Goal: Task Accomplishment & Management: Manage account settings

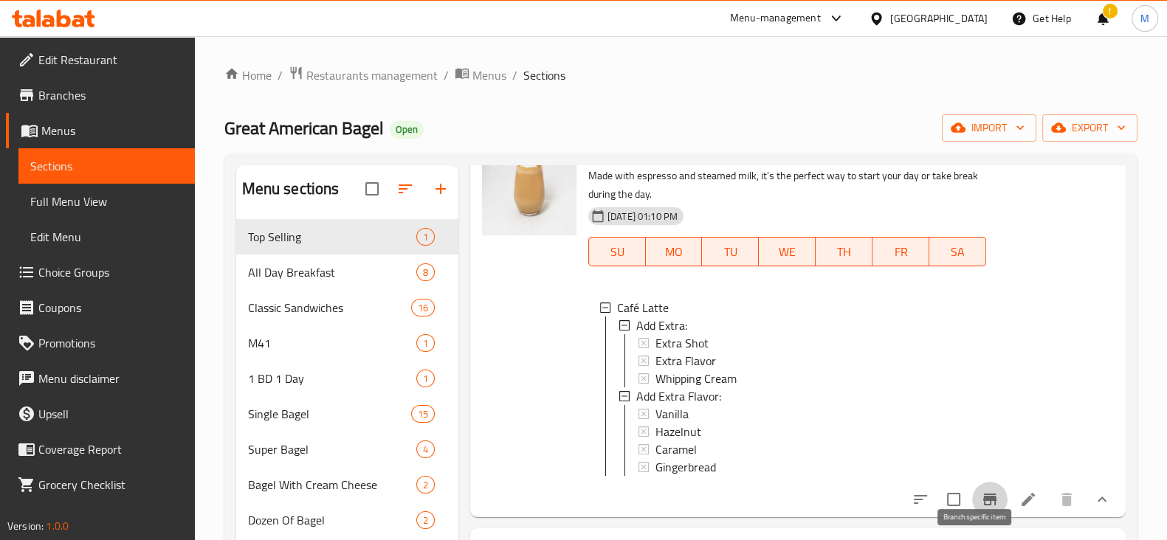
scroll to position [1461, 0]
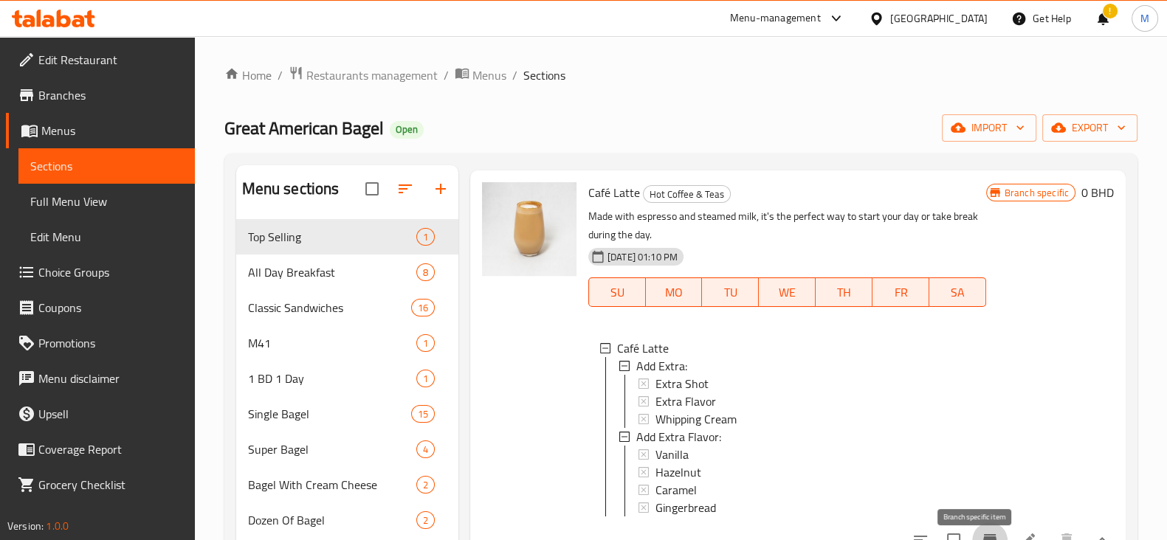
click at [86, 275] on span "Choice Groups" at bounding box center [110, 273] width 145 height 18
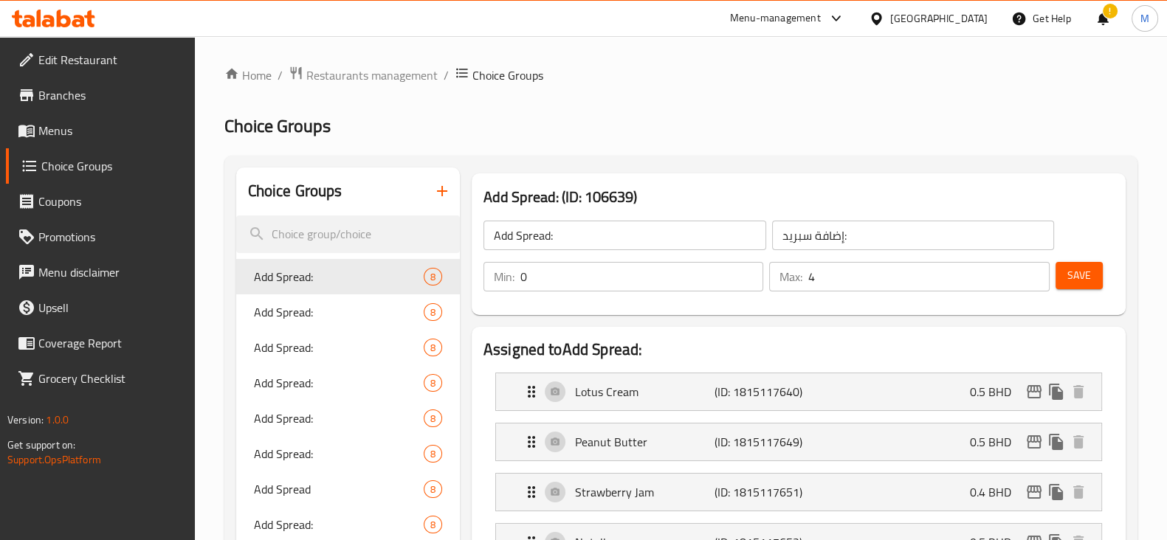
click at [314, 233] on div at bounding box center [583, 270] width 1167 height 540
click at [368, 232] on input "search" at bounding box center [348, 235] width 224 height 38
click at [443, 186] on icon "button" at bounding box center [442, 191] width 18 height 18
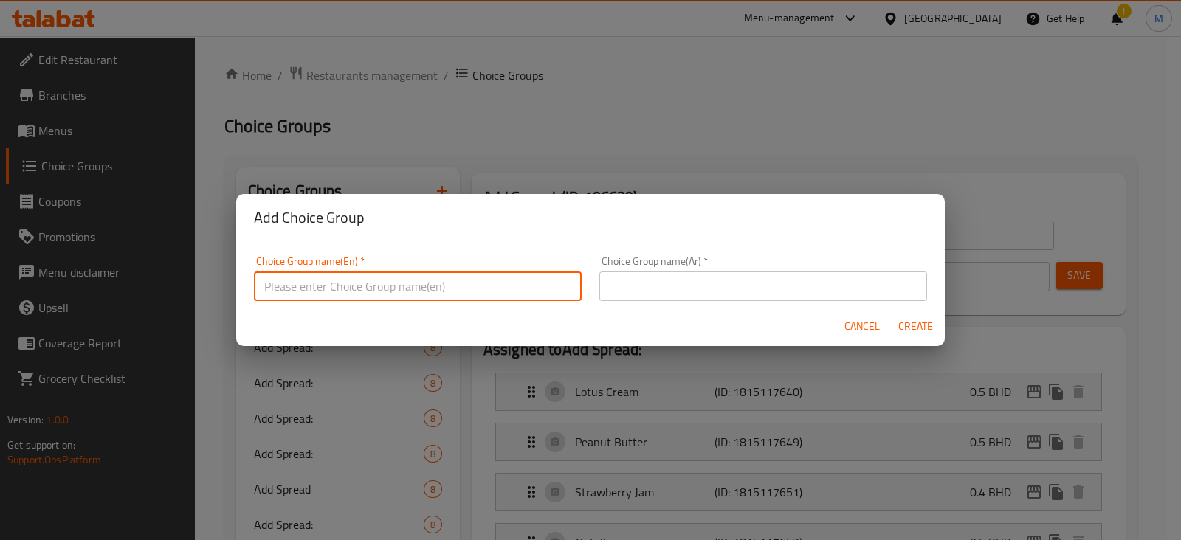
click at [495, 289] on input "text" at bounding box center [418, 287] width 328 height 30
type input "Choice of cafe late:"
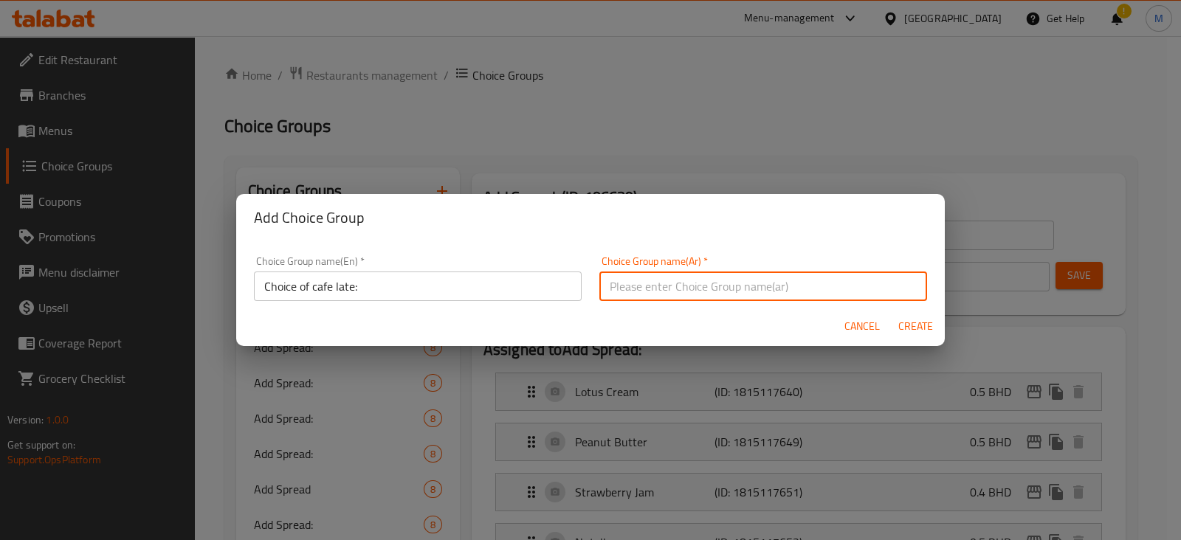
click at [631, 285] on input "text" at bounding box center [763, 287] width 328 height 30
type input "اختيارك من الاتيه:"
click at [919, 323] on span "Create" at bounding box center [915, 326] width 35 height 18
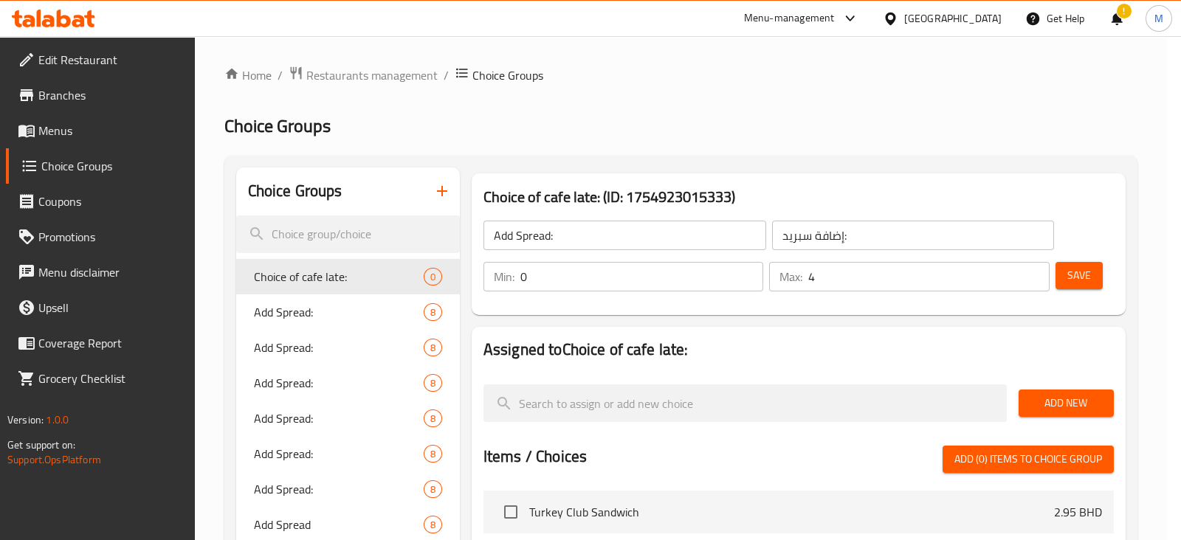
type input "Choice of cafe late:"
type input "اختيارك من الاتيه:"
type input "0"
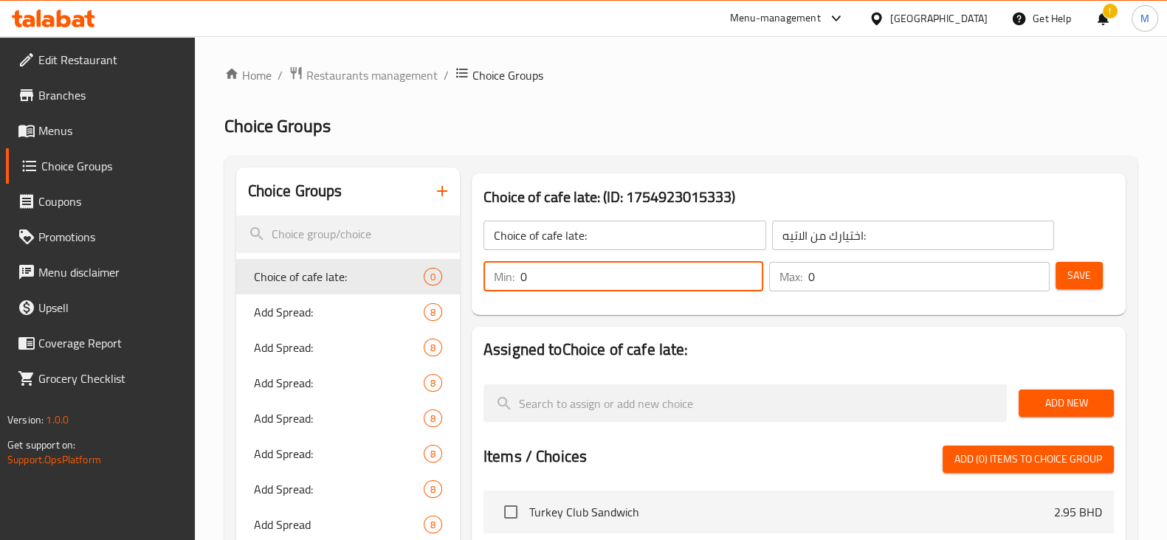
click at [675, 267] on input "0" at bounding box center [641, 277] width 243 height 30
type input "1"
click at [853, 278] on input "0" at bounding box center [928, 277] width 241 height 30
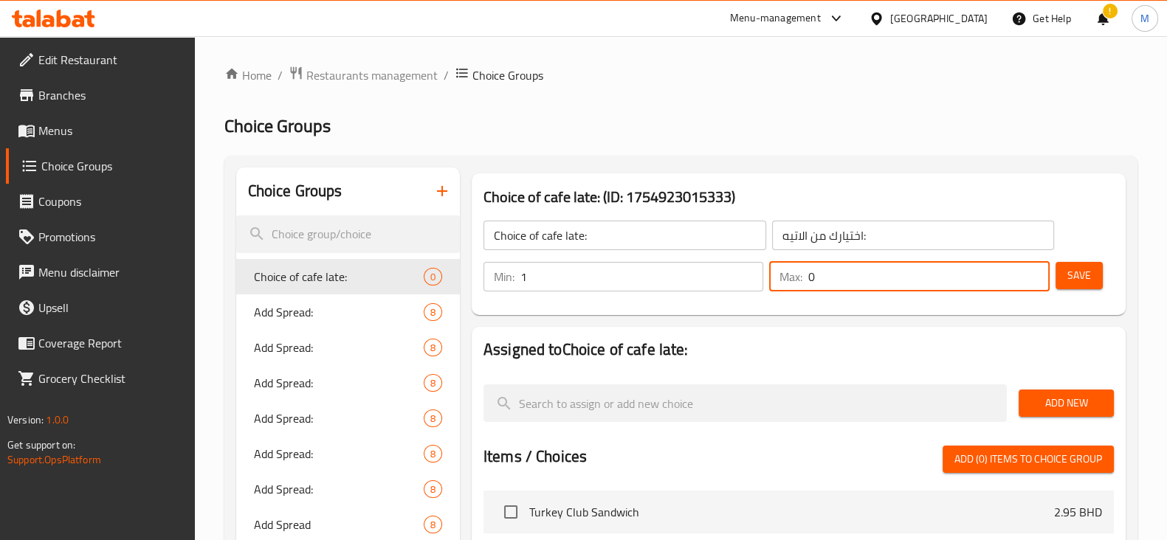
click at [853, 278] on input "0" at bounding box center [928, 277] width 241 height 30
type input "1"
click at [1071, 272] on span "Save" at bounding box center [1079, 275] width 24 height 18
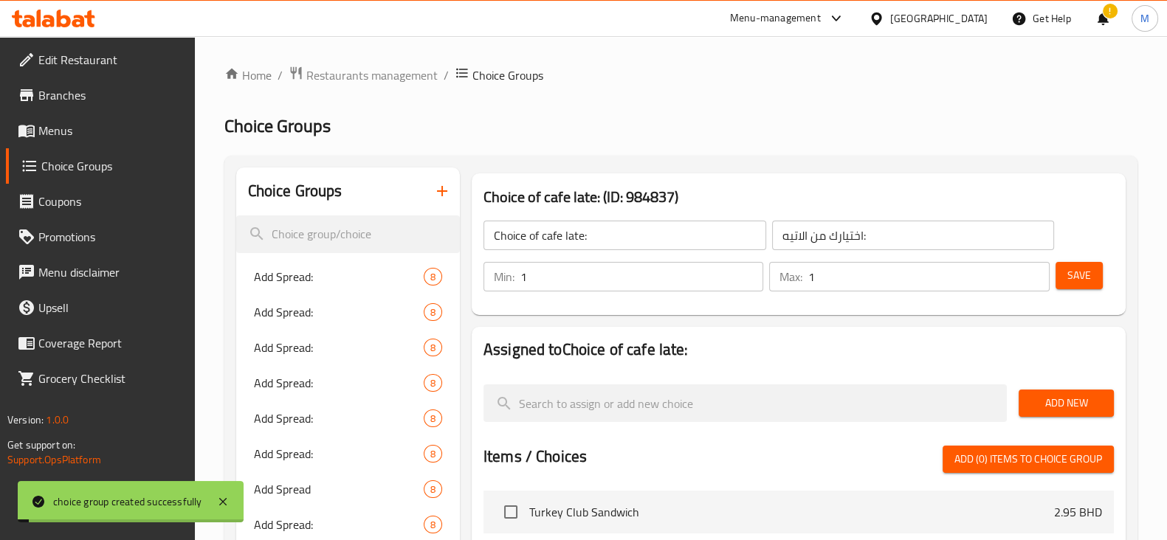
click at [1040, 399] on span "Add New" at bounding box center [1066, 403] width 72 height 18
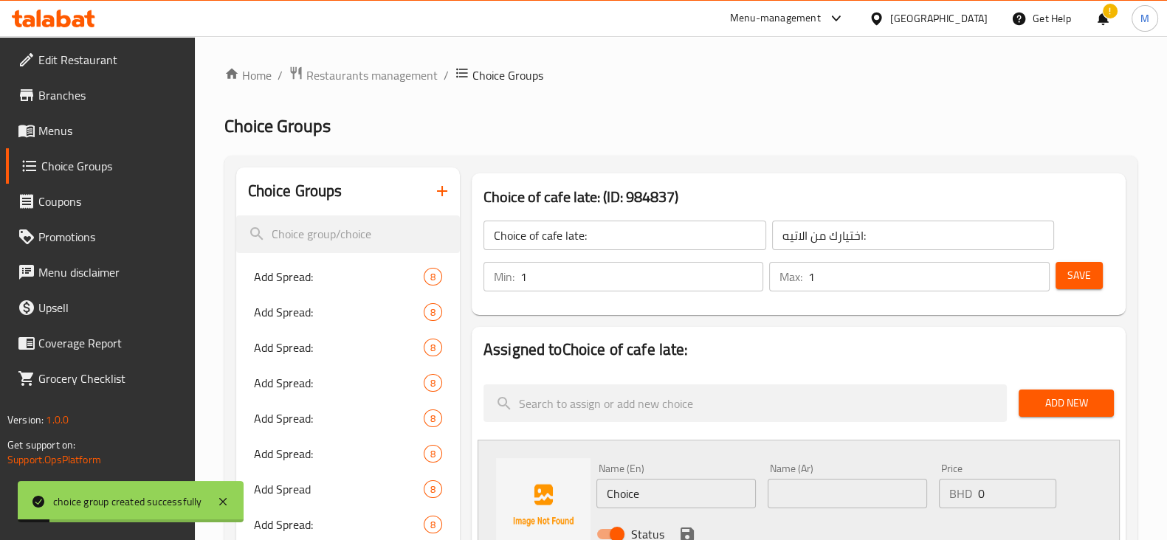
click at [643, 497] on input "Choice" at bounding box center [675, 494] width 159 height 30
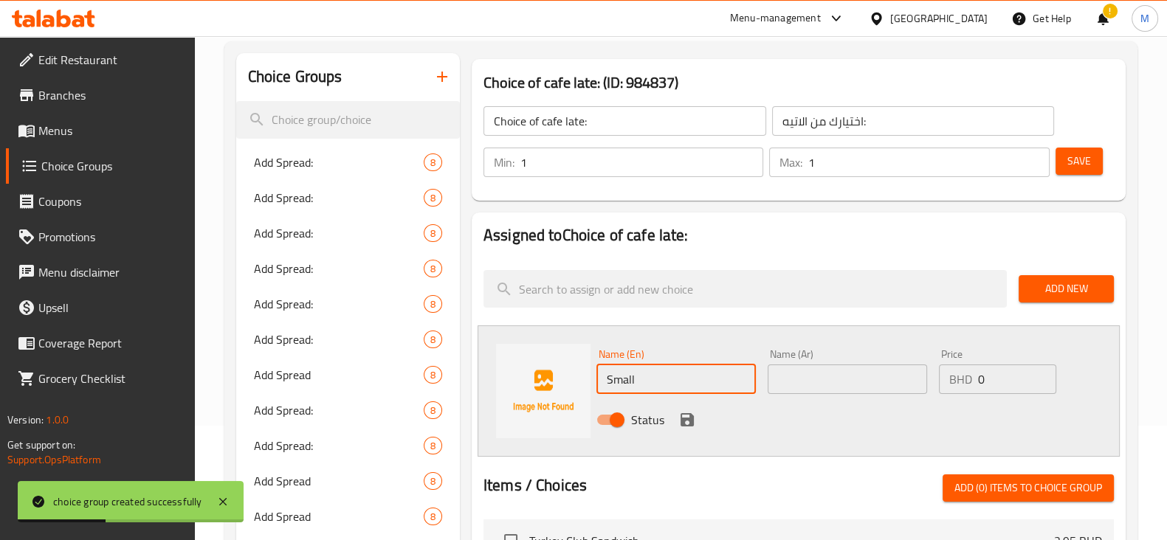
scroll to position [184, 0]
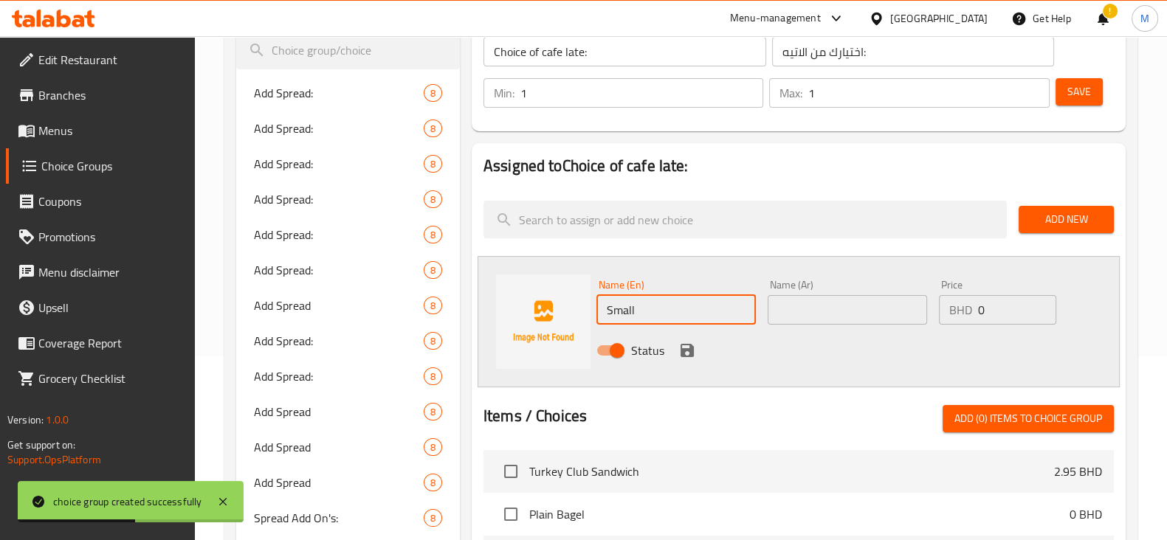
type input "Small"
click at [1019, 297] on input "0" at bounding box center [1017, 310] width 78 height 30
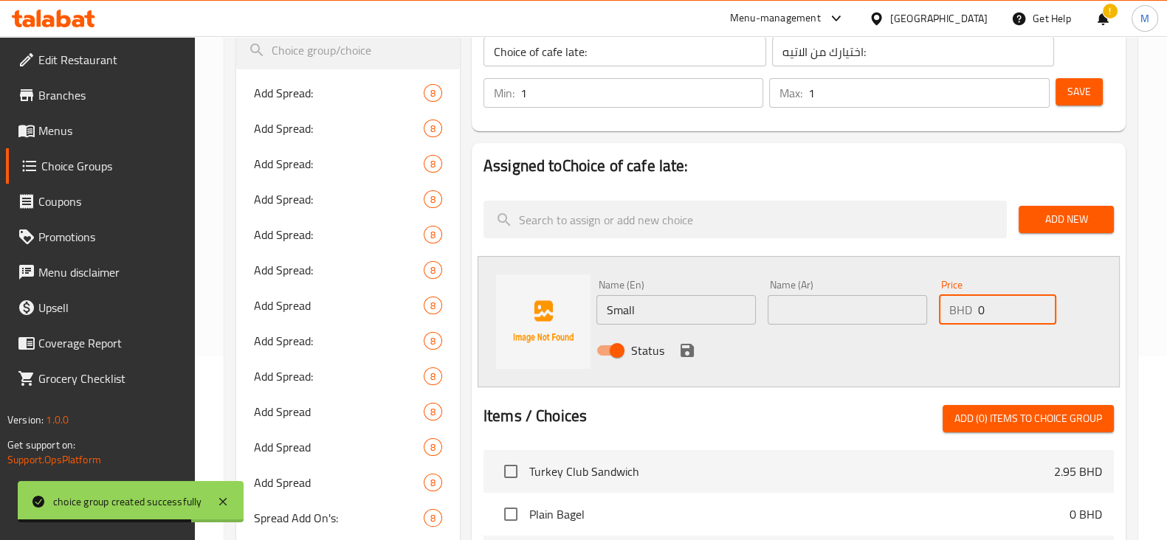
click at [1019, 297] on input "0" at bounding box center [1017, 310] width 78 height 30
type input "1.5"
click at [683, 351] on icon "save" at bounding box center [687, 350] width 13 height 13
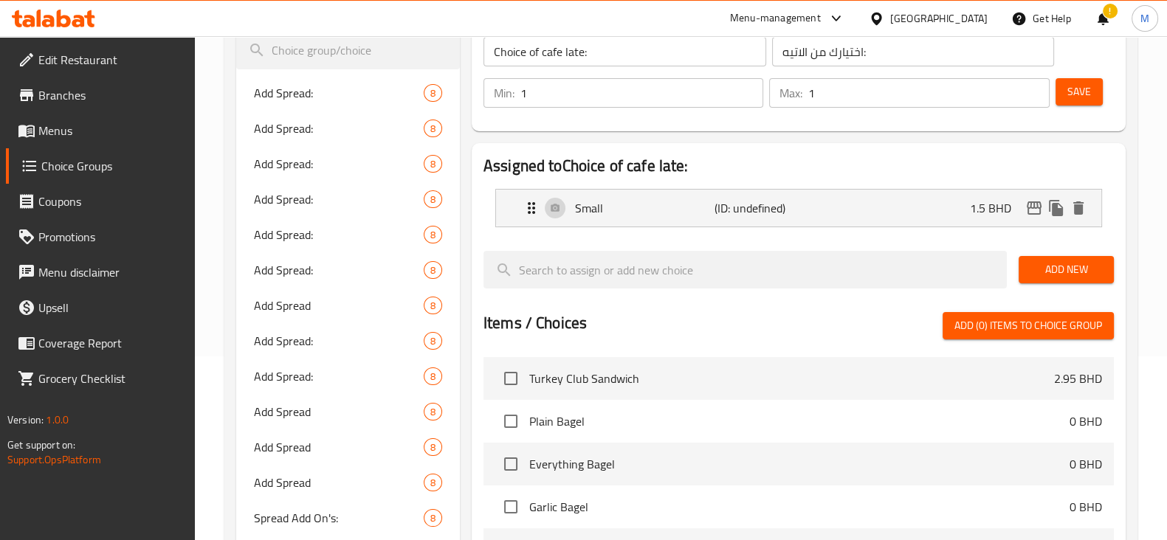
click at [1076, 267] on span "Add New" at bounding box center [1066, 270] width 72 height 18
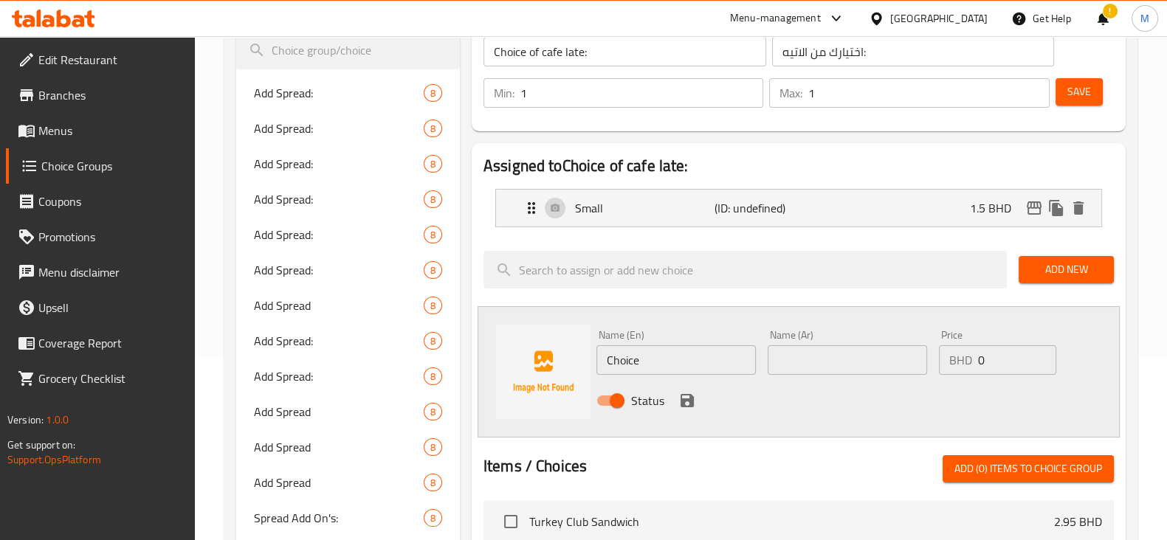
click at [669, 351] on input "Choice" at bounding box center [675, 360] width 159 height 30
type input "Large"
type input "1.7"
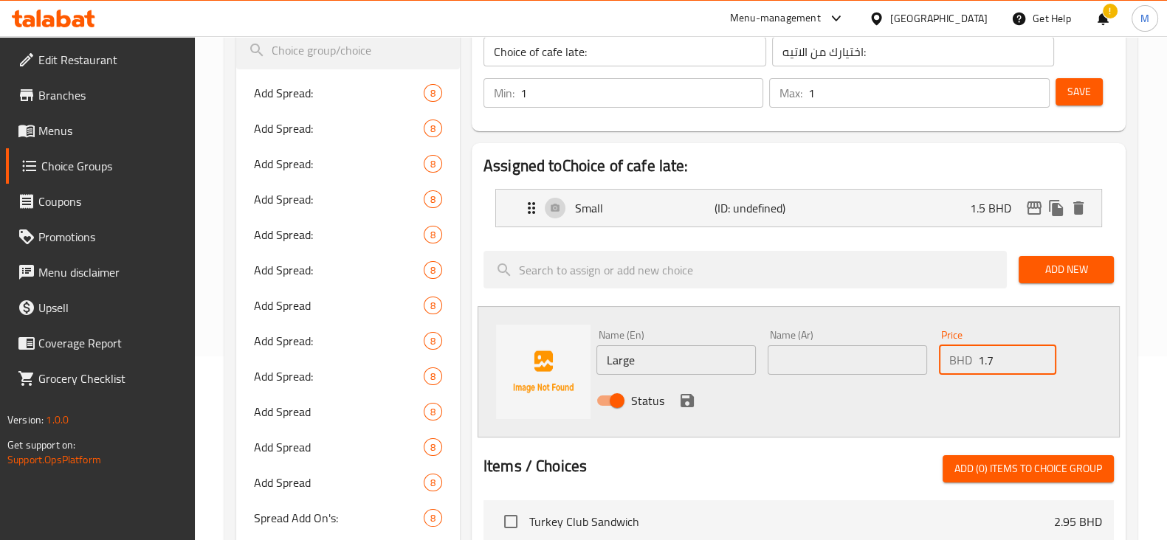
click at [808, 355] on input "text" at bounding box center [847, 360] width 159 height 30
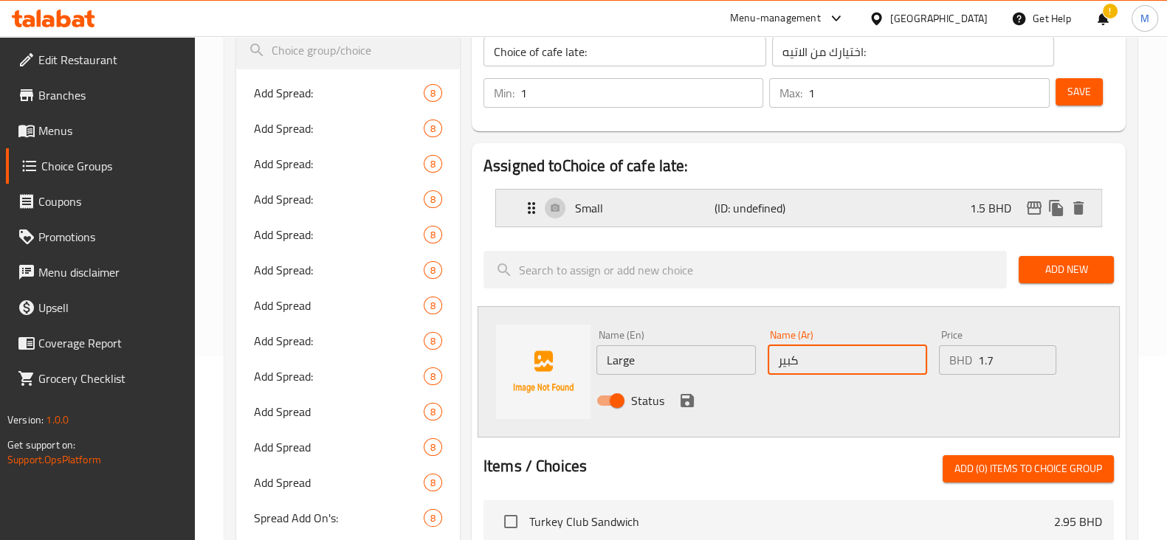
click at [793, 218] on div "Small (ID: undefined) 1.5 BHD" at bounding box center [803, 208] width 561 height 37
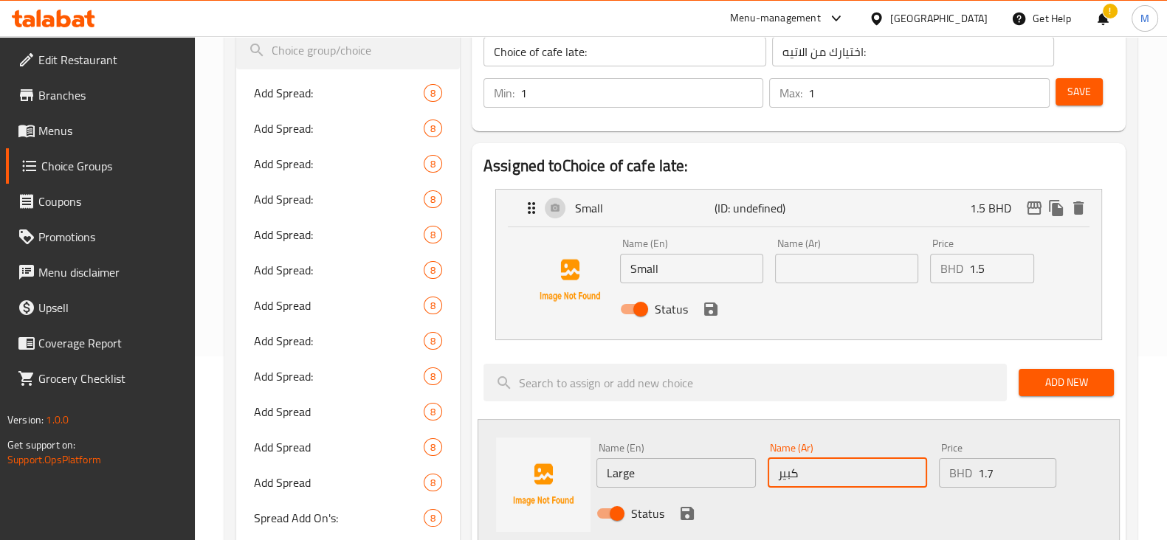
click at [845, 283] on div "Name (Ar) Name (Ar)" at bounding box center [846, 261] width 155 height 57
type input "كبير"
click at [841, 272] on input "text" at bounding box center [846, 269] width 143 height 30
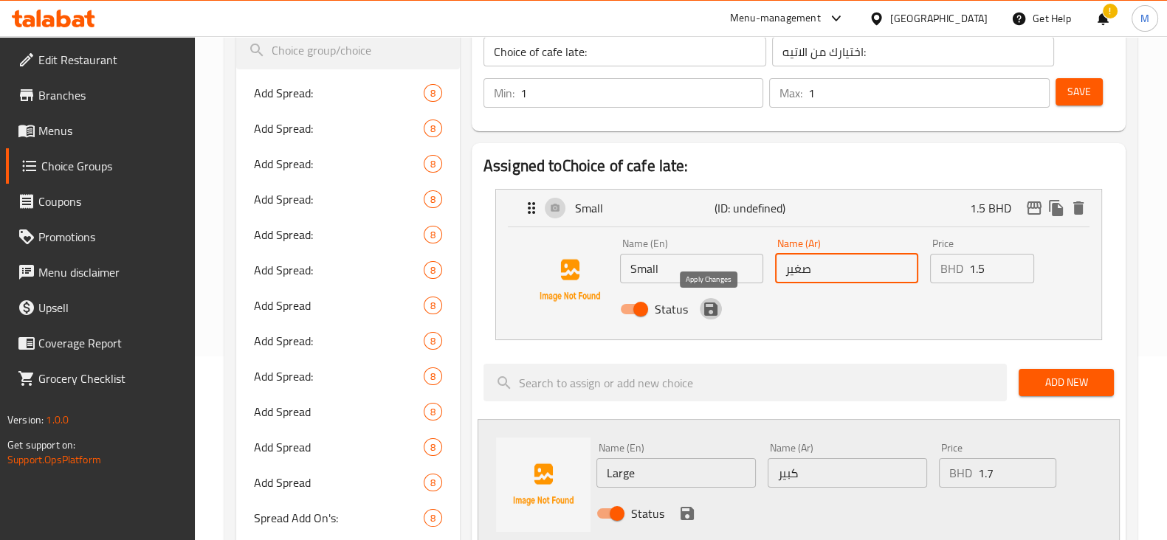
click at [710, 311] on icon "save" at bounding box center [711, 309] width 18 height 18
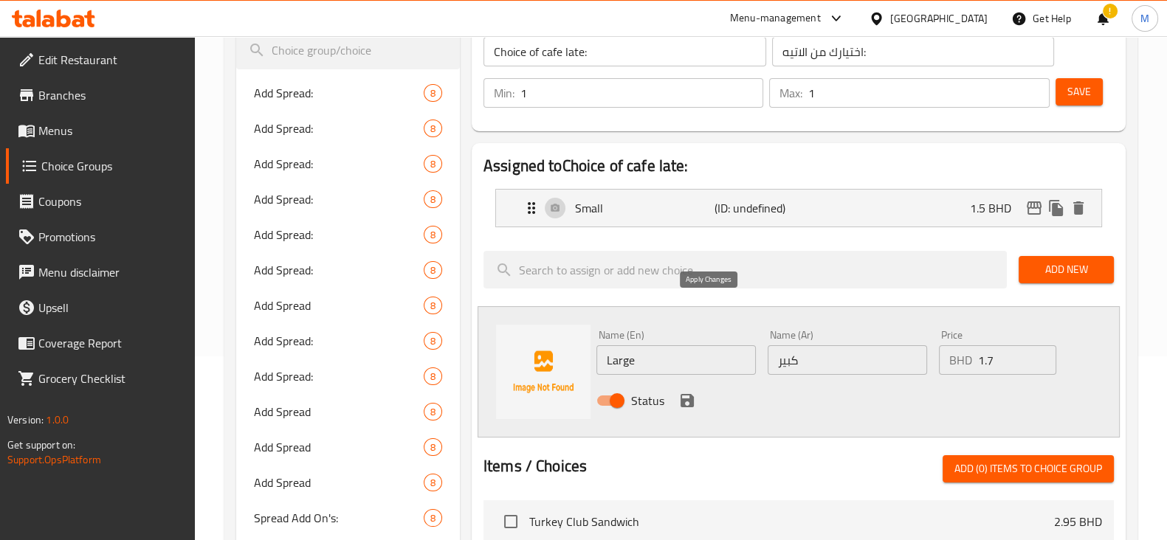
type input "صغير"
click at [683, 396] on icon "save" at bounding box center [687, 401] width 18 height 18
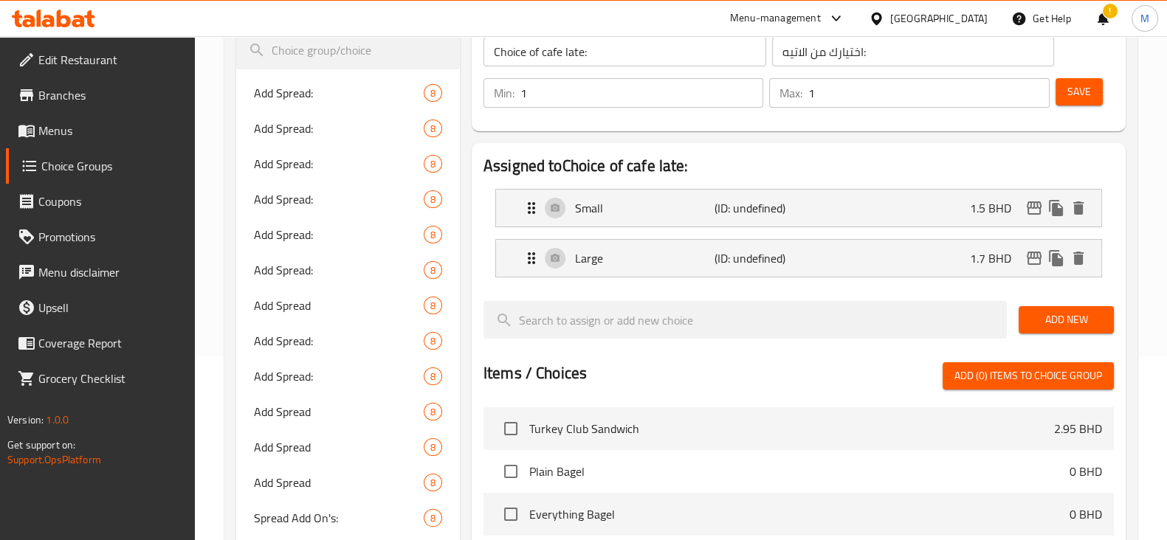
drag, startPoint x: 1064, startPoint y: 94, endPoint x: 1071, endPoint y: 105, distance: 13.3
click at [1071, 105] on div "Save" at bounding box center [1079, 92] width 52 height 35
click at [1075, 95] on span "Save" at bounding box center [1079, 92] width 24 height 18
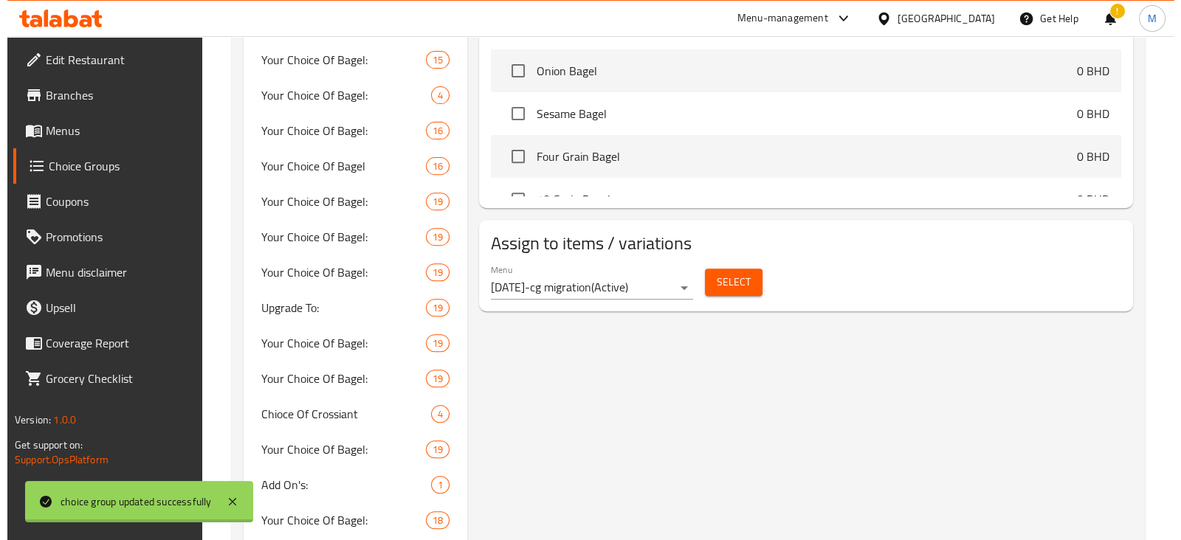
scroll to position [737, 0]
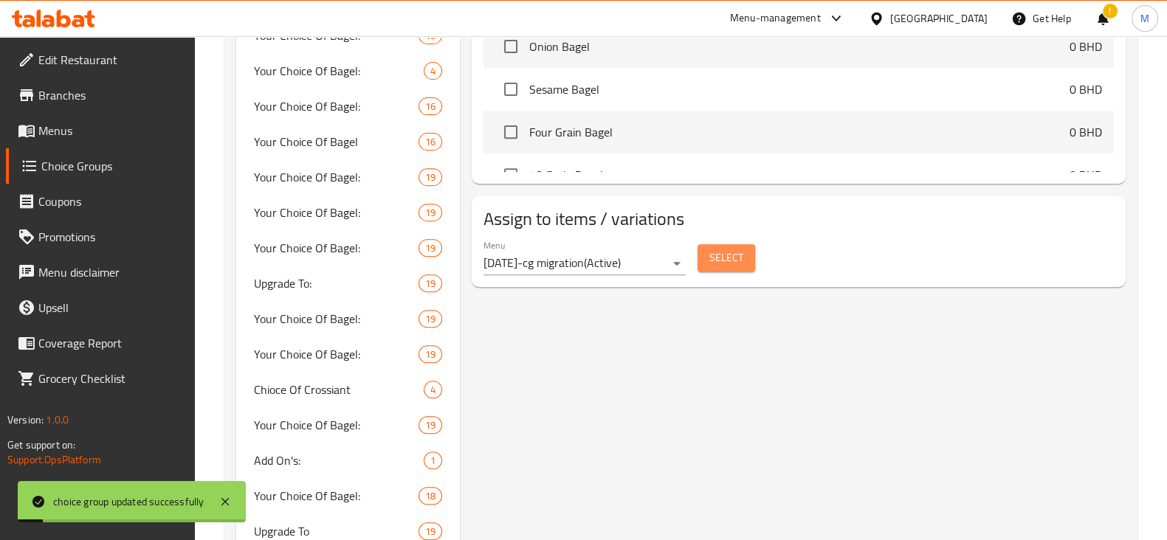
click at [726, 258] on span "Select" at bounding box center [726, 258] width 34 height 18
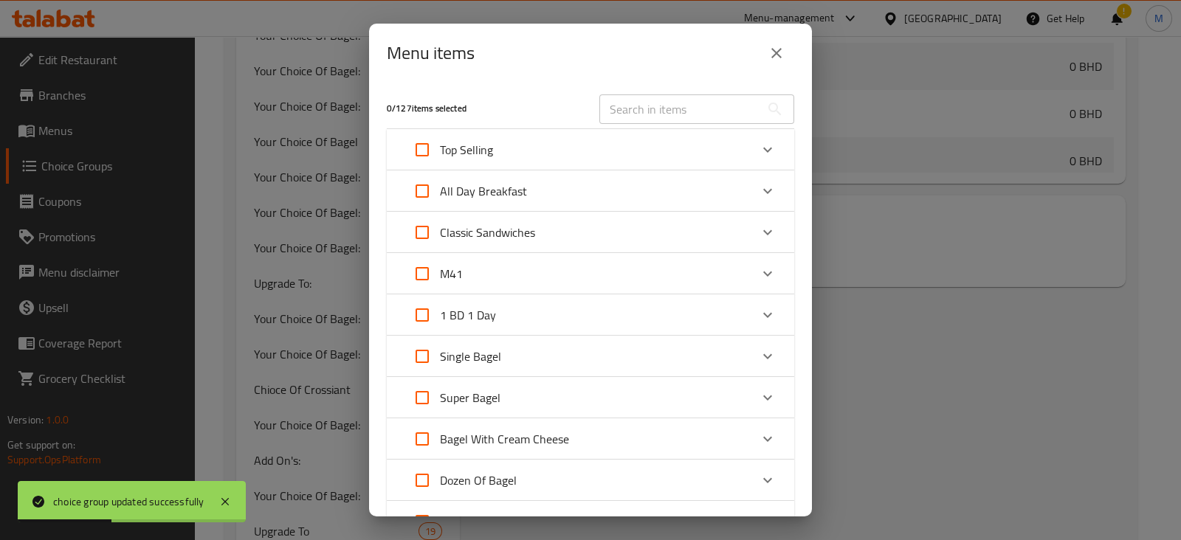
click at [675, 106] on input "text" at bounding box center [679, 109] width 161 height 30
type input "ؤشب"
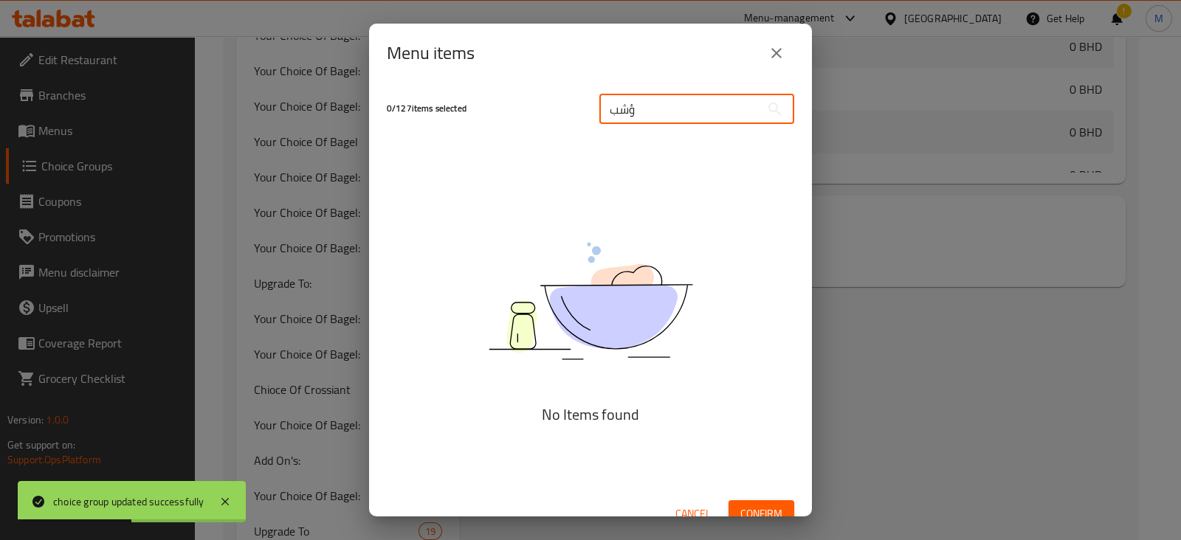
click at [675, 106] on input "ؤشب" at bounding box center [679, 109] width 161 height 30
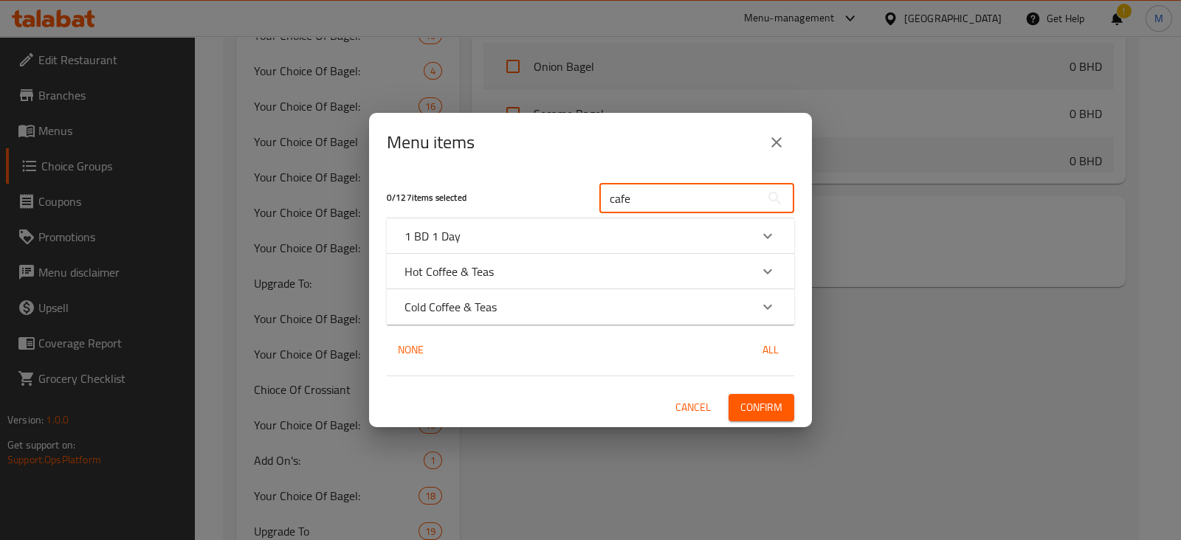
click at [675, 193] on input "cafe" at bounding box center [679, 199] width 161 height 30
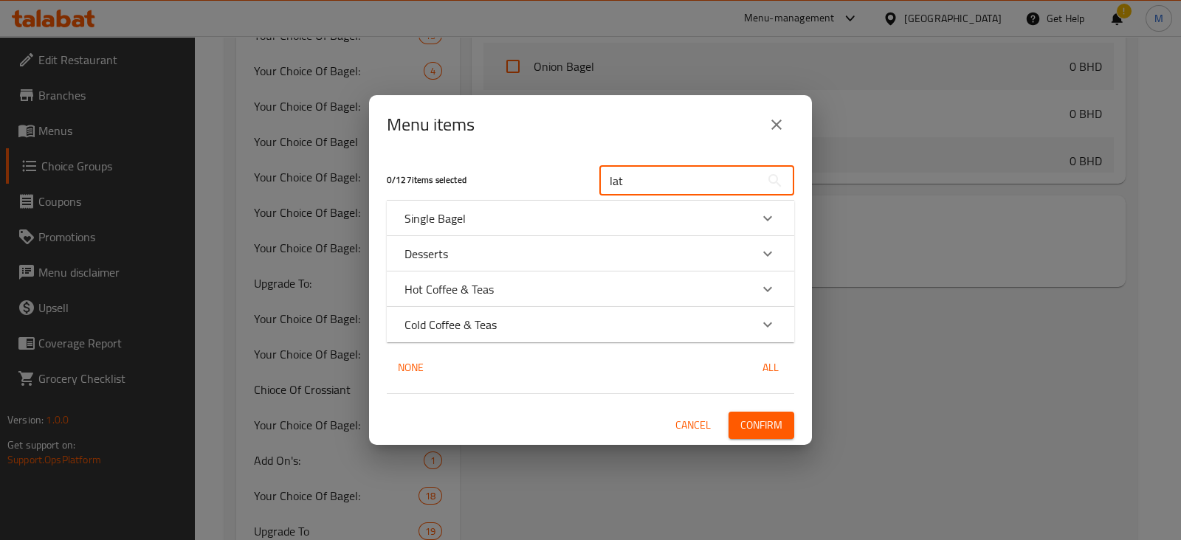
type input "lat"
click at [765, 286] on icon "Expand" at bounding box center [768, 289] width 18 height 18
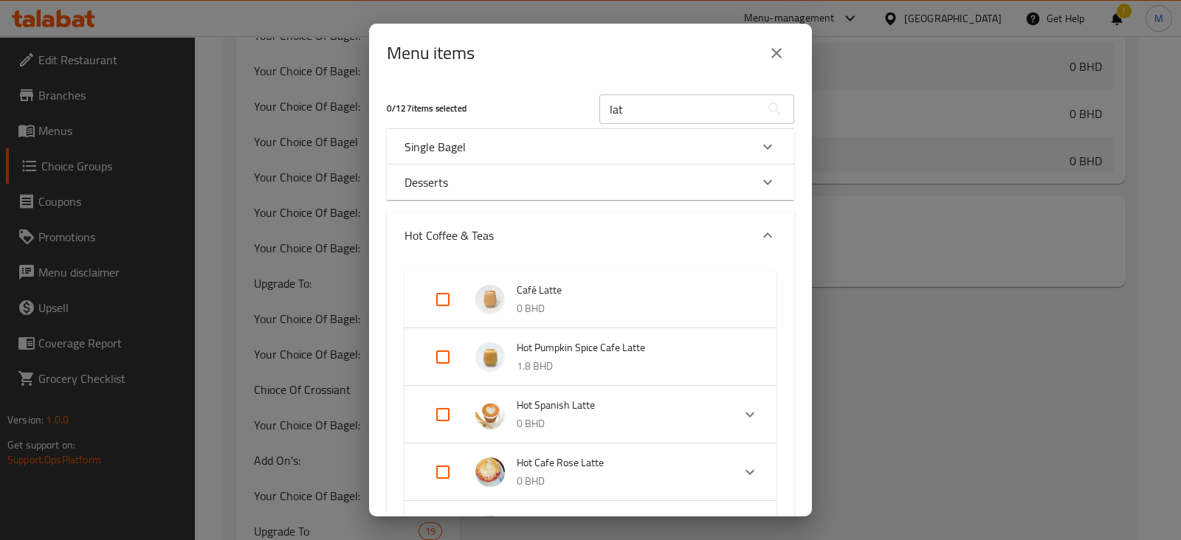
click at [449, 306] on input "Expand" at bounding box center [442, 299] width 35 height 35
checkbox input "true"
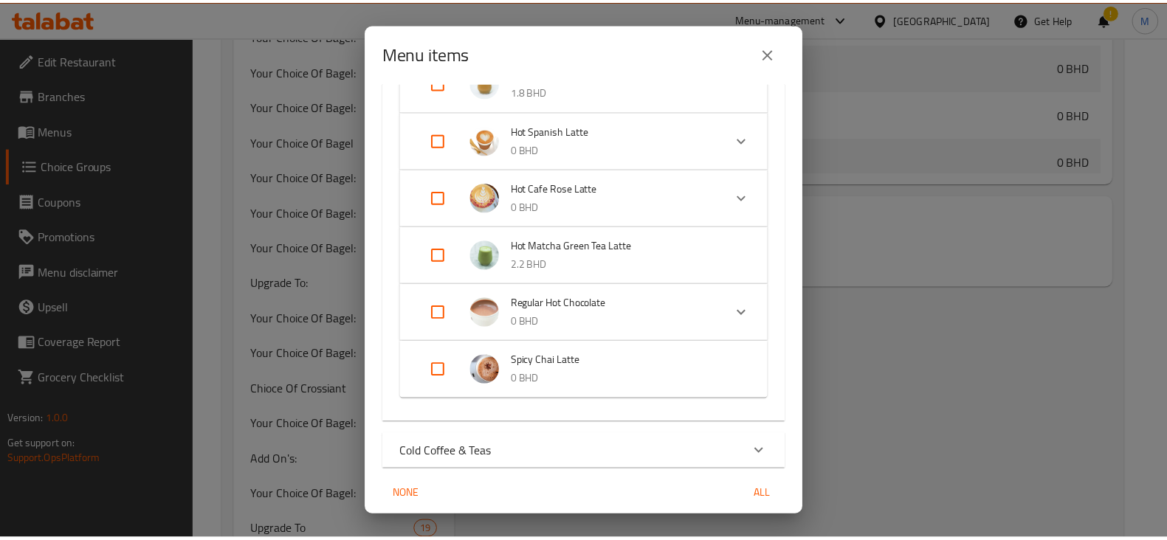
scroll to position [342, 0]
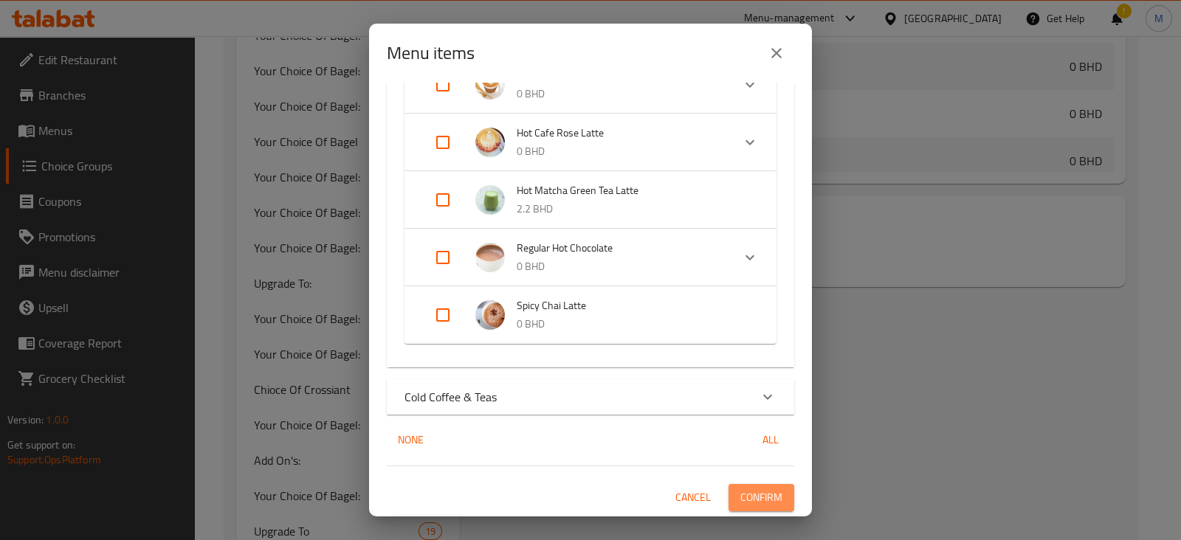
click at [749, 498] on span "Confirm" at bounding box center [761, 498] width 42 height 18
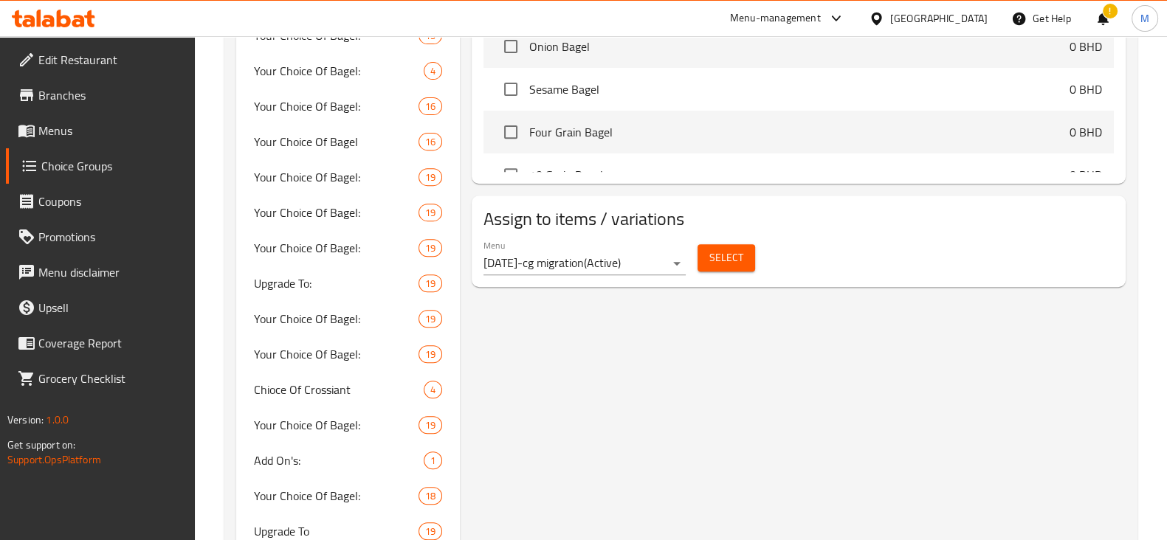
click at [63, 126] on span "Menus" at bounding box center [110, 131] width 145 height 18
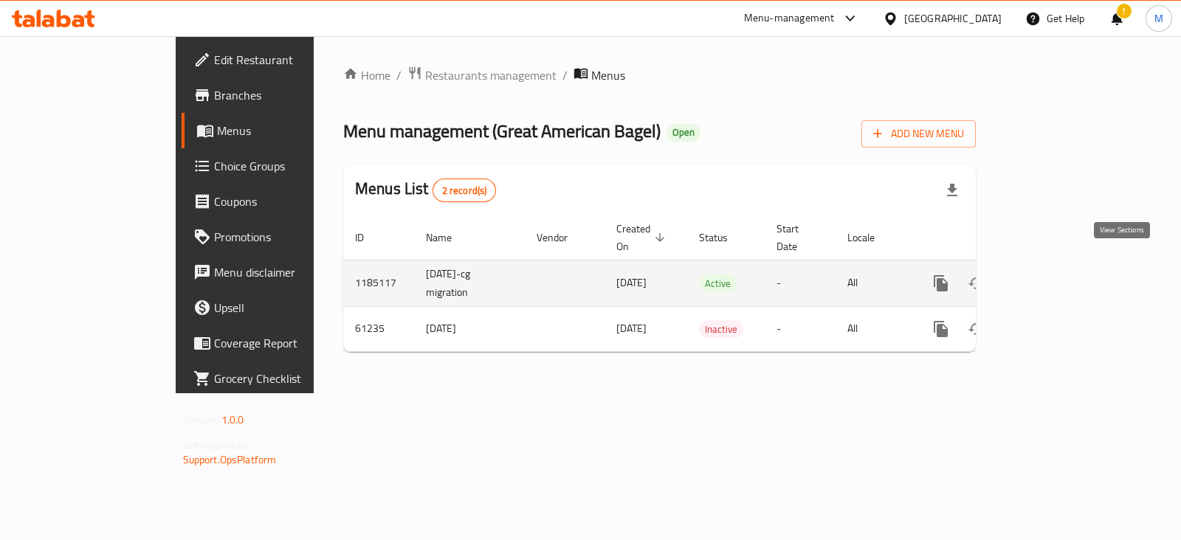
click at [1056, 275] on icon "enhanced table" at bounding box center [1048, 284] width 18 height 18
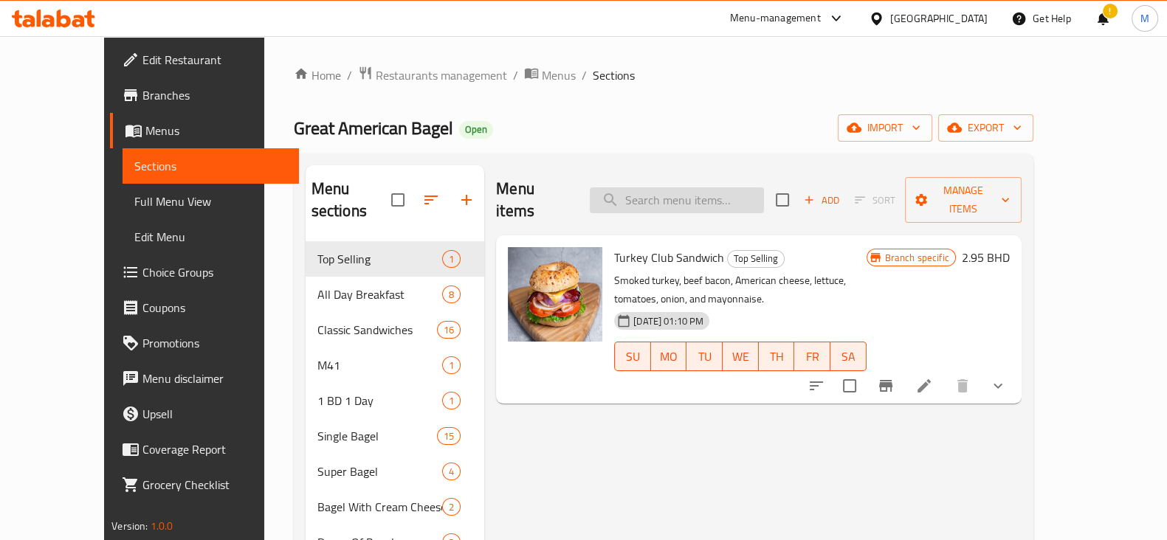
click at [706, 196] on input "search" at bounding box center [677, 200] width 174 height 26
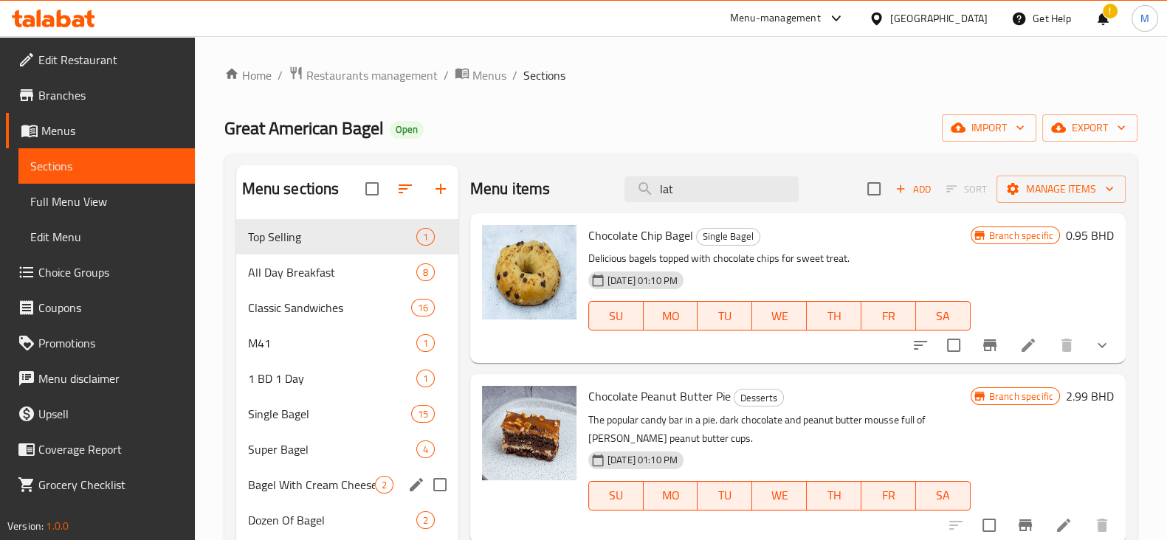
scroll to position [277, 0]
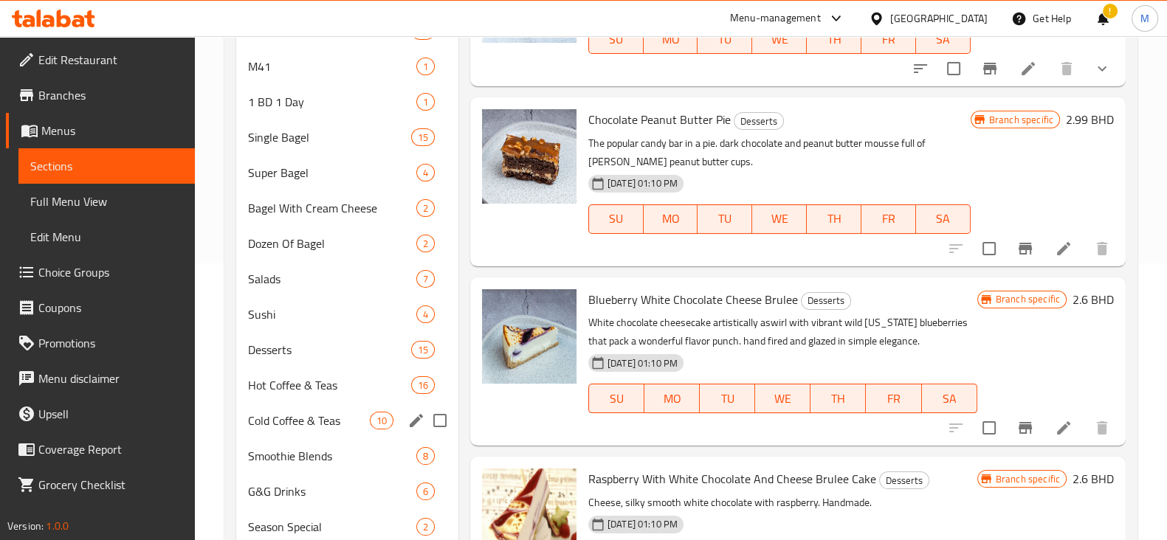
type input "lat"
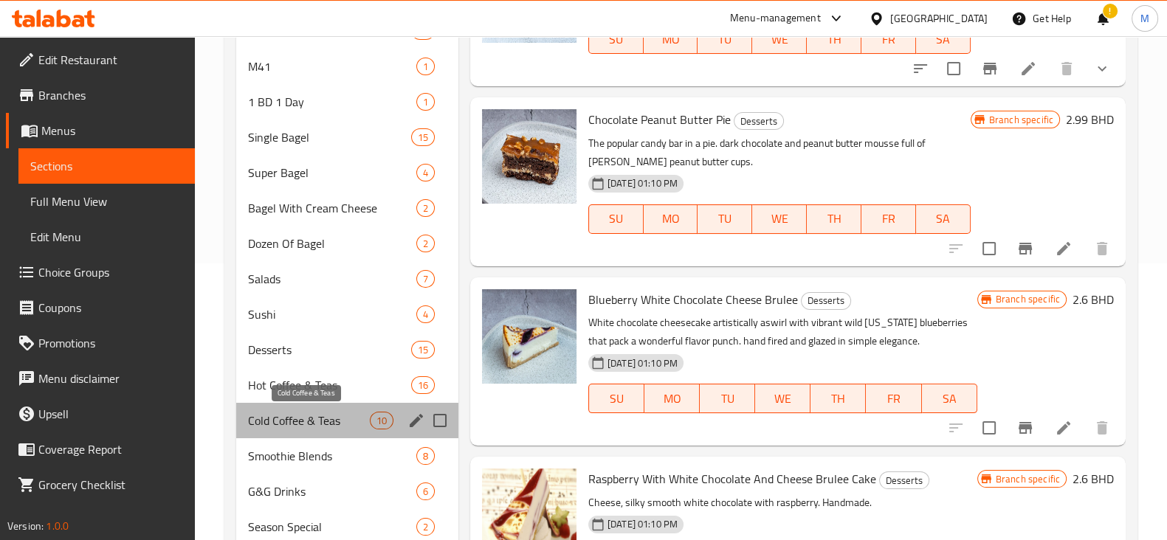
click at [295, 424] on span "Cold Coffee & Teas" at bounding box center [309, 421] width 122 height 18
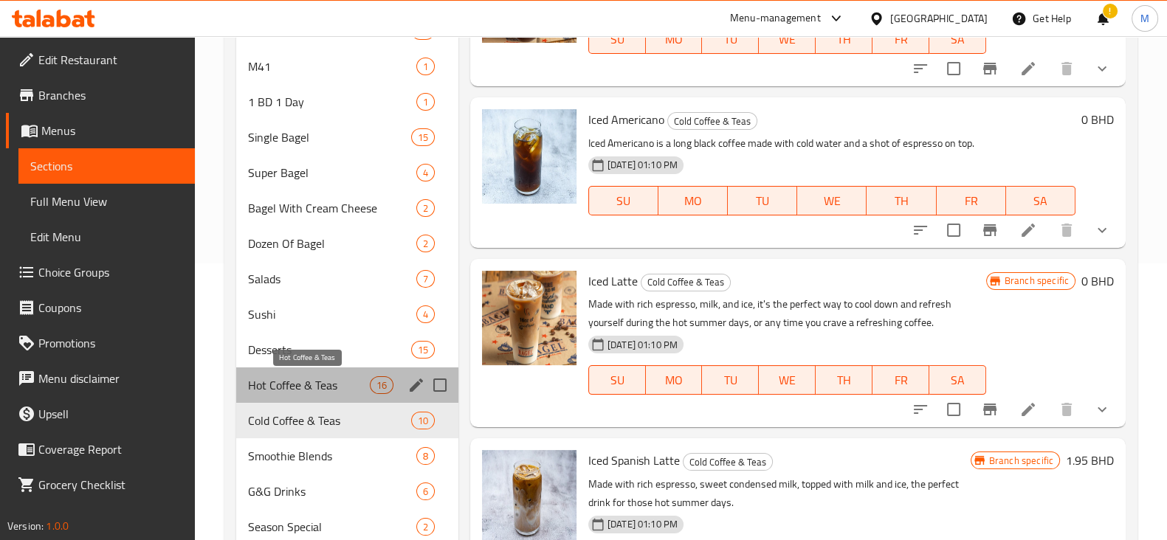
click at [298, 388] on span "Hot Coffee & Teas" at bounding box center [309, 385] width 122 height 18
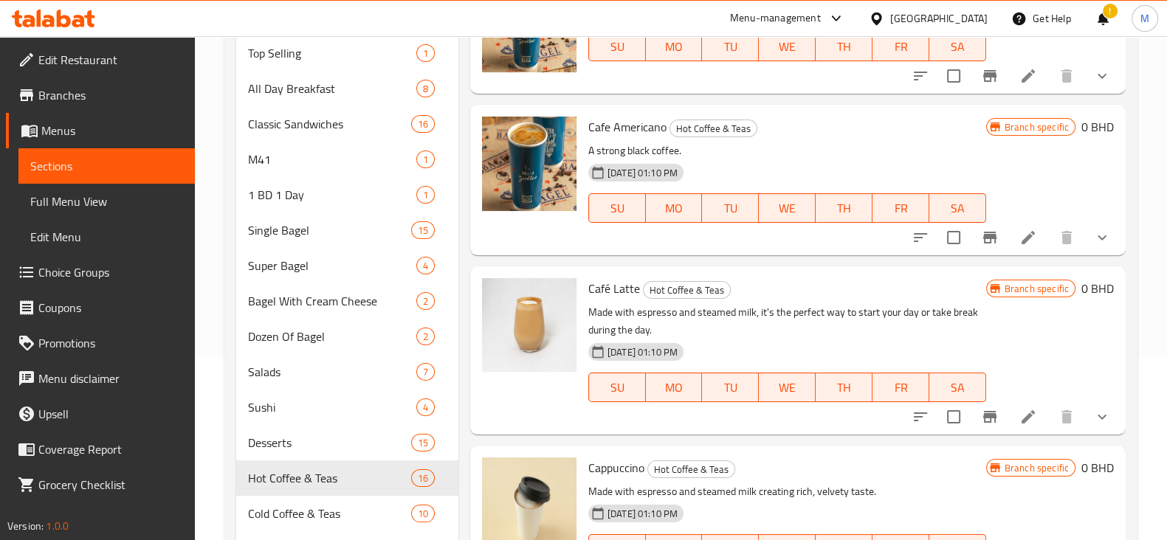
scroll to position [92, 0]
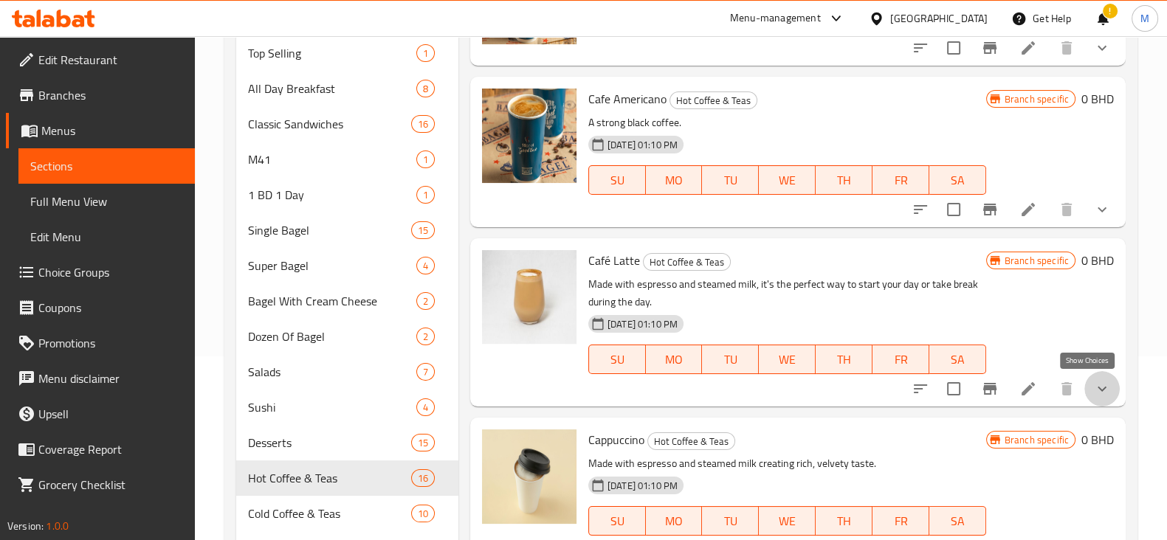
click at [1093, 392] on icon "show more" at bounding box center [1102, 389] width 18 height 18
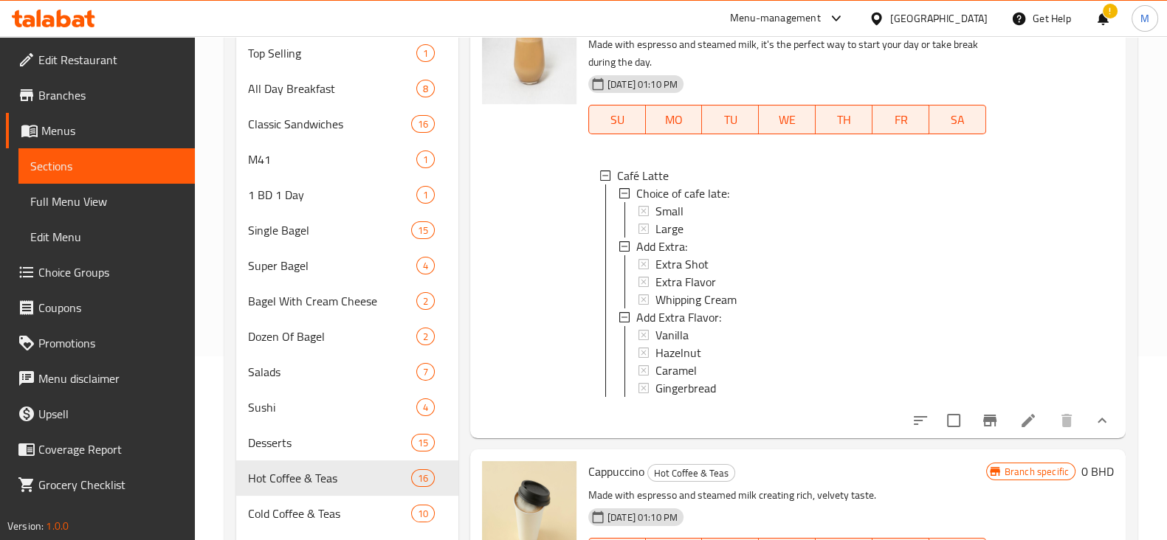
scroll to position [368, 0]
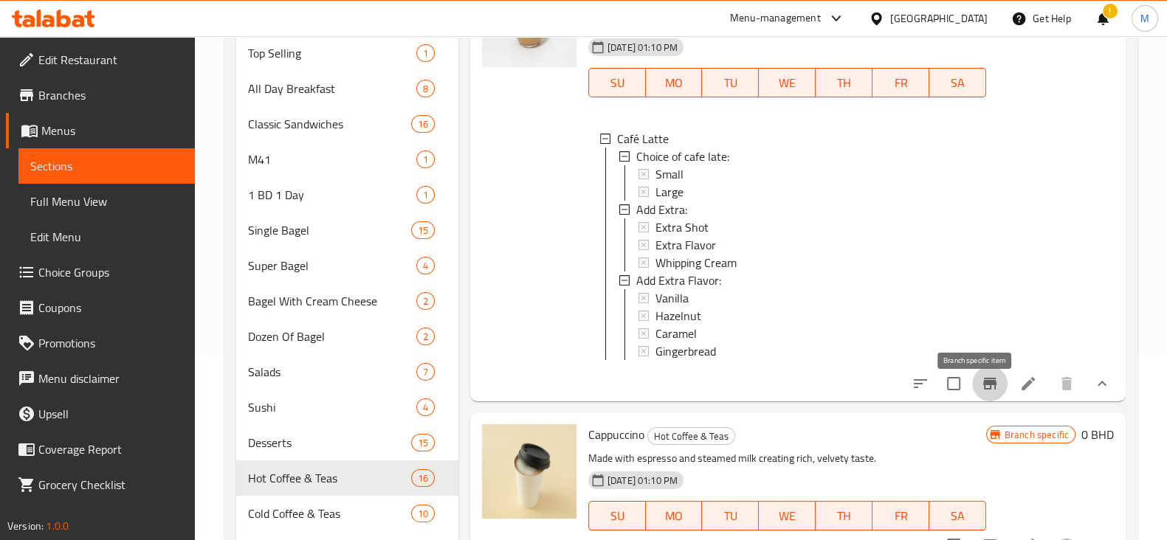
click at [981, 390] on icon "Branch-specific-item" at bounding box center [990, 384] width 18 height 18
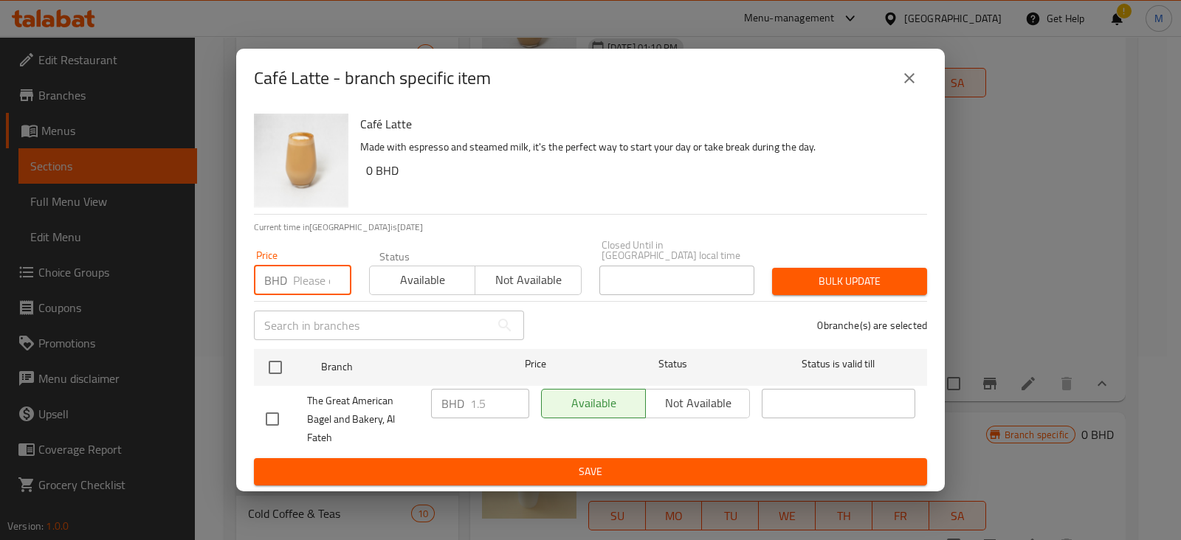
click at [303, 279] on input "number" at bounding box center [322, 281] width 58 height 30
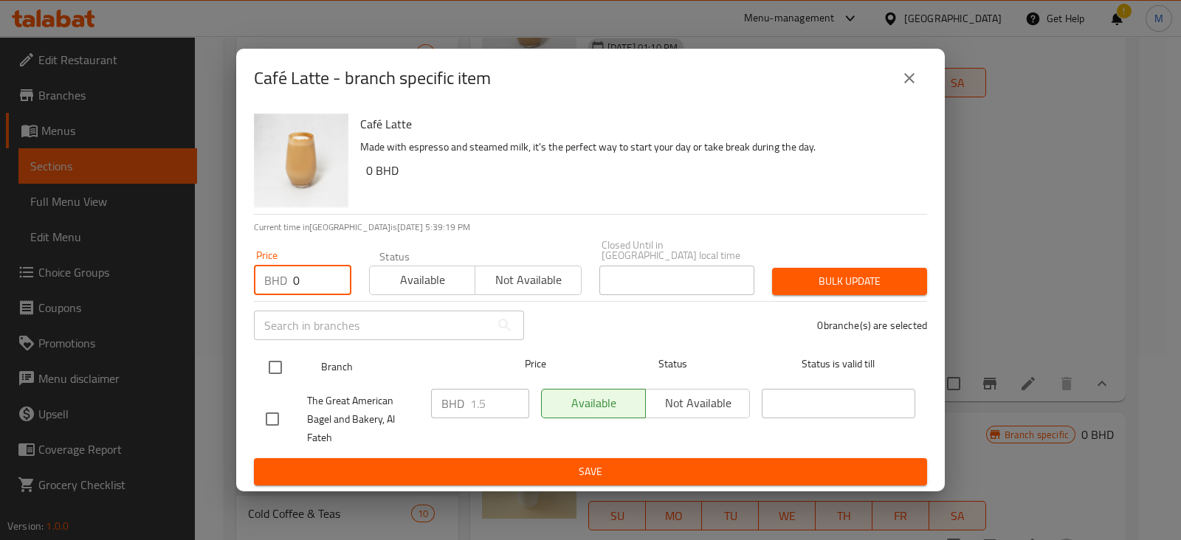
type input "0"
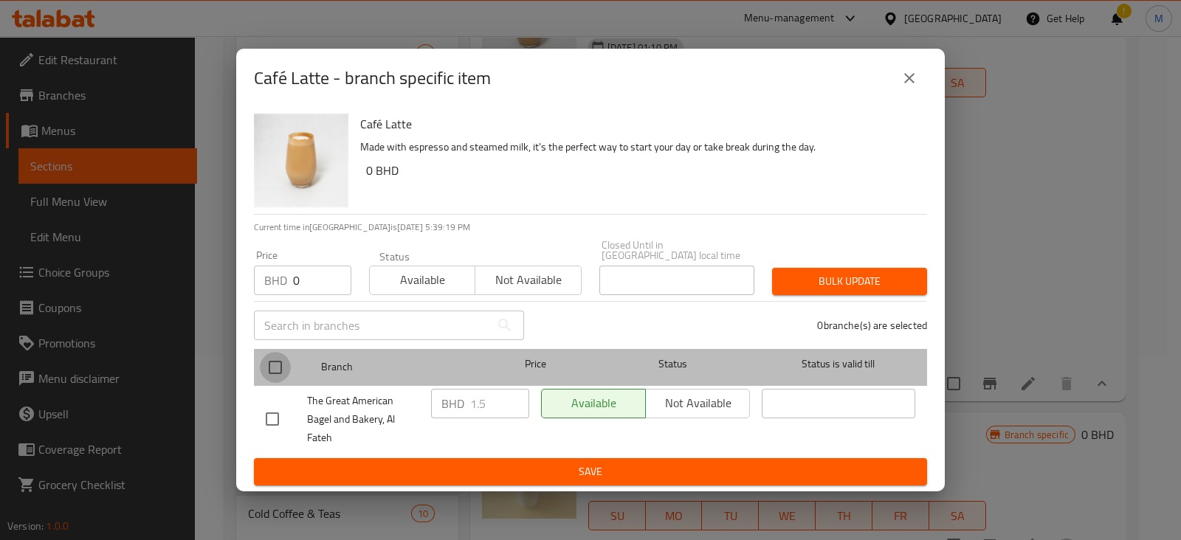
click at [286, 352] on input "checkbox" at bounding box center [275, 367] width 31 height 31
checkbox input "true"
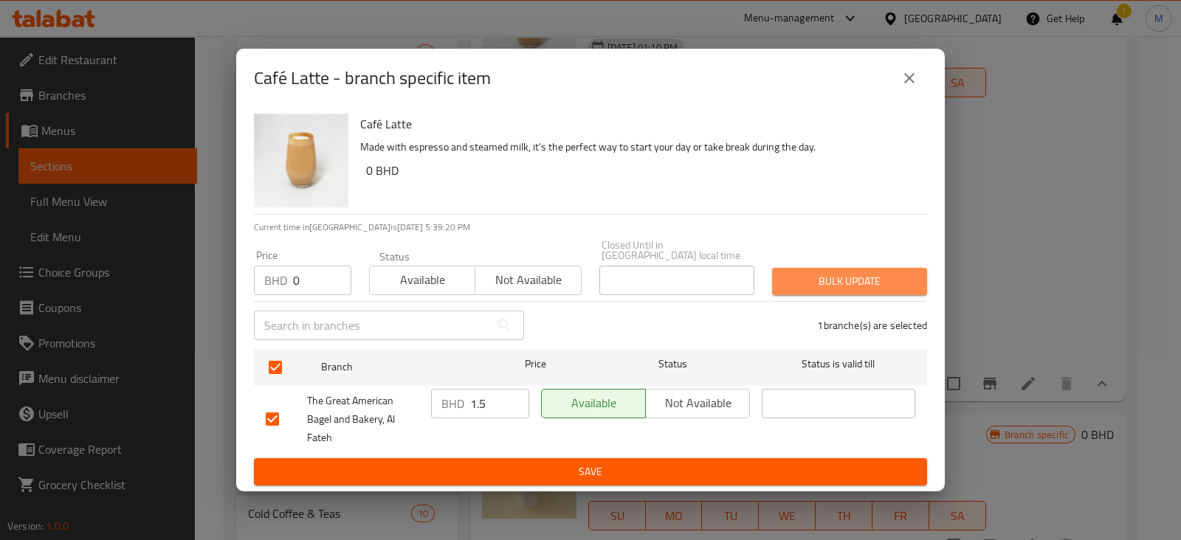
click at [816, 285] on span "Bulk update" at bounding box center [849, 281] width 131 height 18
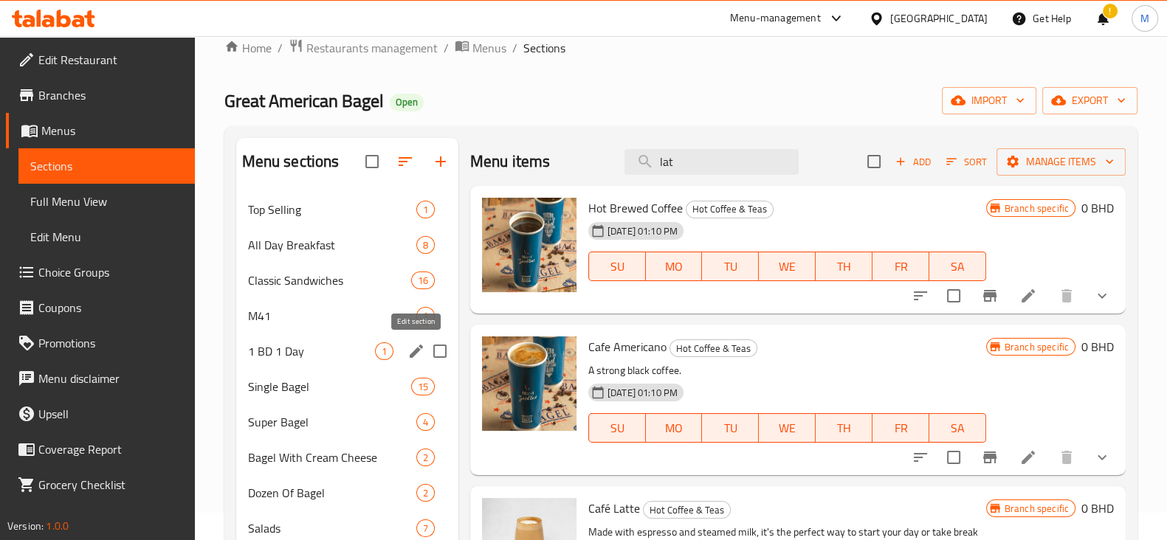
scroll to position [0, 0]
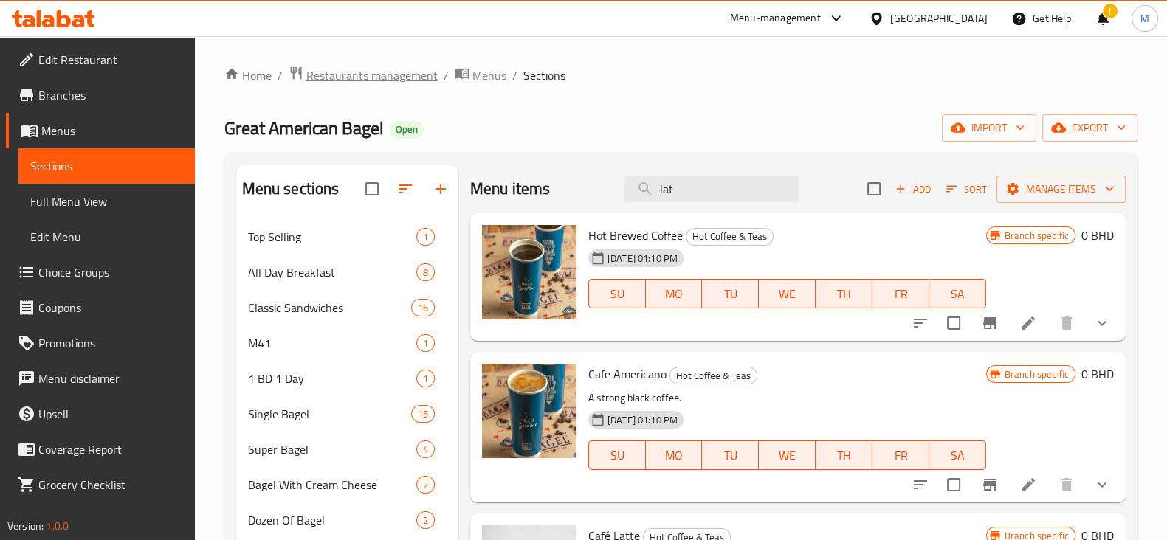
click at [365, 74] on span "Restaurants management" at bounding box center [371, 75] width 131 height 18
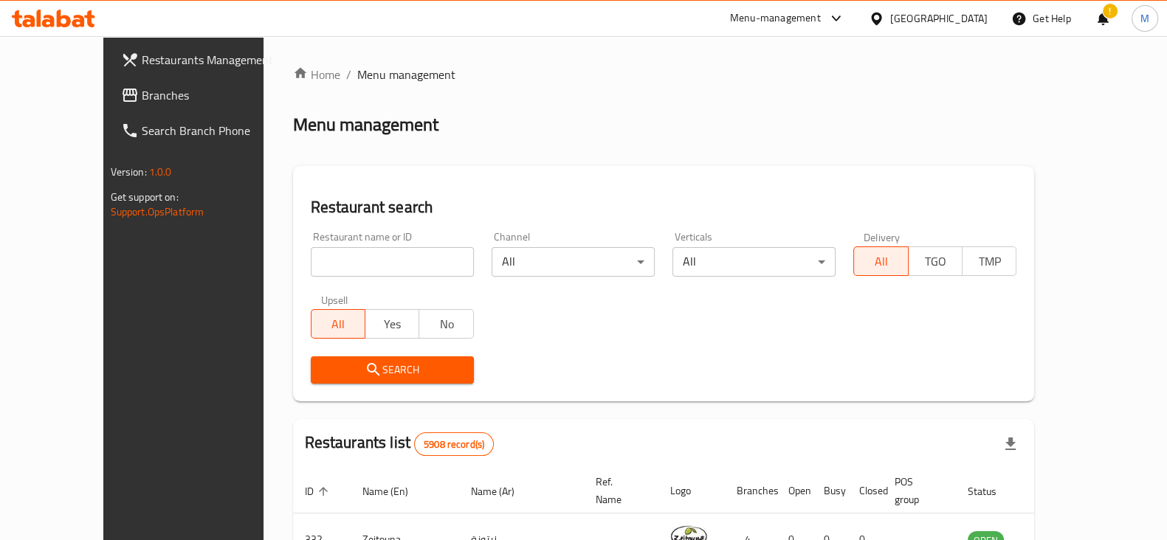
click at [311, 256] on input "search" at bounding box center [392, 262] width 163 height 30
type input "don rito"
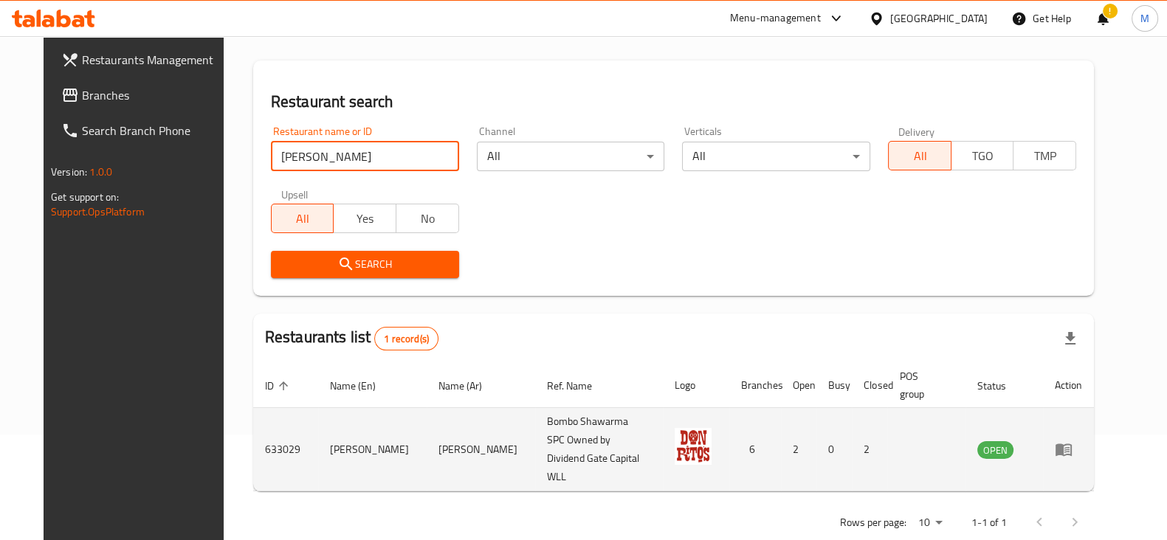
scroll to position [106, 0]
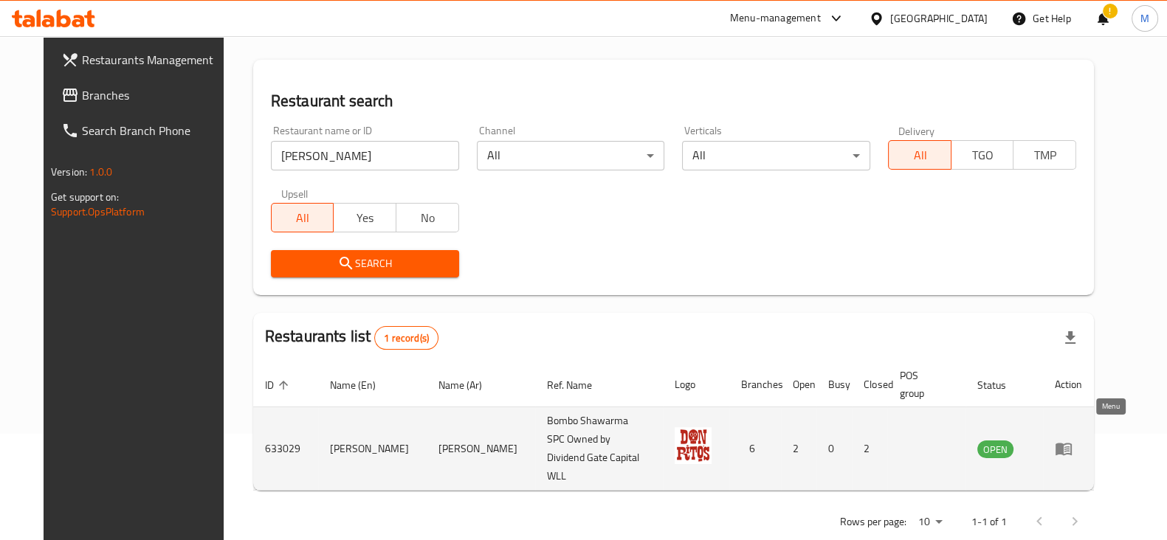
click at [1072, 444] on icon "enhanced table" at bounding box center [1064, 450] width 16 height 13
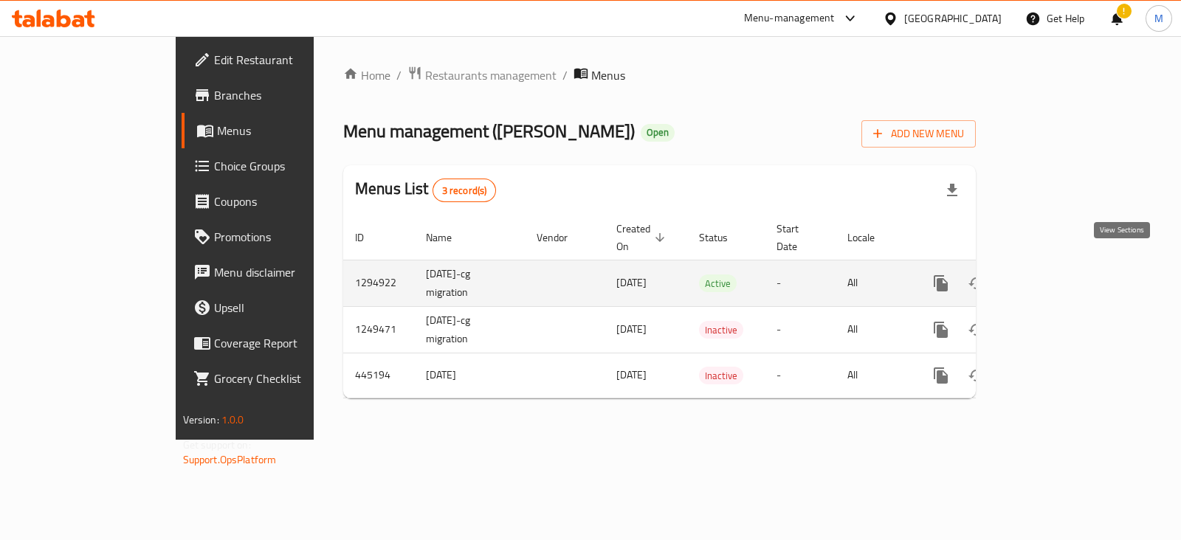
click at [1054, 277] on icon "enhanced table" at bounding box center [1047, 283] width 13 height 13
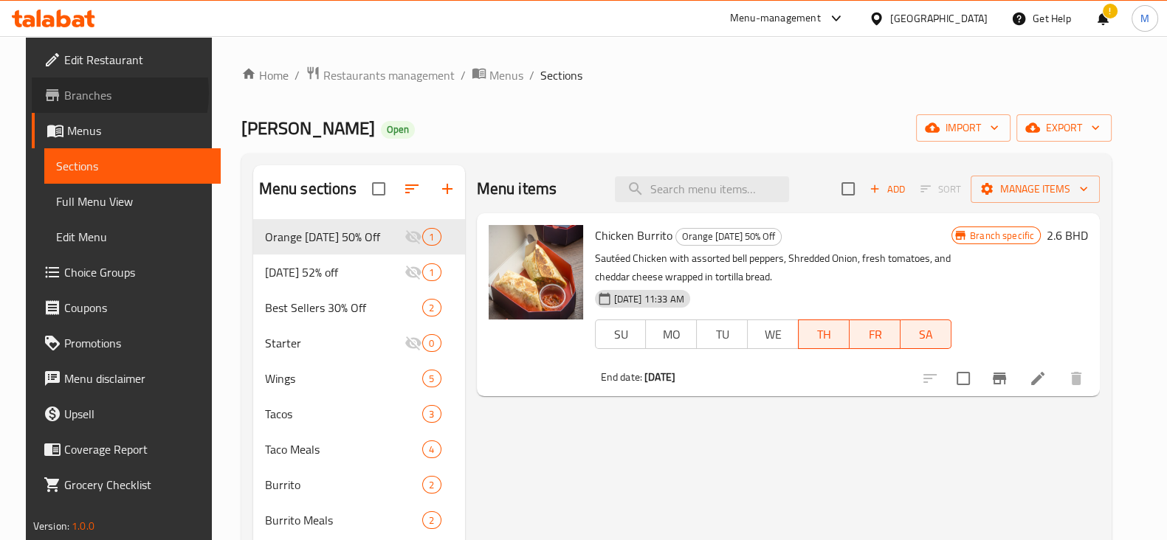
click at [68, 93] on span "Branches" at bounding box center [136, 95] width 145 height 18
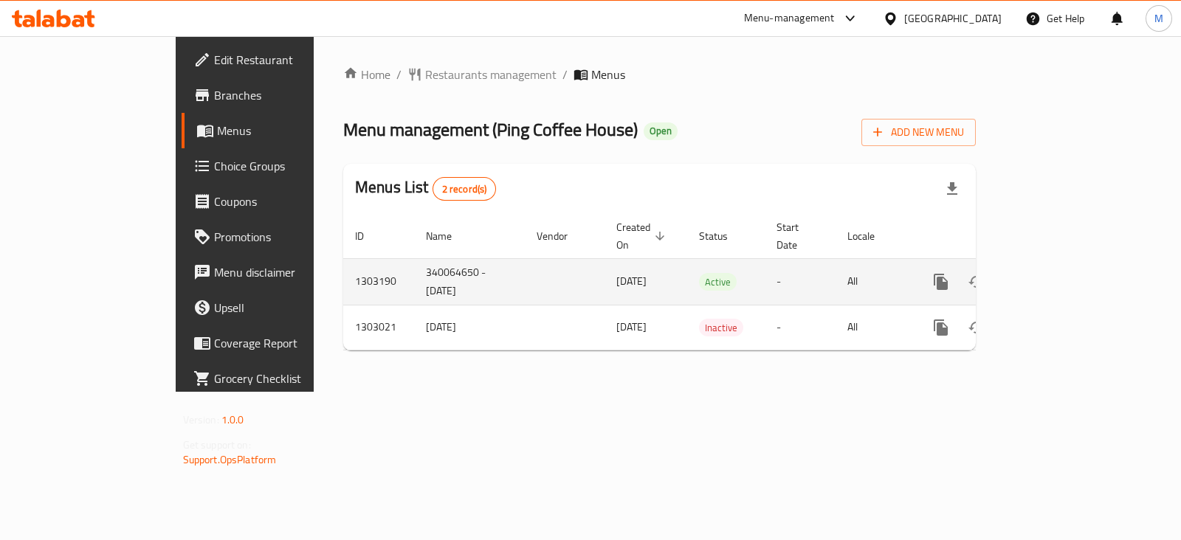
click at [1054, 275] on icon "enhanced table" at bounding box center [1047, 281] width 13 height 13
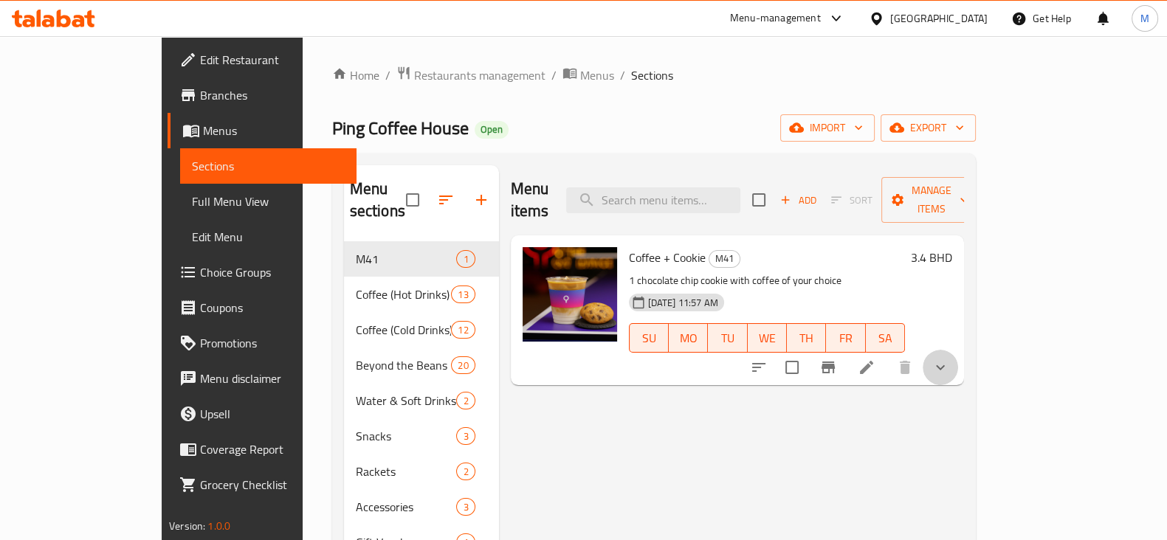
click at [958, 354] on button "show more" at bounding box center [940, 367] width 35 height 35
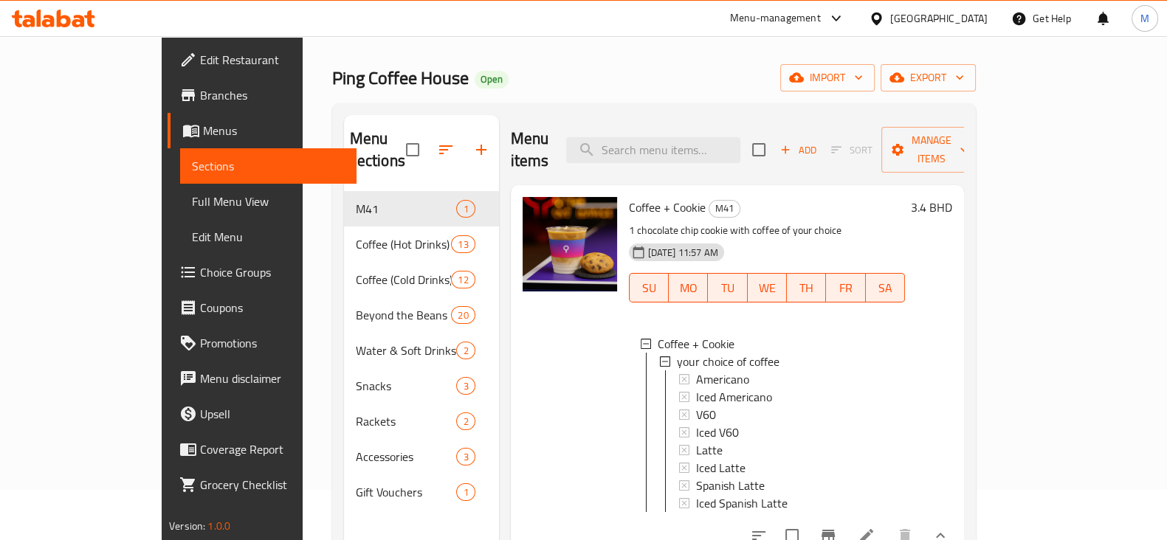
scroll to position [92, 0]
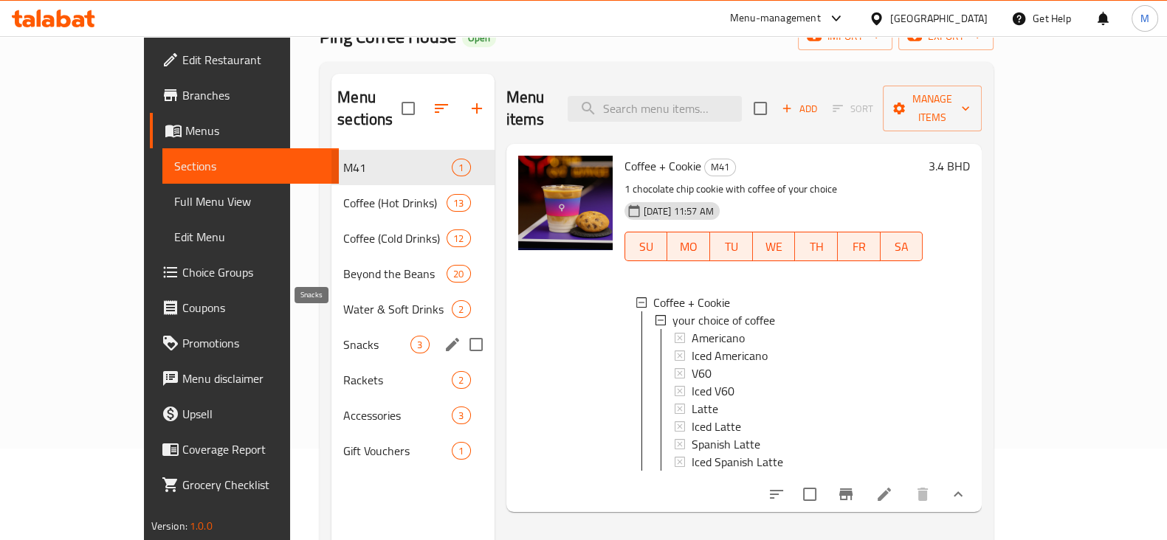
click at [343, 336] on span "Snacks" at bounding box center [376, 345] width 67 height 18
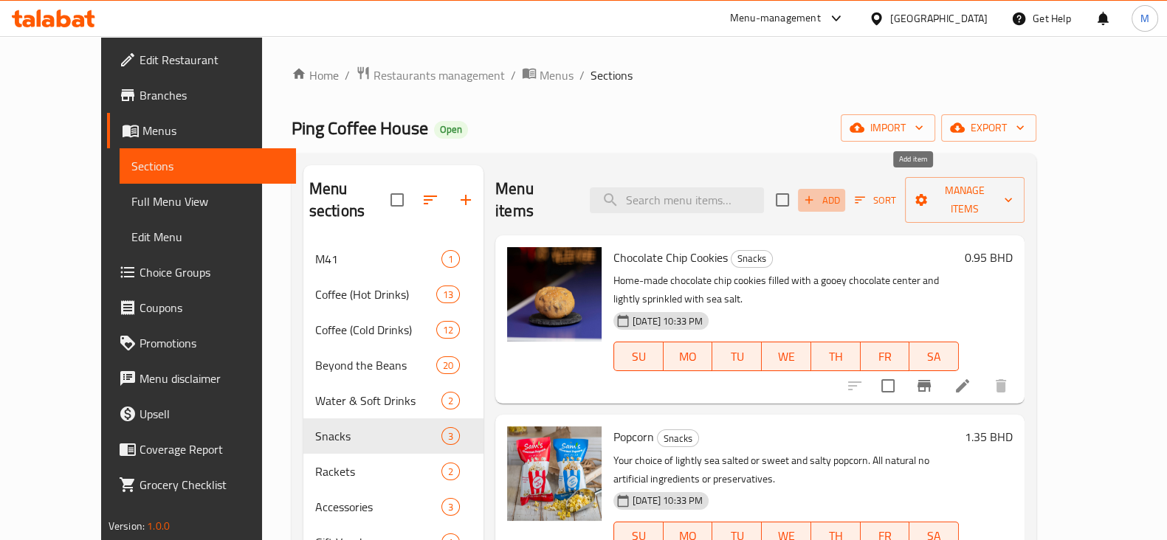
click at [841, 192] on span "Add" at bounding box center [822, 200] width 40 height 17
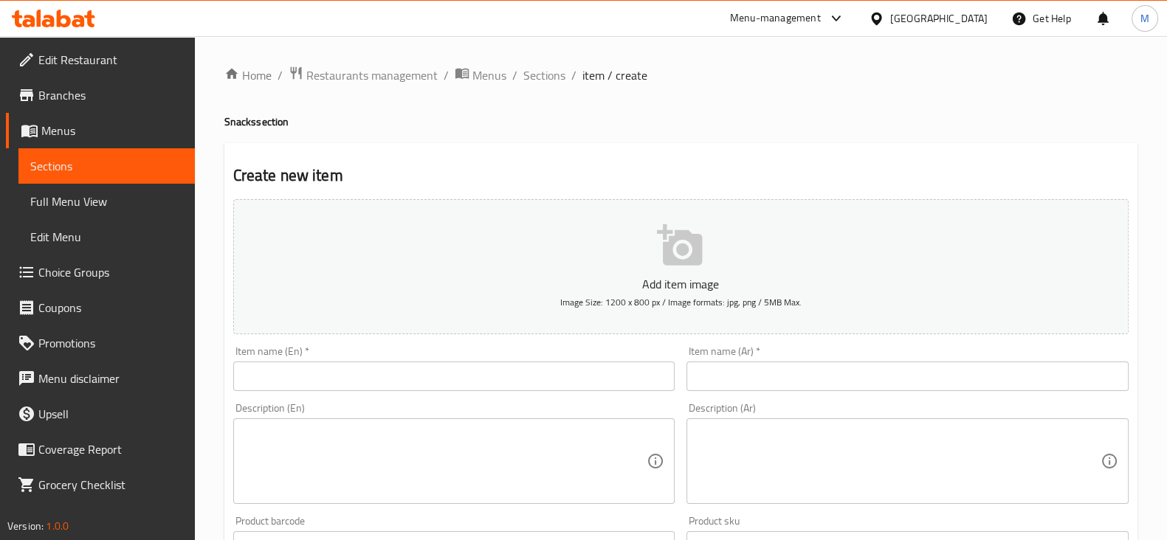
click at [529, 375] on input "text" at bounding box center [454, 377] width 442 height 30
paste input "Sea Salted Brownies"
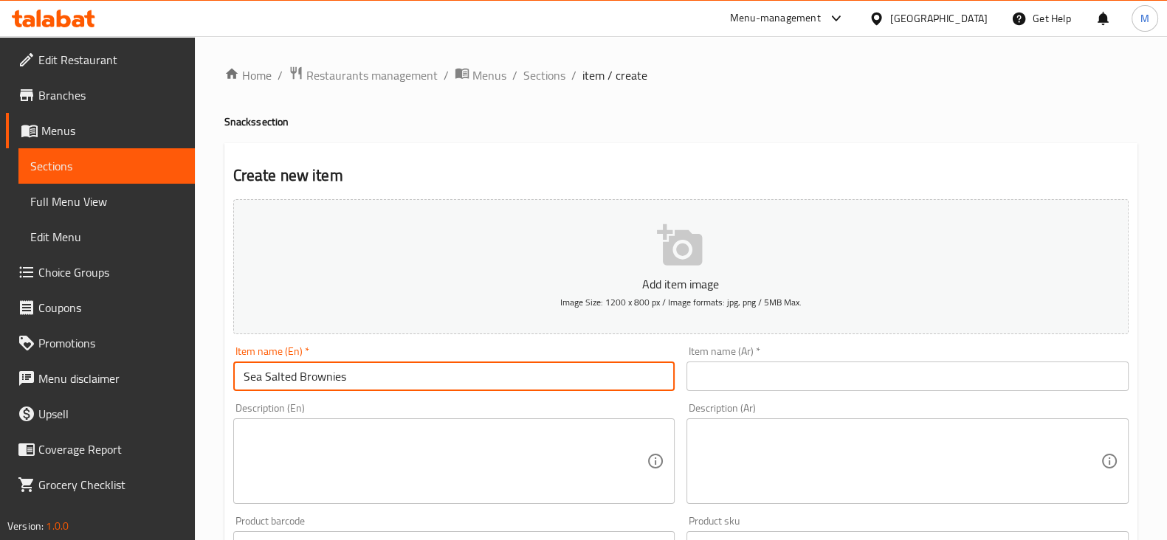
type input "Sea Salted Brownies"
click at [584, 433] on textarea at bounding box center [446, 462] width 404 height 70
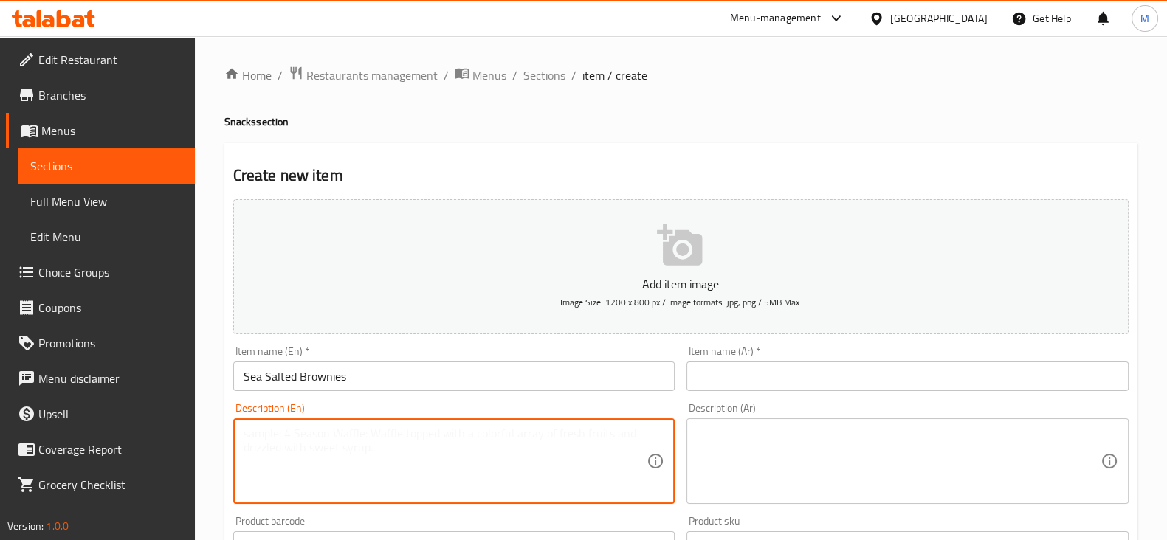
paste textarea "Rich, fudgy brownies topped with a sprinkle of sea salt for the perfect sweet–s…"
type textarea "Rich, fudgy brownies topped with a sprinkle of sea salt for the perfect sweet–s…"
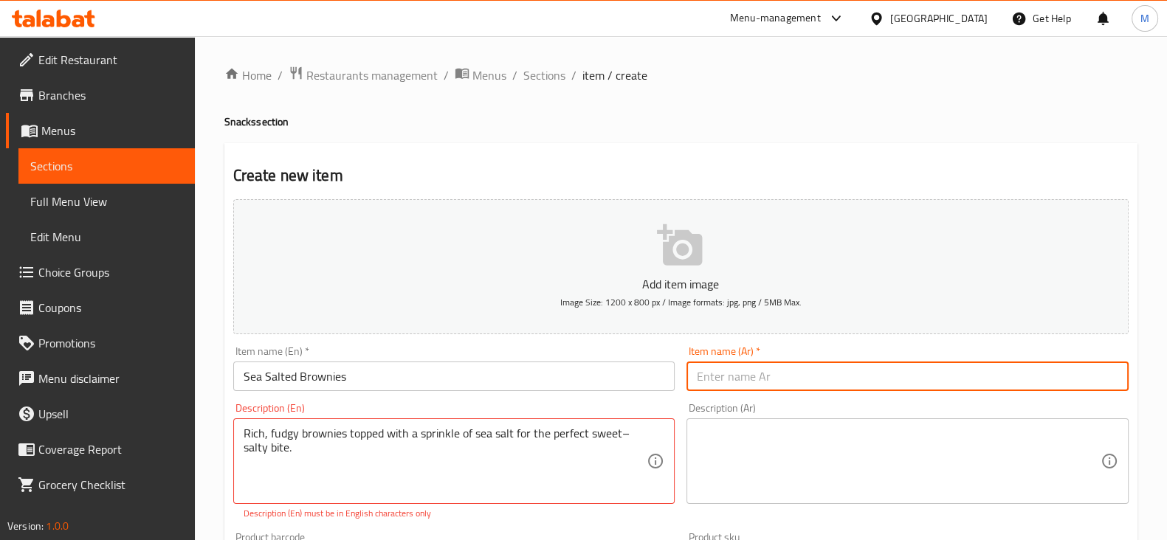
click at [872, 384] on input "text" at bounding box center [907, 377] width 442 height 30
paste input "براونيز بملح البحر"
type input "براونيز بملح البحر"
click at [811, 445] on textarea at bounding box center [899, 462] width 404 height 70
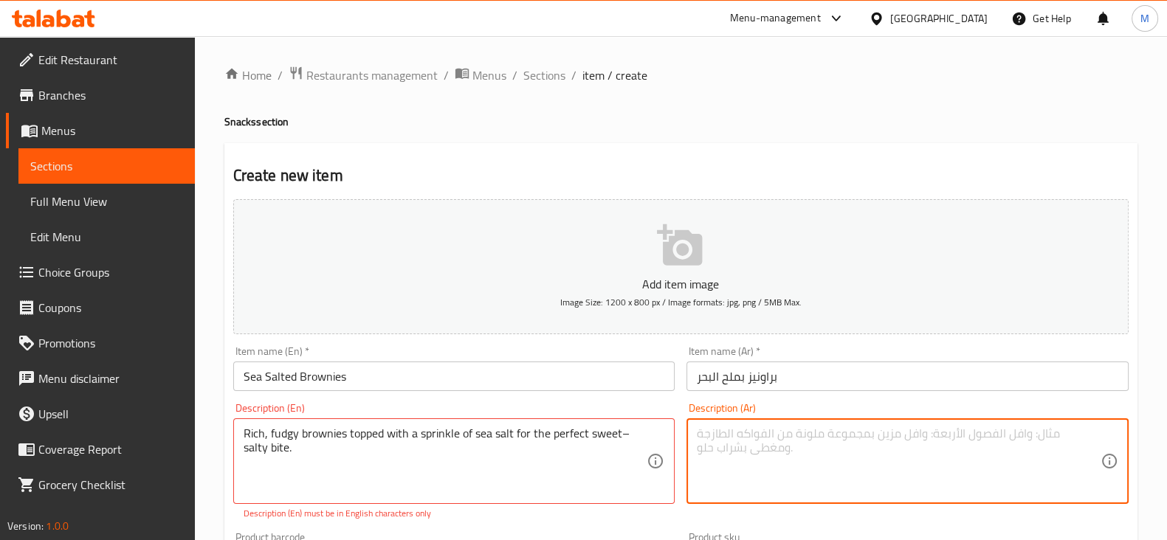
paste textarea "براونيز غني ولين مُزين برشة من ملح البحر لمذاق حلو ومالح مثالي"
drag, startPoint x: 1018, startPoint y: 431, endPoint x: 1018, endPoint y: 421, distance: 9.6
click at [1018, 421] on div "براونيز غني ولين مُزين برشة من ملح البحر لمذاق حلو ومالح مثالي Description (Ar)" at bounding box center [907, 462] width 442 height 86
click at [999, 433] on textarea "براونيز غني ولين مُزين برشة من ملح البحر لمذاق حلو ومالح مثالي" at bounding box center [899, 462] width 404 height 70
click at [998, 433] on textarea "براونيز غني ولين مُزين برشة من ملح البحر لمذاق حلو ومالح مثالي" at bounding box center [899, 462] width 404 height 70
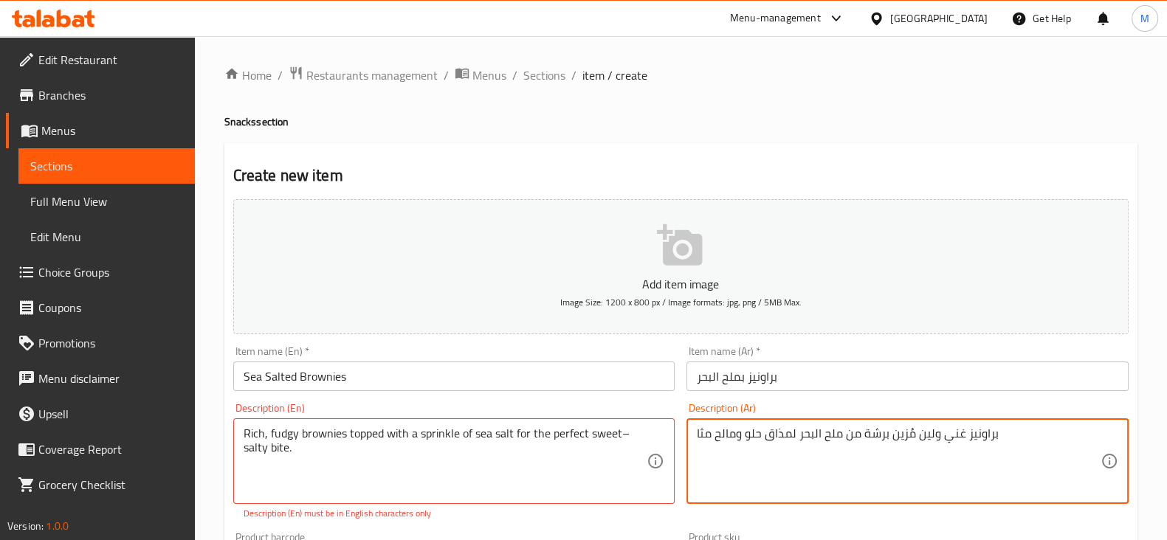
drag, startPoint x: 1013, startPoint y: 463, endPoint x: 650, endPoint y: 409, distance: 367.1
click at [650, 409] on div "Add item image Image Size: 1200 x 800 px / Image formats: jpg, png / 5MB Max. I…" at bounding box center [680, 519] width 907 height 653
paste textarea "براونيز بملح البحر براونيز غني ولين مُزين برشة من ملح البحر لمذاق حلو ومالح مثا…"
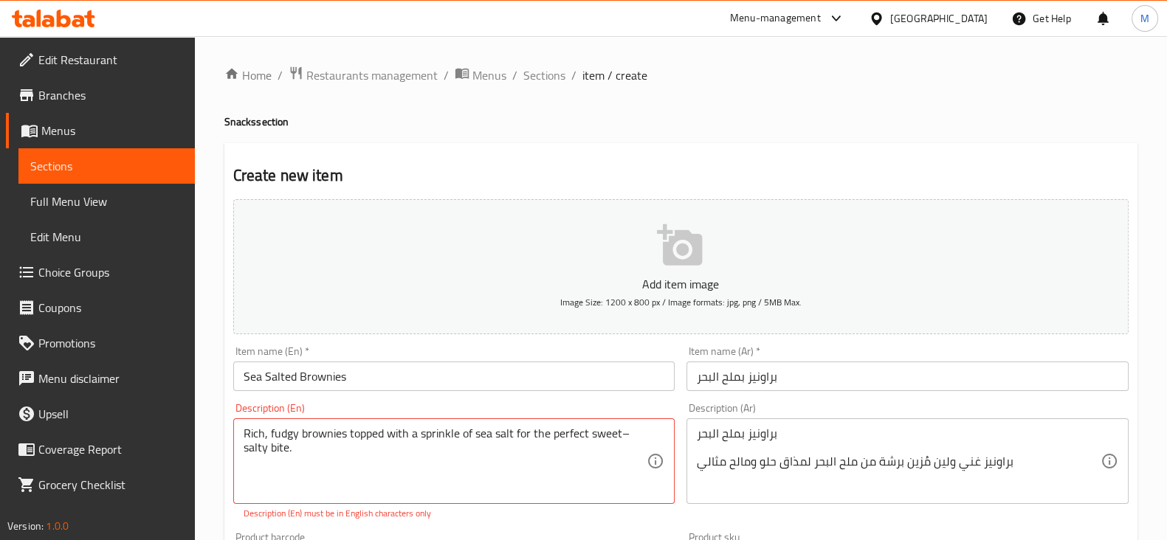
drag, startPoint x: 695, startPoint y: 464, endPoint x: 715, endPoint y: 424, distance: 44.2
click at [715, 424] on div "براونيز بملح البحر براونيز غني ولين مُزين برشة من ملح البحر لمذاق حلو ومالح مثا…" at bounding box center [907, 462] width 442 height 86
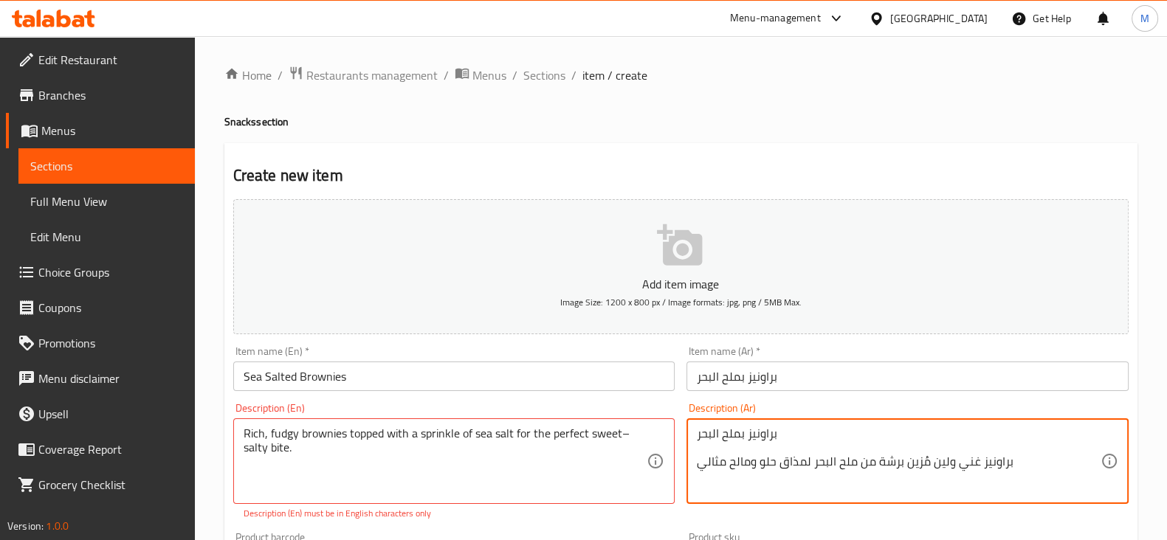
click at [695, 458] on div "براونيز بملح البحر براونيز غني ولين مُزين برشة من ملح البحر لمذاق حلو ومالح مثا…" at bounding box center [907, 462] width 442 height 86
click at [694, 461] on div "براونيز بملح البحر براونيز غني ولين مُزين برشة من ملح البحر لمذاق حلو ومالح مثا…" at bounding box center [907, 462] width 442 height 86
click at [700, 466] on textarea "براونيز بملح البحر براونيز غني ولين مُزين برشة من ملح البحر لمذاق حلو ومالح مثا…" at bounding box center [899, 462] width 404 height 70
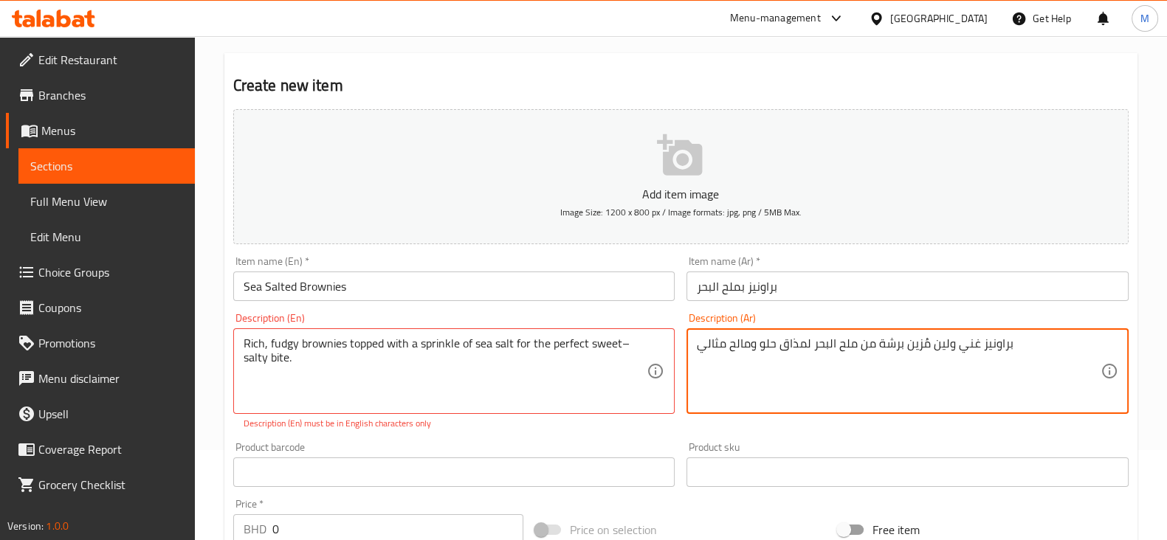
scroll to position [277, 0]
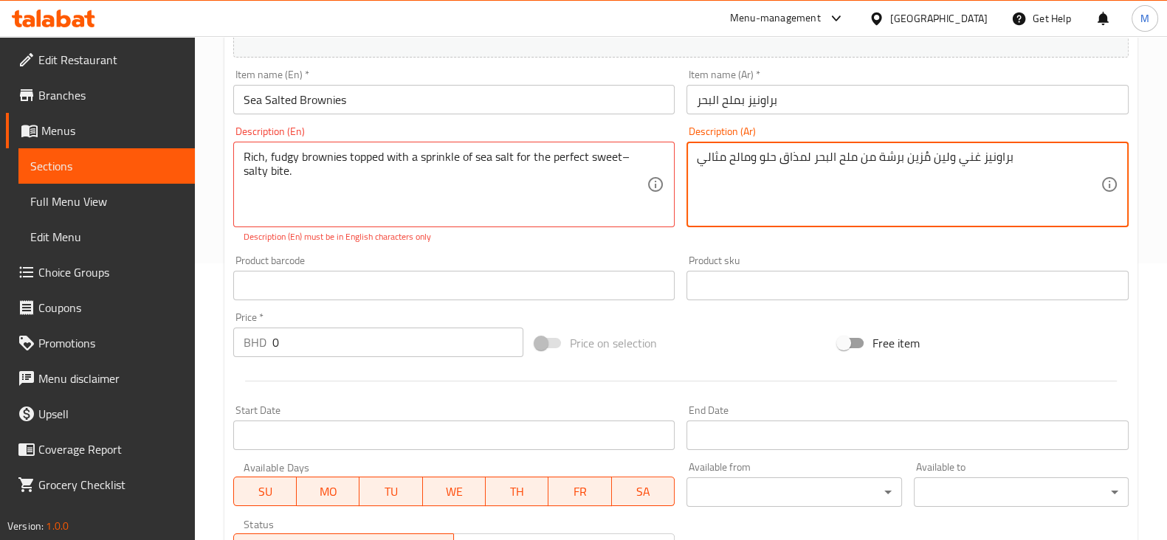
type textarea "براونيز غني ولين مُزين برشة من ملح البحر لمذاق حلو ومالح مثالي"
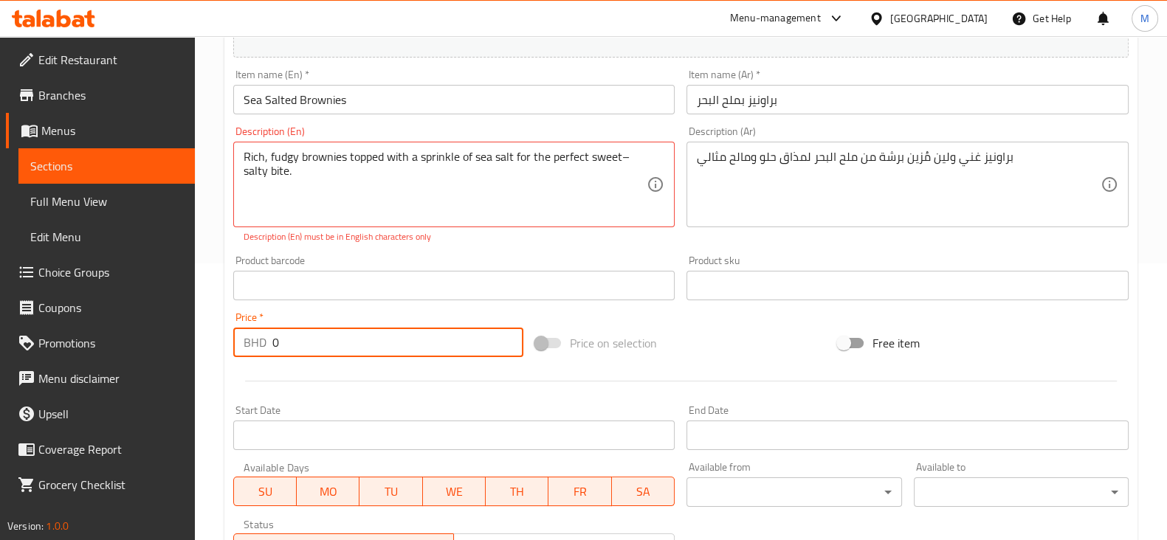
click at [323, 337] on input "0" at bounding box center [398, 343] width 252 height 30
type input "0"
type input "1.5"
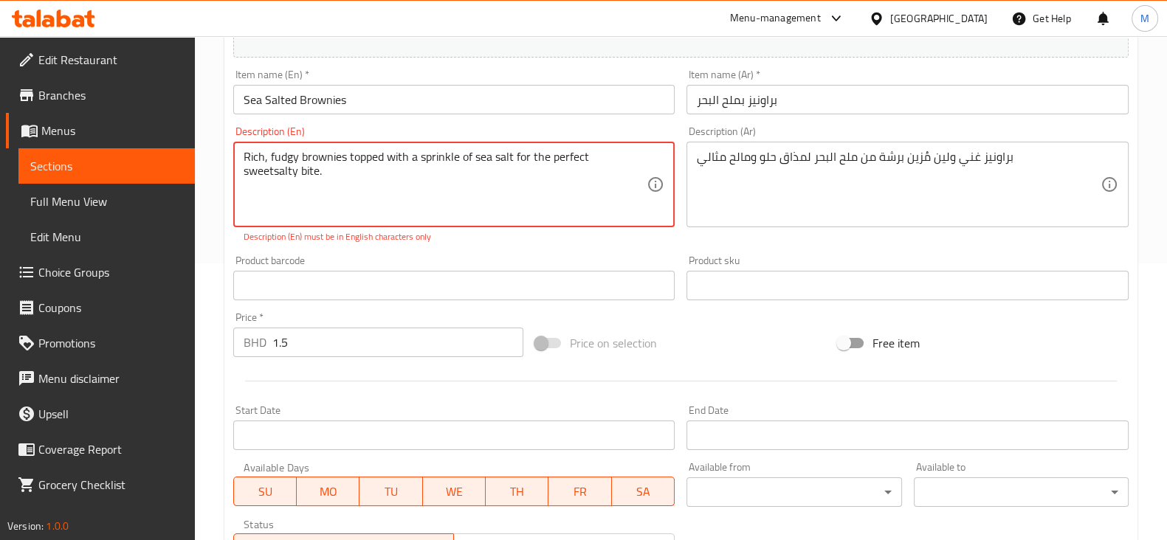
type textarea "Rich, fudgy brownies topped with a sprinkle of sea salt for the perfect sweetsa…"
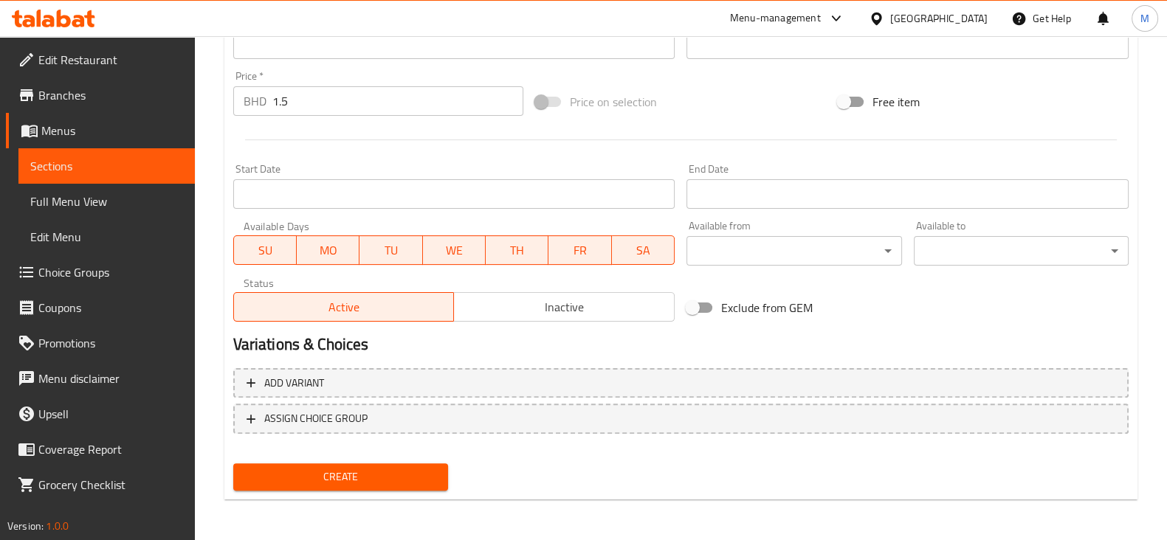
scroll to position [133, 0]
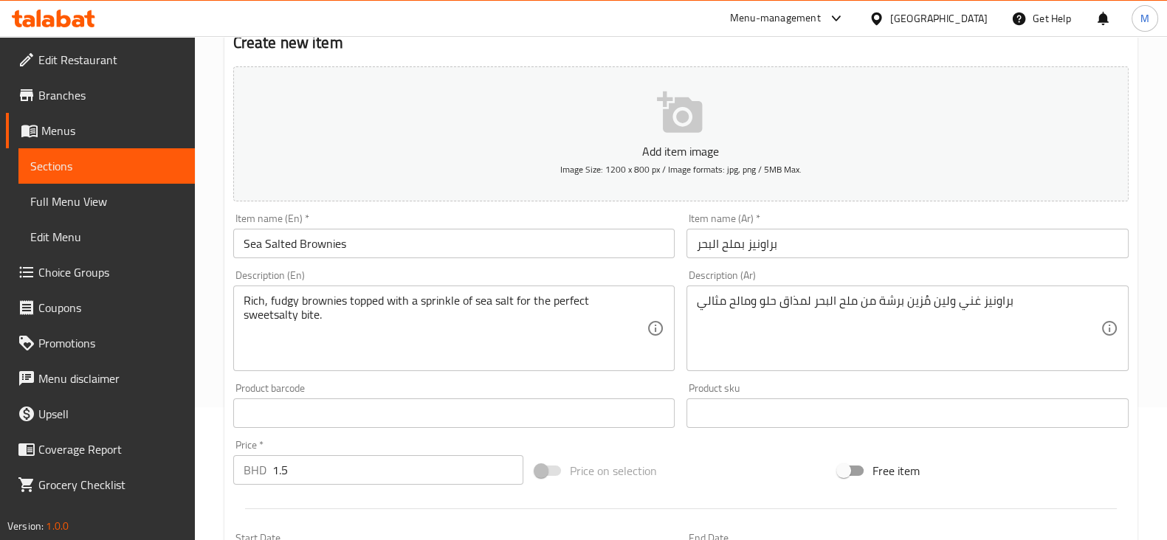
click at [660, 131] on icon "button" at bounding box center [680, 112] width 47 height 47
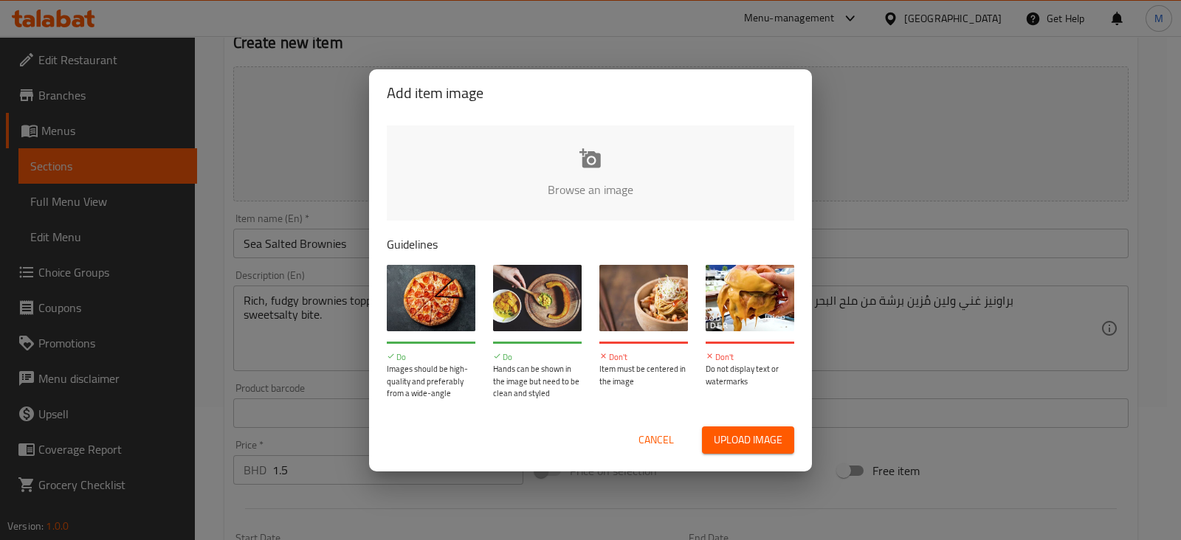
click at [588, 150] on input "file" at bounding box center [1089, 194] width 1405 height 138
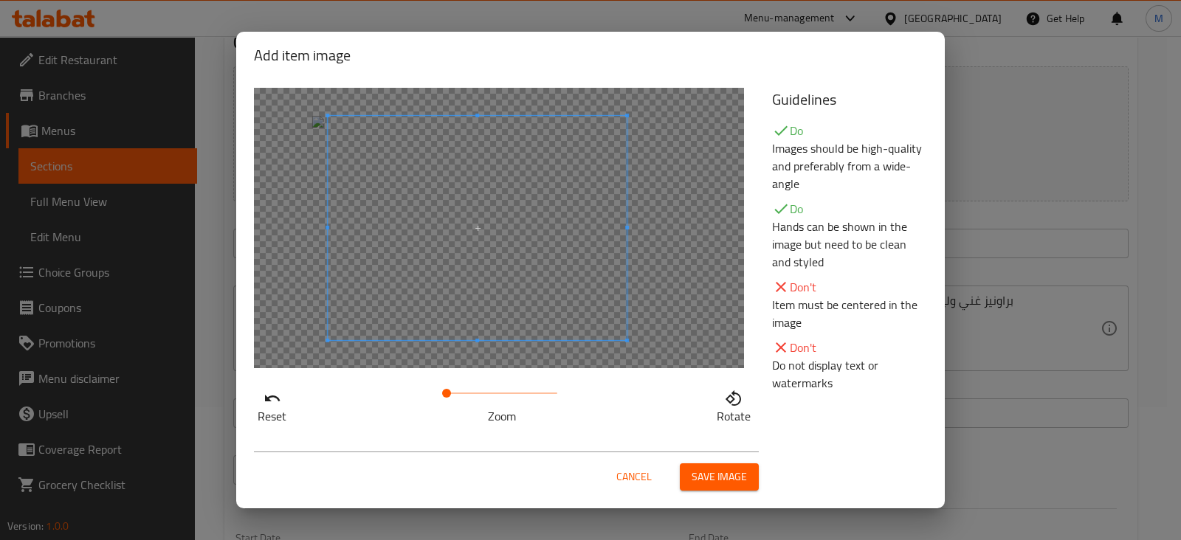
click at [472, 237] on span at bounding box center [477, 228] width 299 height 224
click at [739, 481] on span "Save image" at bounding box center [719, 477] width 55 height 18
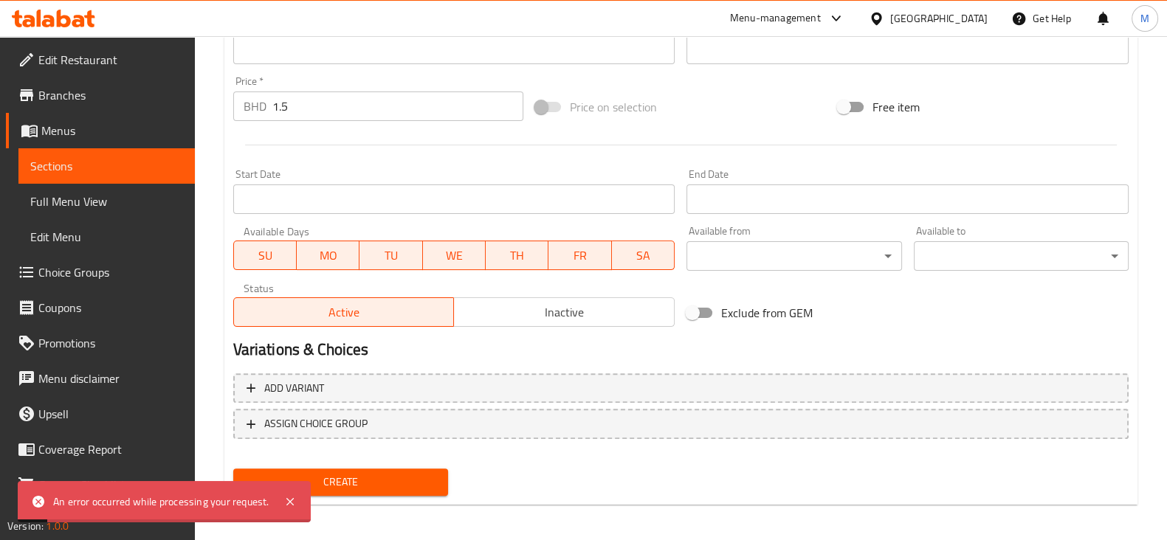
scroll to position [523, 0]
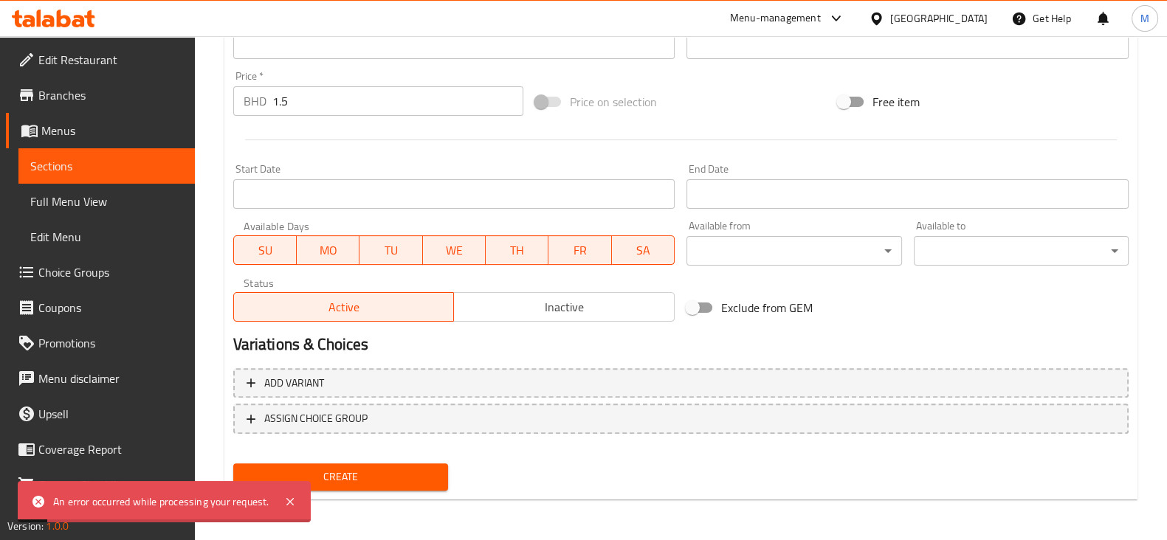
click at [402, 482] on span "Create" at bounding box center [340, 477] width 191 height 18
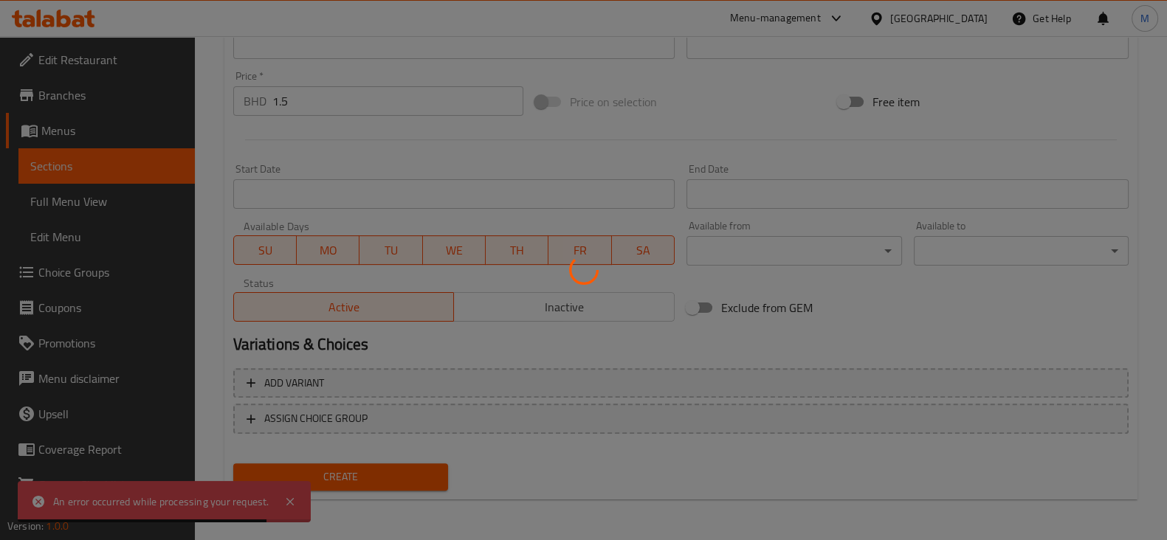
type input "0"
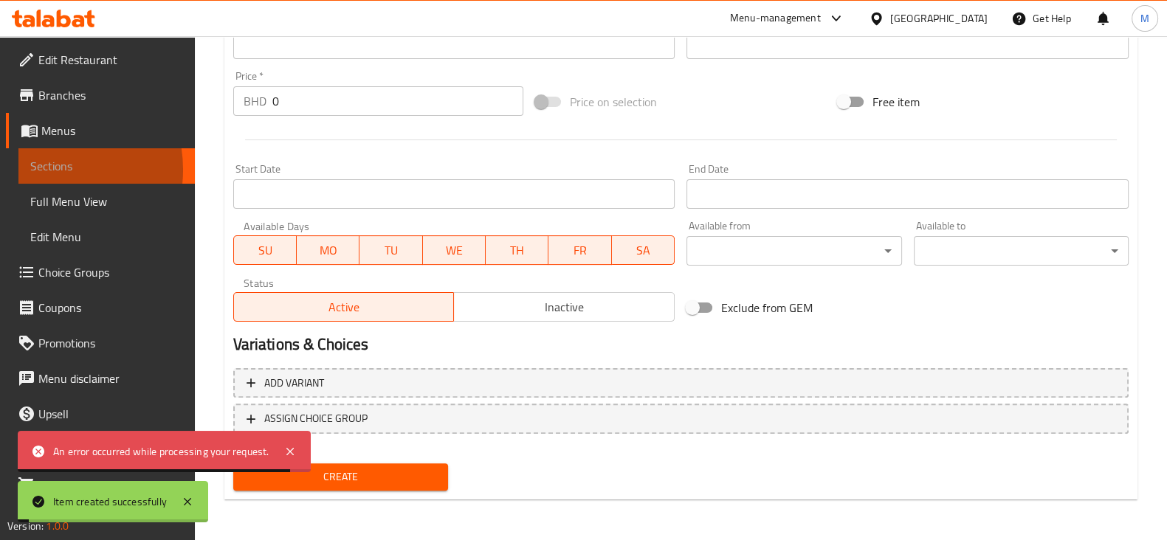
click at [41, 170] on span "Sections" at bounding box center [106, 166] width 153 height 18
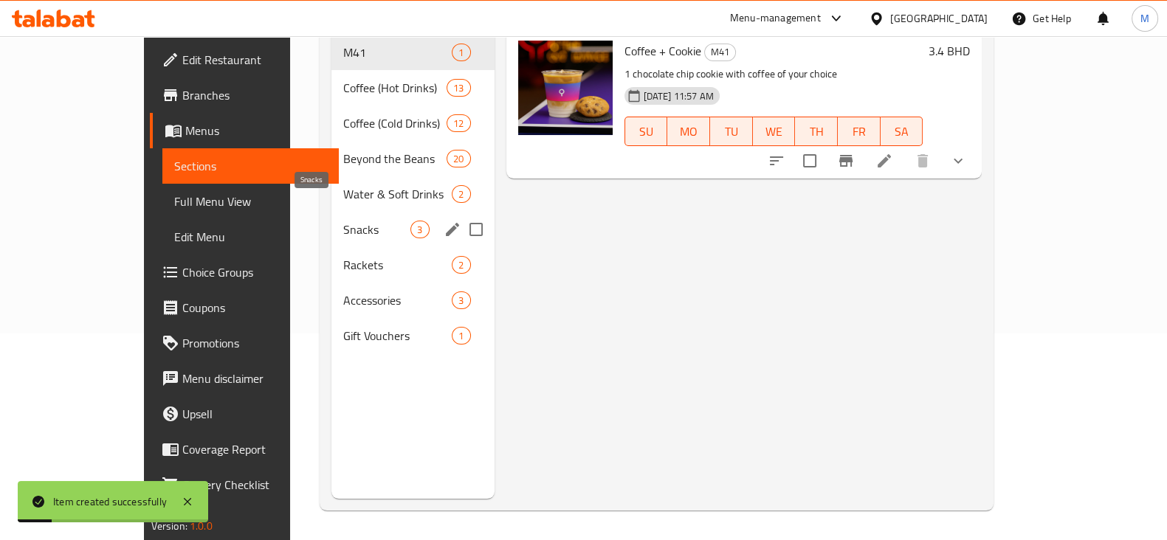
click at [343, 221] on span "Snacks" at bounding box center [376, 230] width 67 height 18
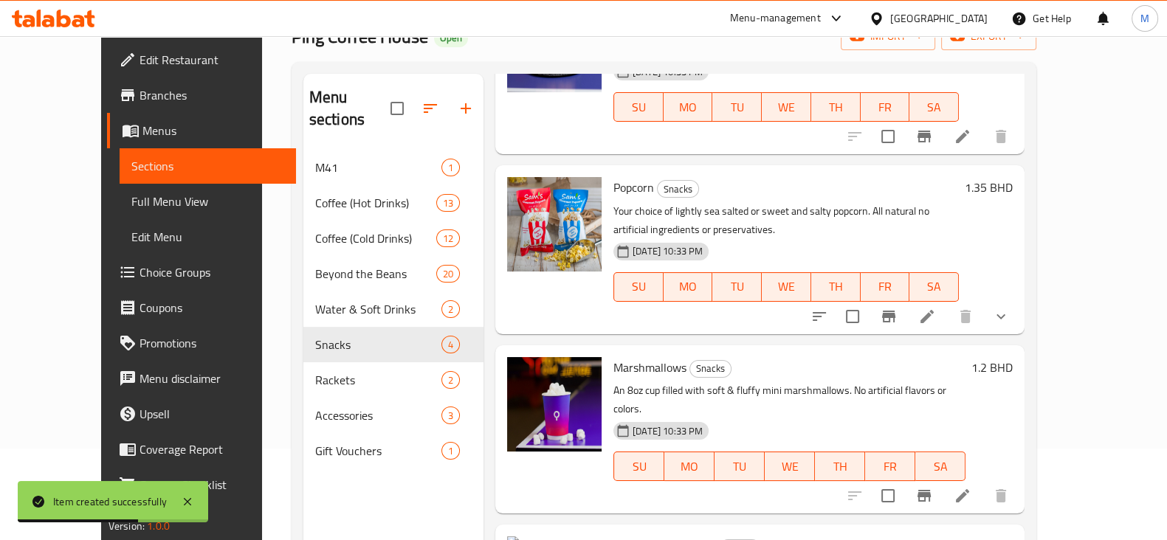
scroll to position [159, 0]
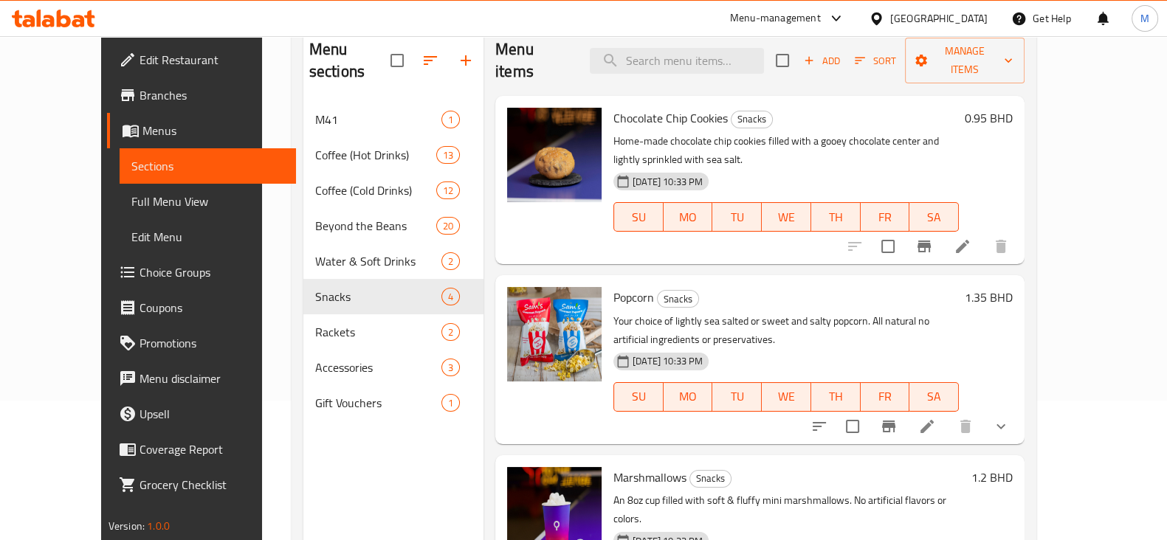
scroll to position [21, 0]
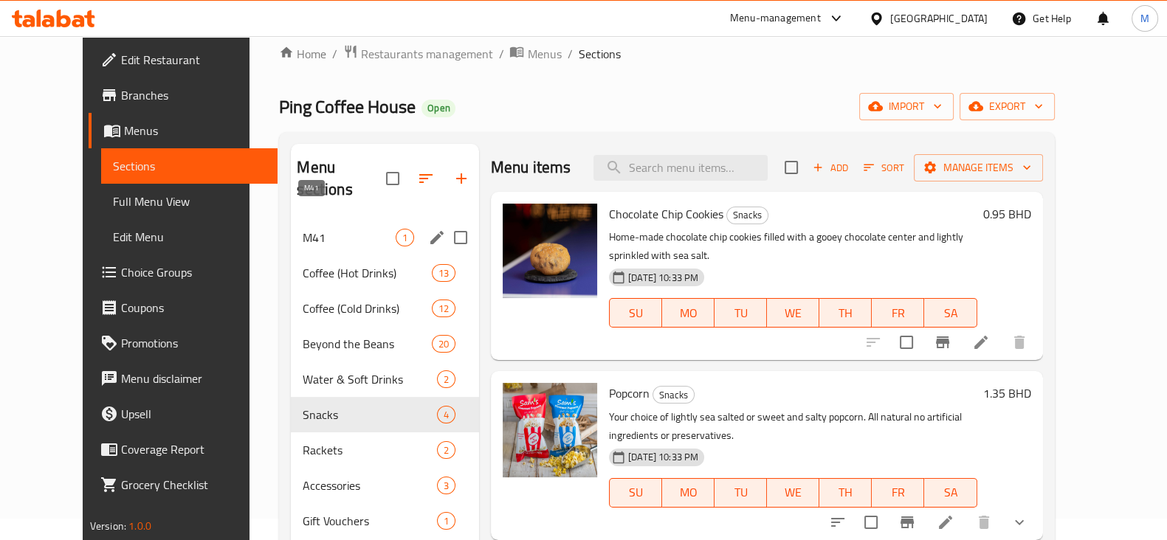
click at [307, 229] on span "M41" at bounding box center [349, 238] width 92 height 18
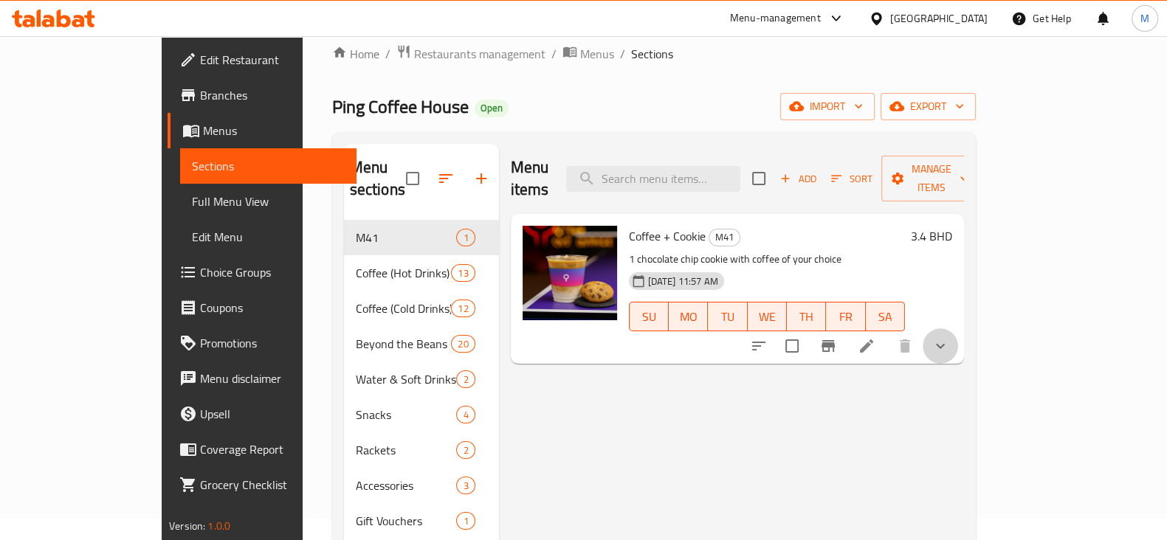
click at [958, 328] on button "show more" at bounding box center [940, 345] width 35 height 35
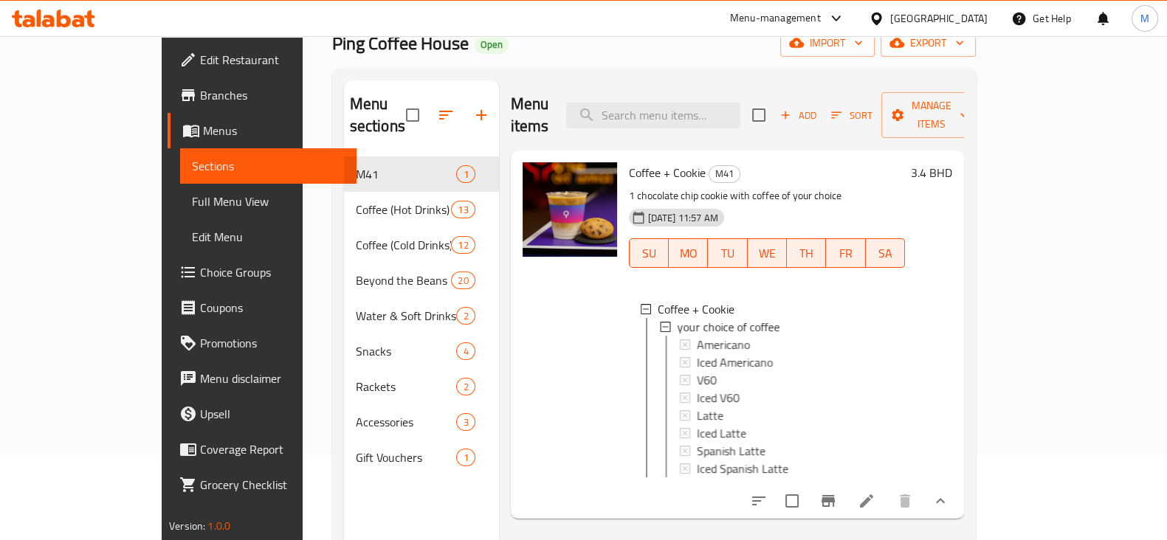
scroll to position [114, 0]
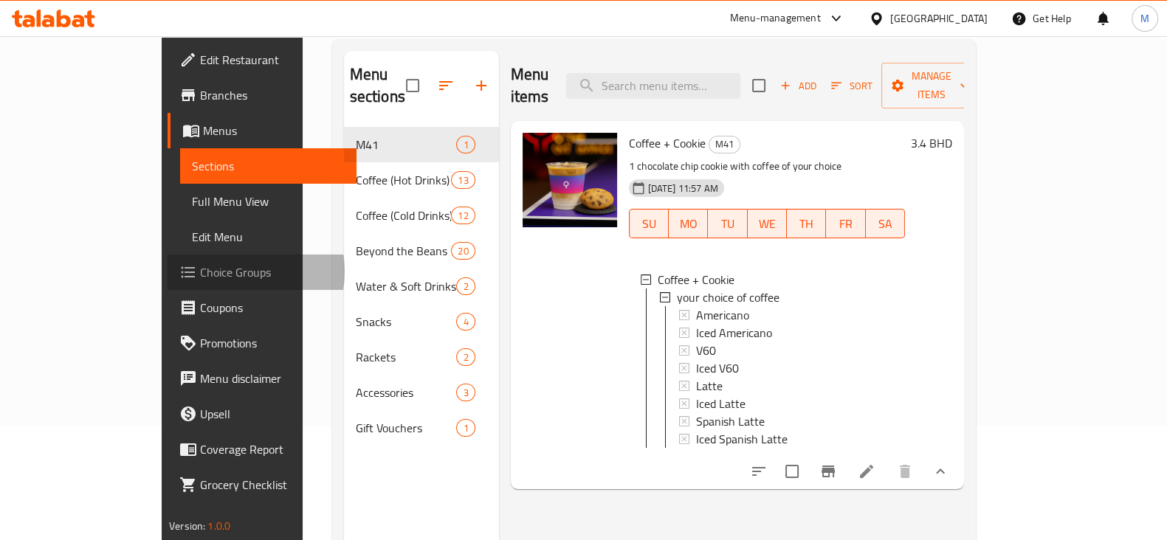
click at [200, 272] on span "Choice Groups" at bounding box center [272, 273] width 145 height 18
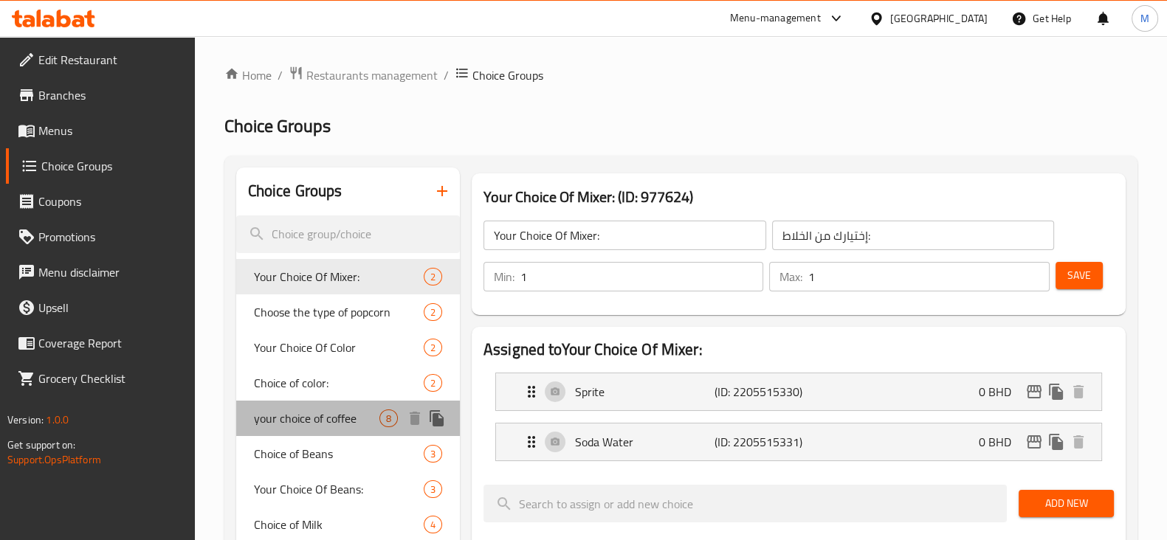
click at [290, 419] on span "your choice of coffee" at bounding box center [316, 419] width 125 height 18
type input "your choice of coffee"
type input "اختيارك من القهوة"
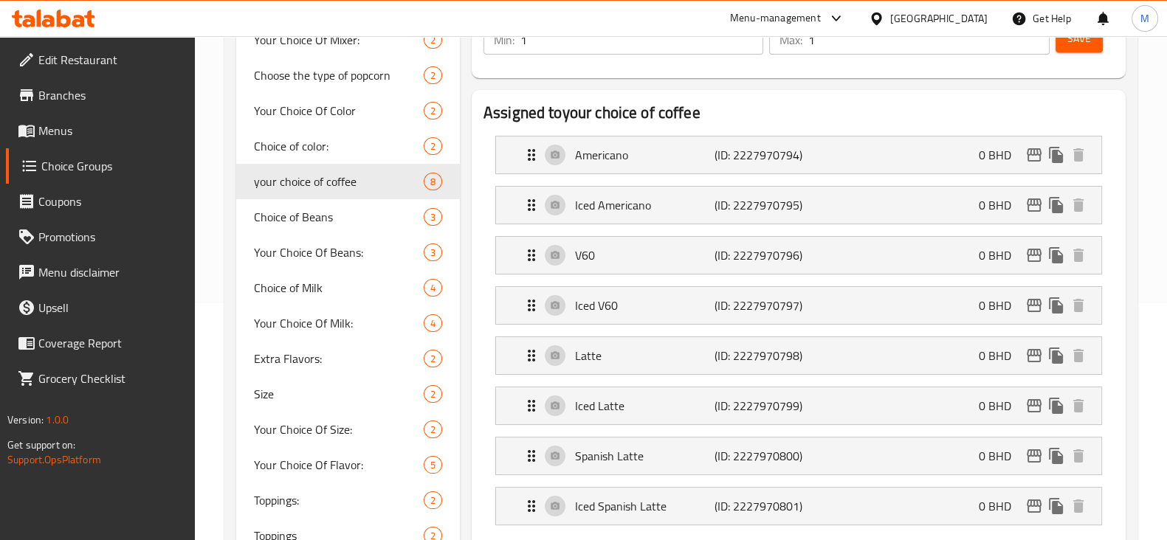
scroll to position [277, 0]
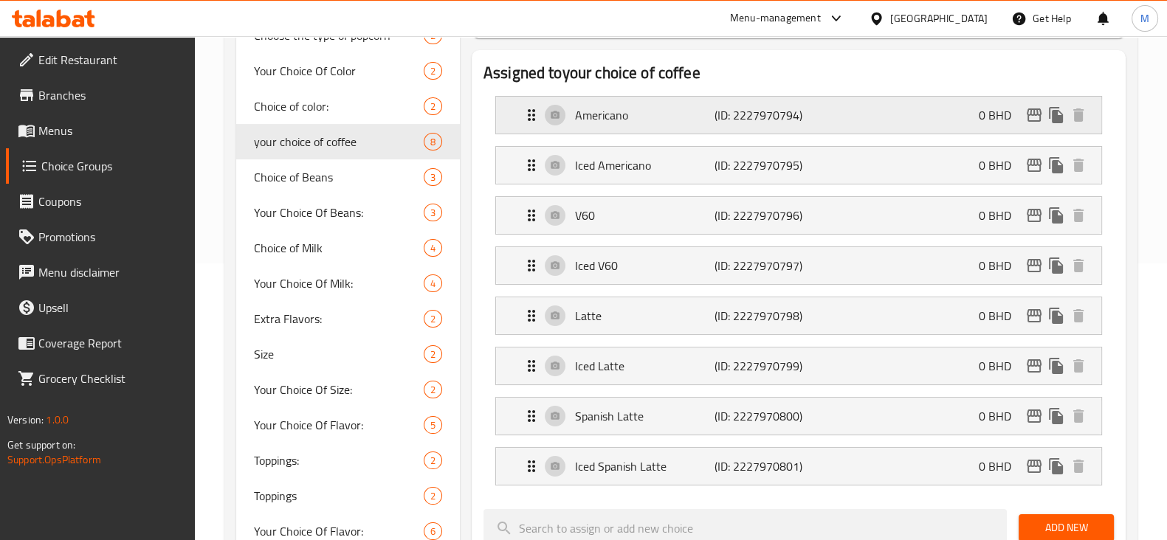
click at [796, 117] on p "(ID: 2227970794)" at bounding box center [761, 115] width 93 height 18
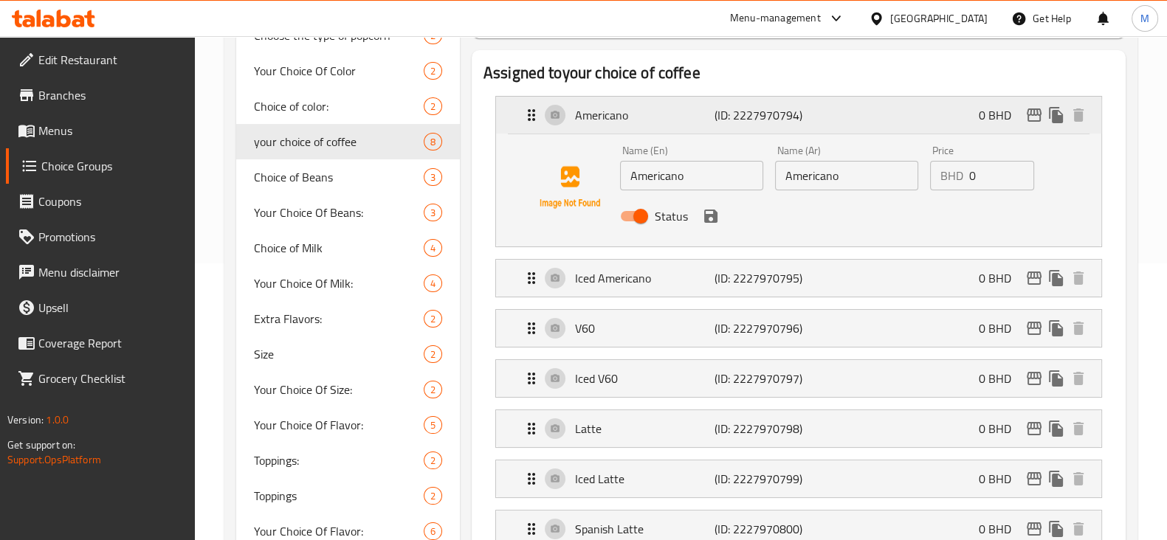
click at [796, 117] on p "(ID: 2227970794)" at bounding box center [761, 115] width 93 height 18
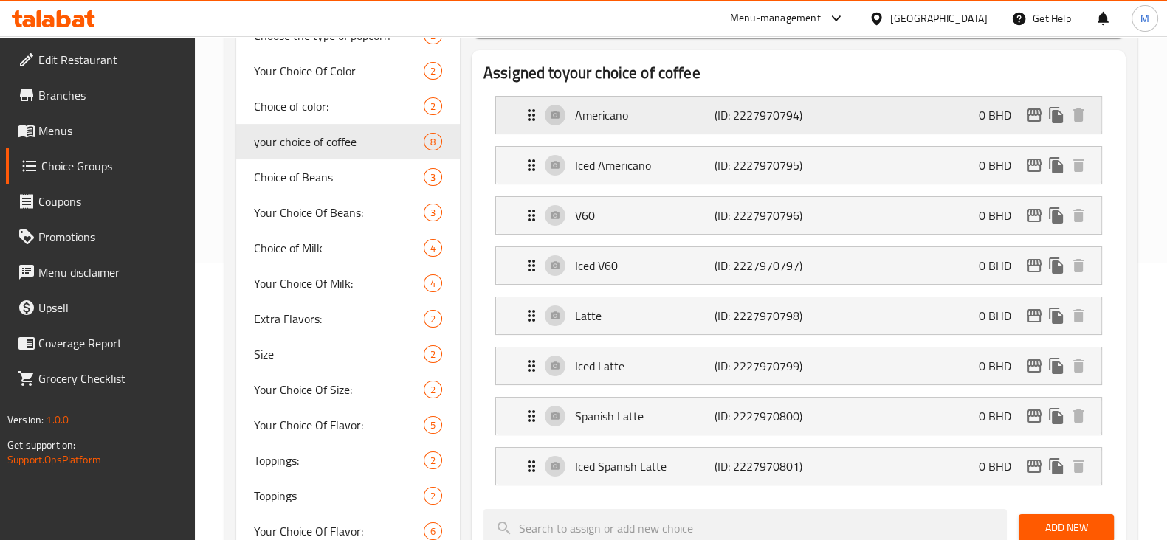
click at [657, 106] on p "Americano" at bounding box center [645, 115] width 140 height 18
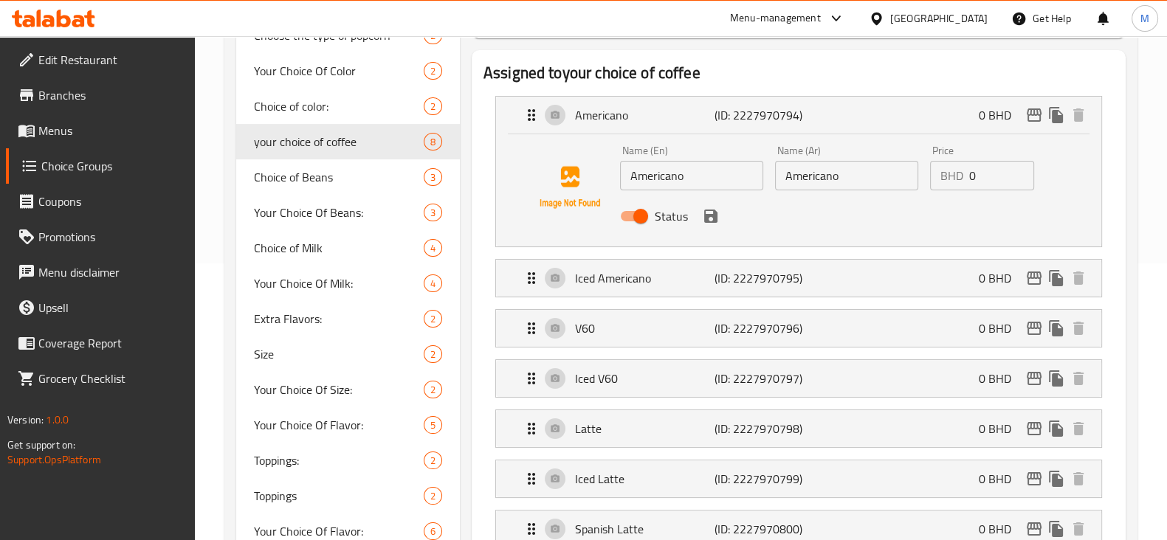
click at [630, 177] on input "Americano" at bounding box center [691, 176] width 143 height 30
click at [668, 174] on input "Hote Americano" at bounding box center [691, 176] width 143 height 30
click at [725, 177] on input "Hot Americano" at bounding box center [691, 176] width 143 height 30
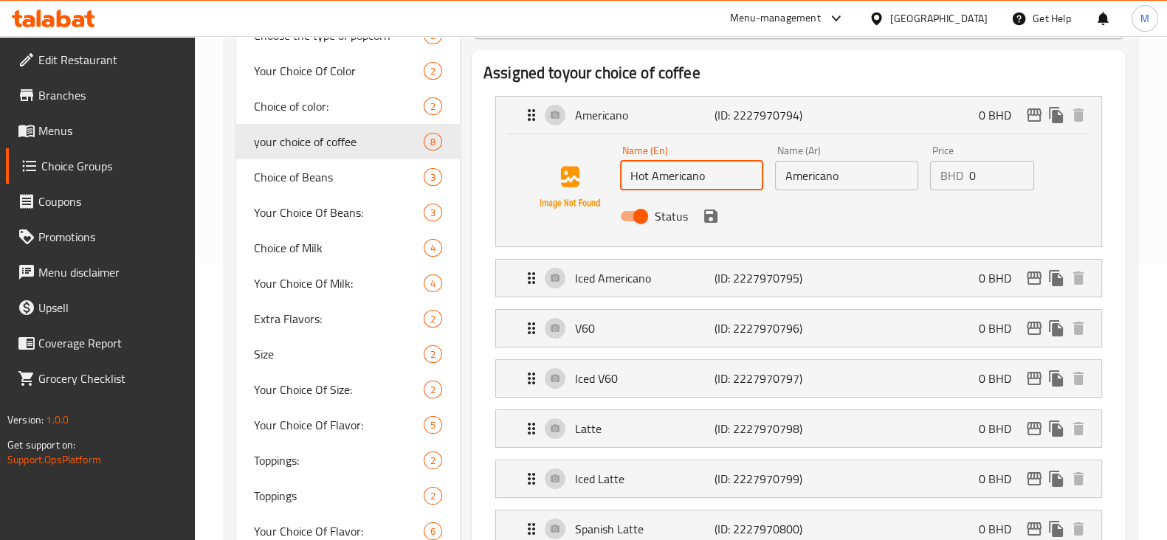
click at [725, 177] on input "Hot Americano" at bounding box center [691, 176] width 143 height 30
type input "Hot Americano"
click at [793, 168] on input "Americano" at bounding box center [846, 176] width 143 height 30
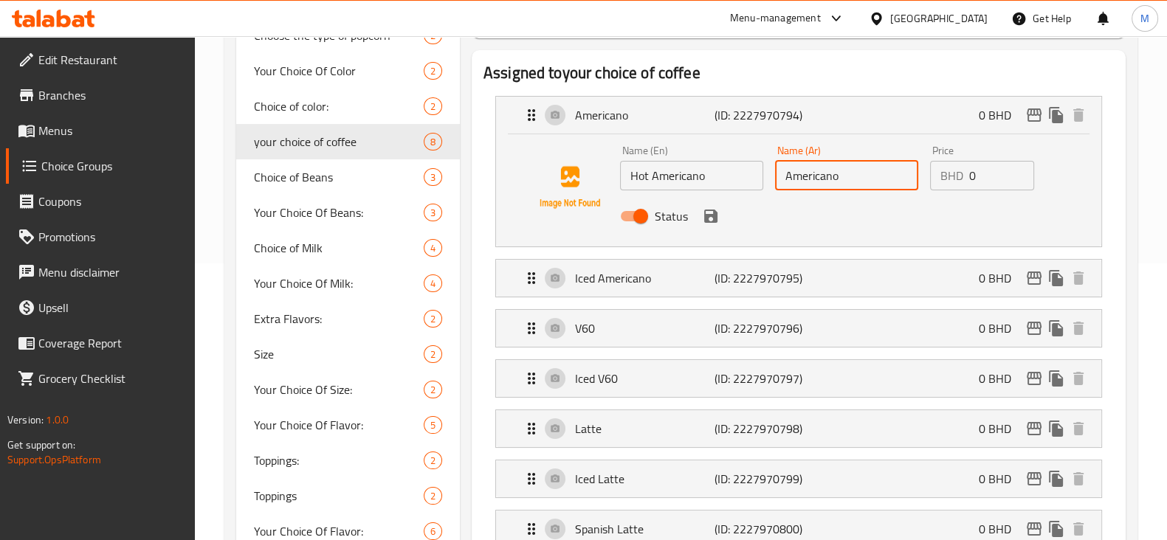
click at [793, 168] on input "Americano" at bounding box center [846, 176] width 143 height 30
paste input "Hot"
type input "Hot Americano"
click at [657, 330] on p "V60" at bounding box center [645, 329] width 140 height 18
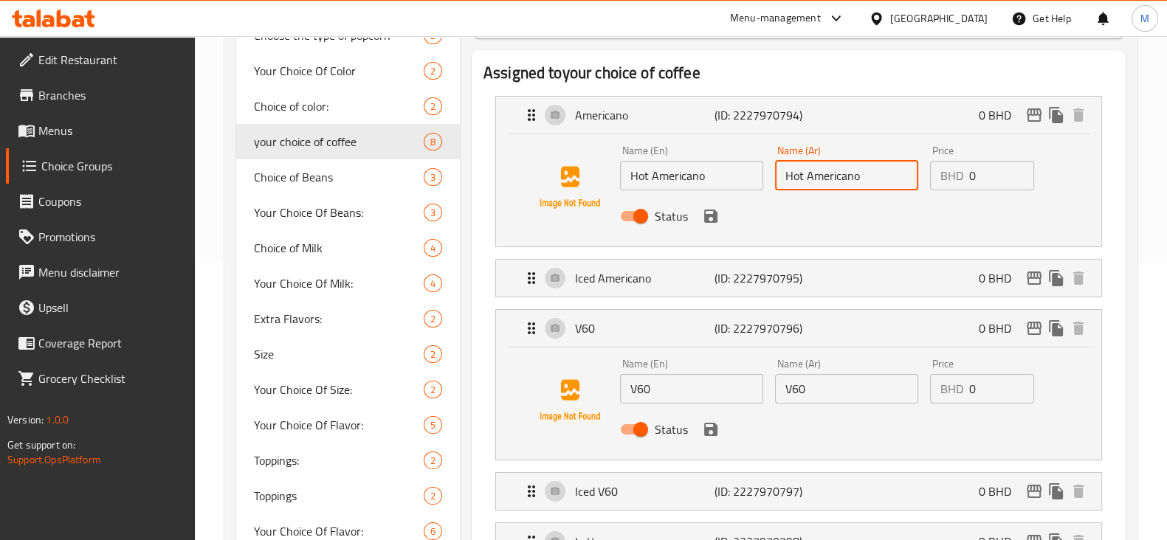
click at [629, 385] on input "V60" at bounding box center [691, 389] width 143 height 30
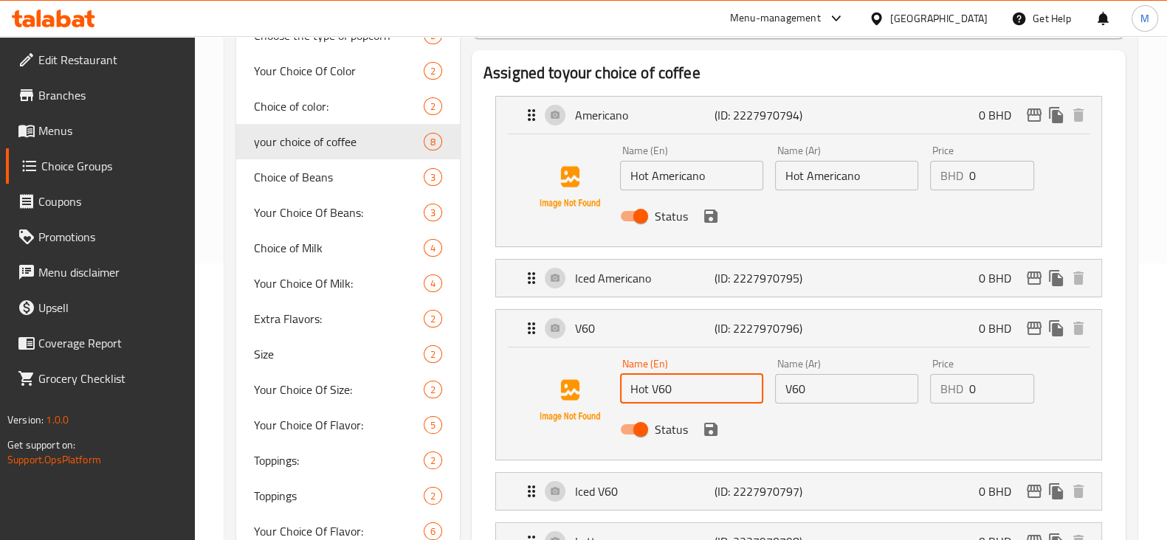
type input "Hot V60"
click at [781, 387] on input "V60" at bounding box center [846, 389] width 143 height 30
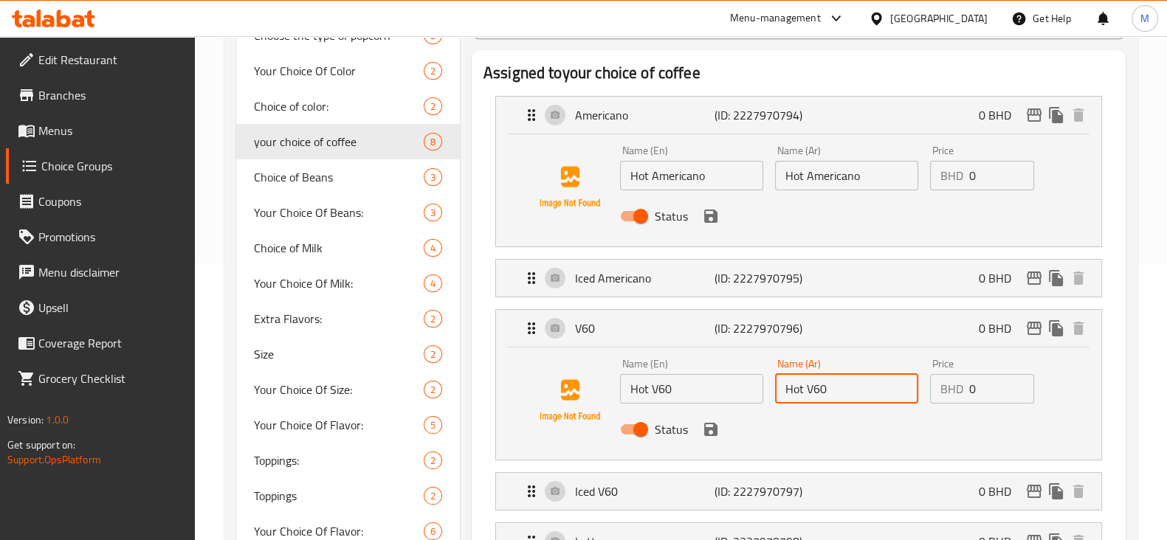
type input "Hot V60"
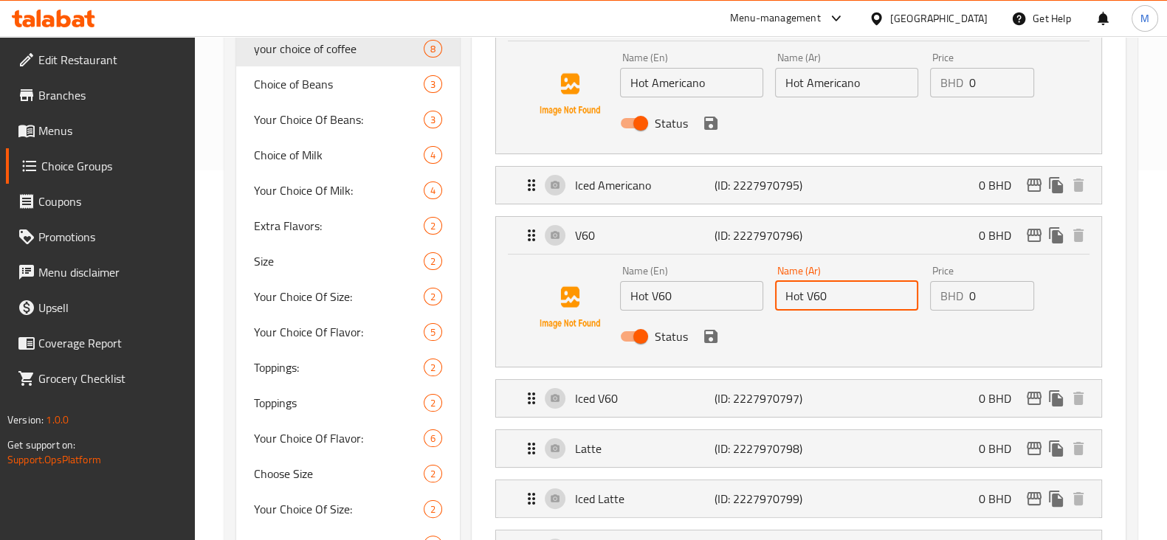
scroll to position [461, 0]
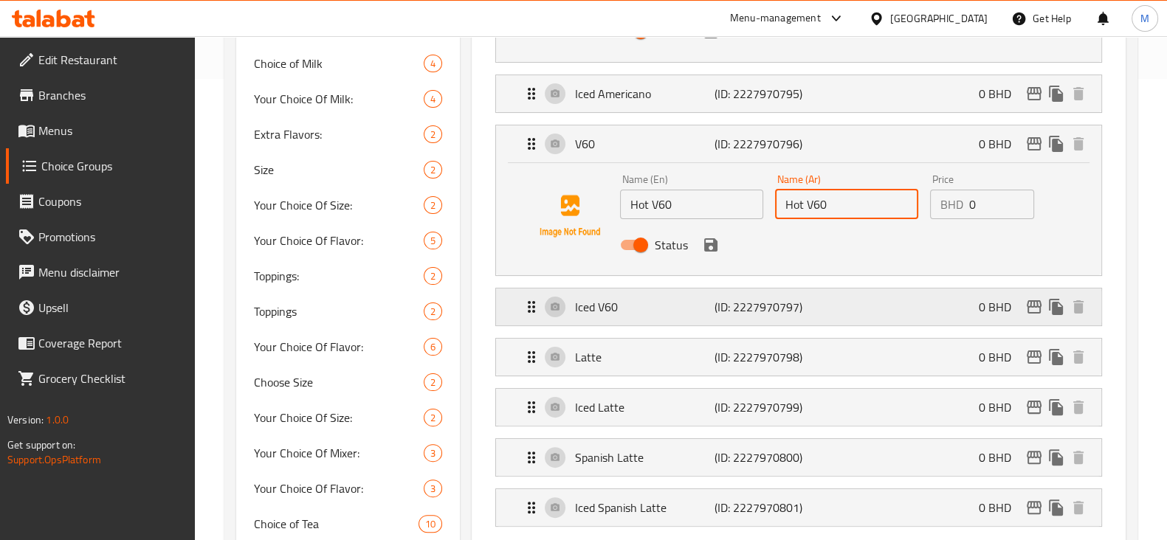
click at [676, 300] on p "Iced V60" at bounding box center [645, 307] width 140 height 18
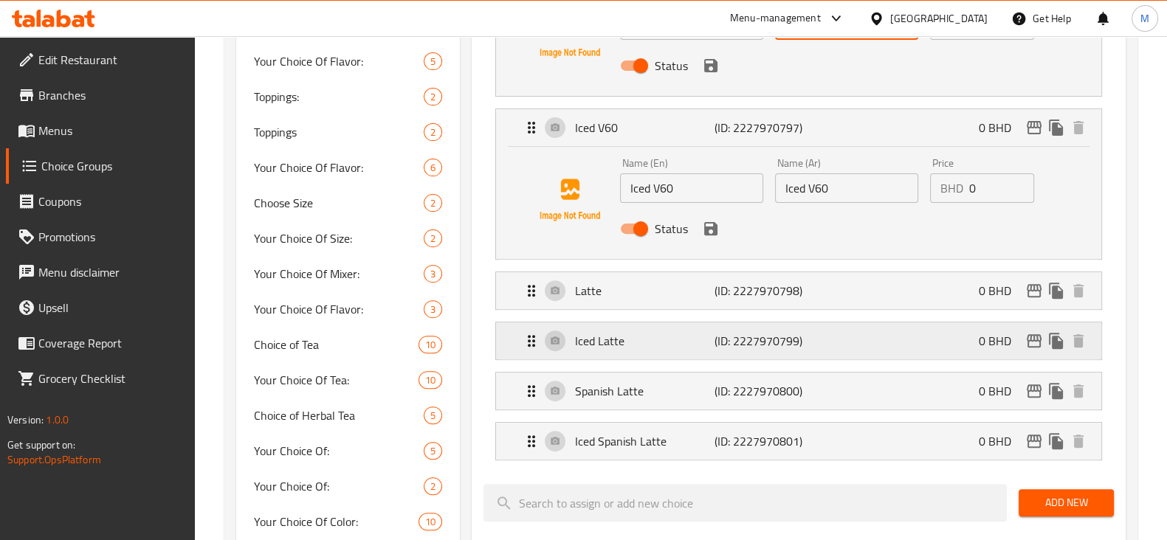
scroll to position [645, 0]
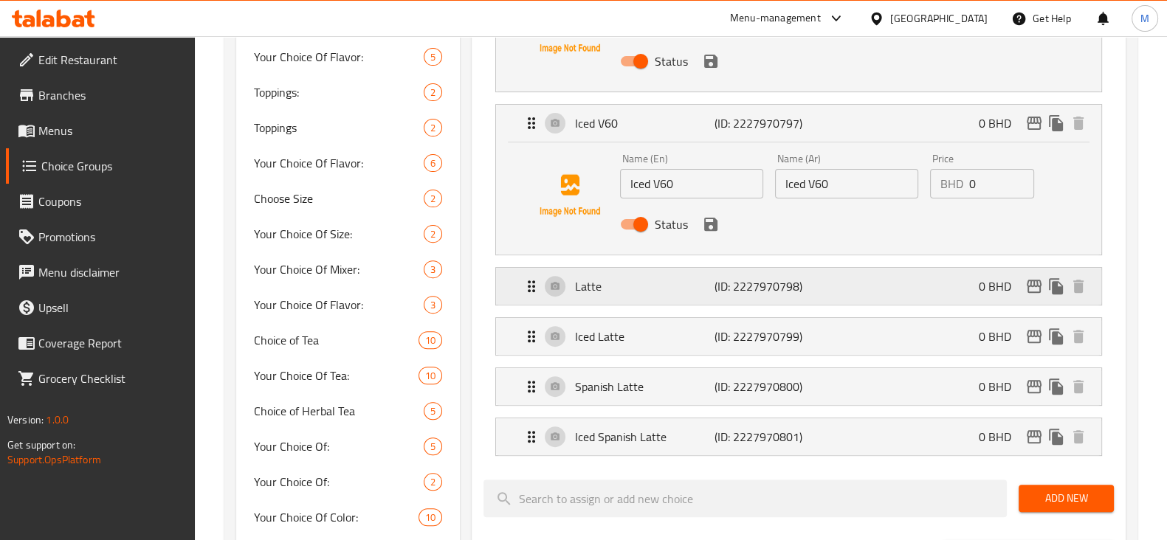
click at [618, 296] on div "Latte (ID: 2227970798) 0 BHD" at bounding box center [803, 286] width 561 height 37
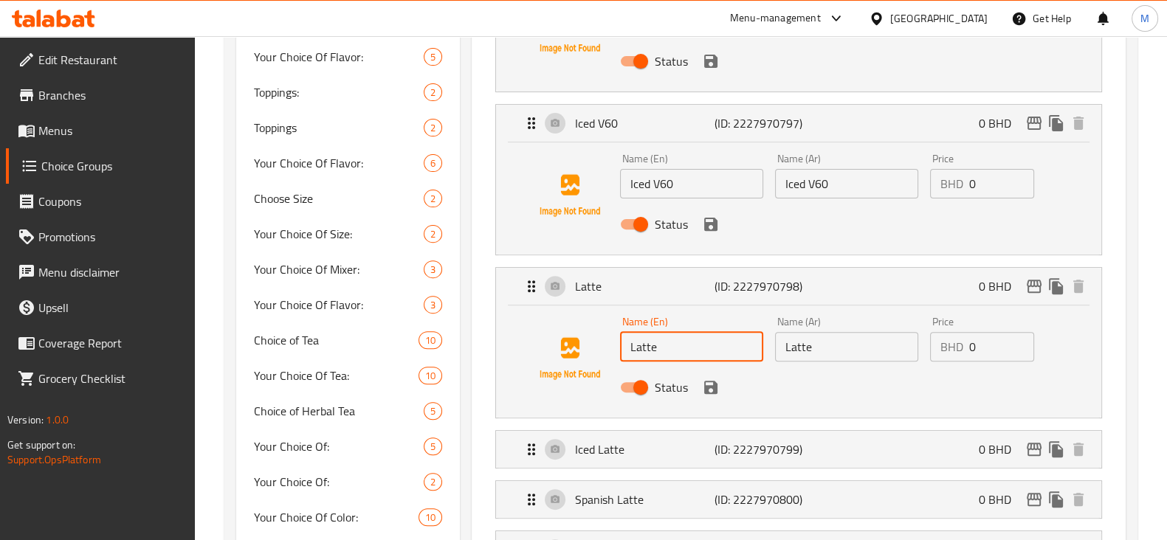
click at [628, 346] on input "Latte" at bounding box center [691, 347] width 143 height 30
type input "Hot Latte"
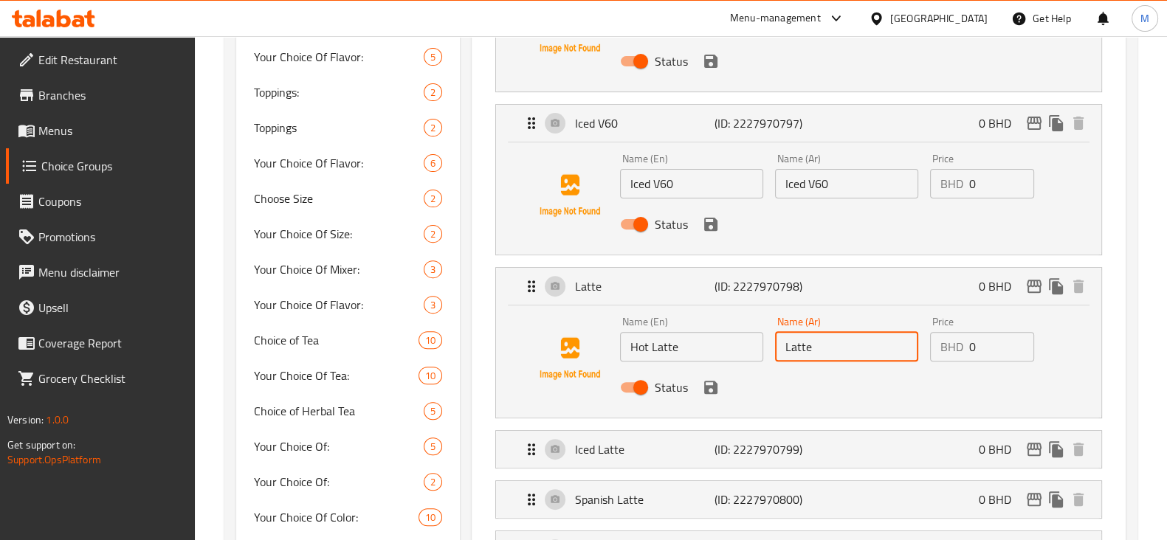
click at [779, 351] on input "Latte" at bounding box center [846, 347] width 143 height 30
type input "Hot Latte"
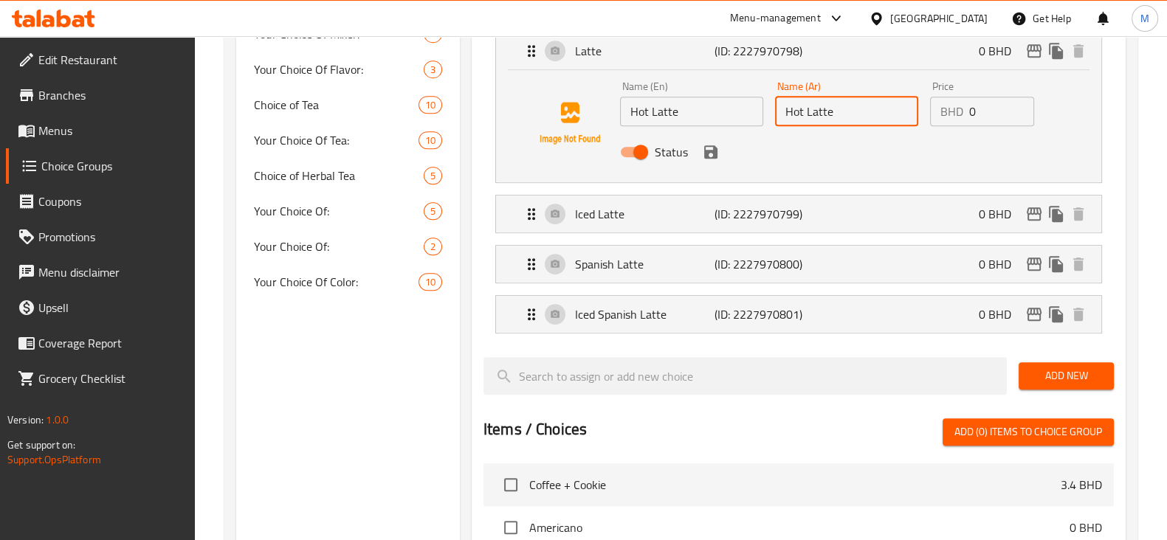
scroll to position [923, 0]
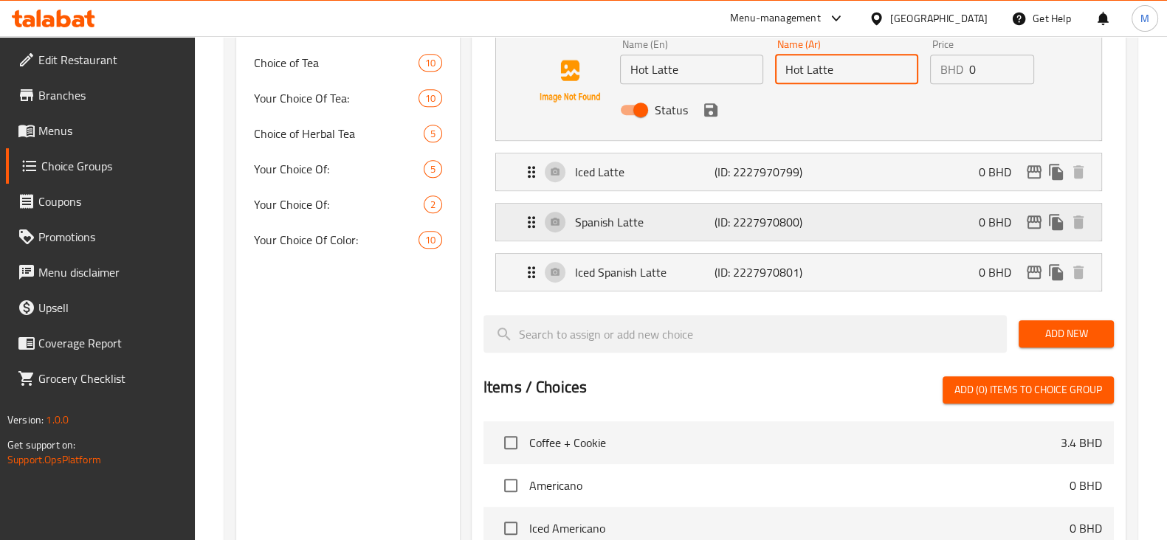
click at [878, 230] on div "Spanish Latte (ID: 2227970800) 0 BHD" at bounding box center [803, 222] width 561 height 37
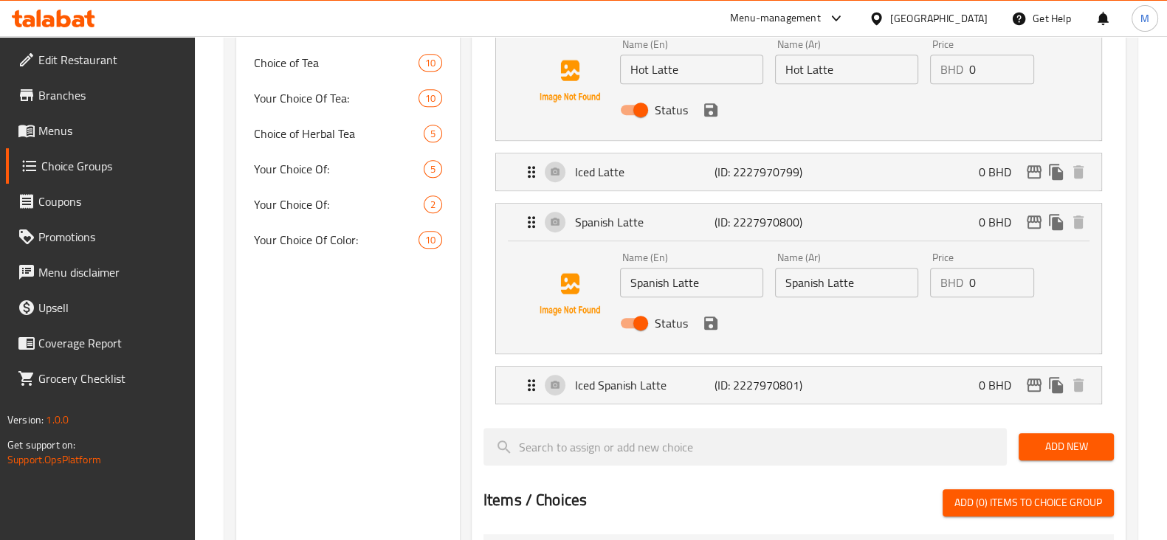
click at [637, 327] on input "Status" at bounding box center [641, 323] width 84 height 28
checkbox input "false"
click at [661, 376] on p "Iced Spanish Latte" at bounding box center [645, 385] width 140 height 18
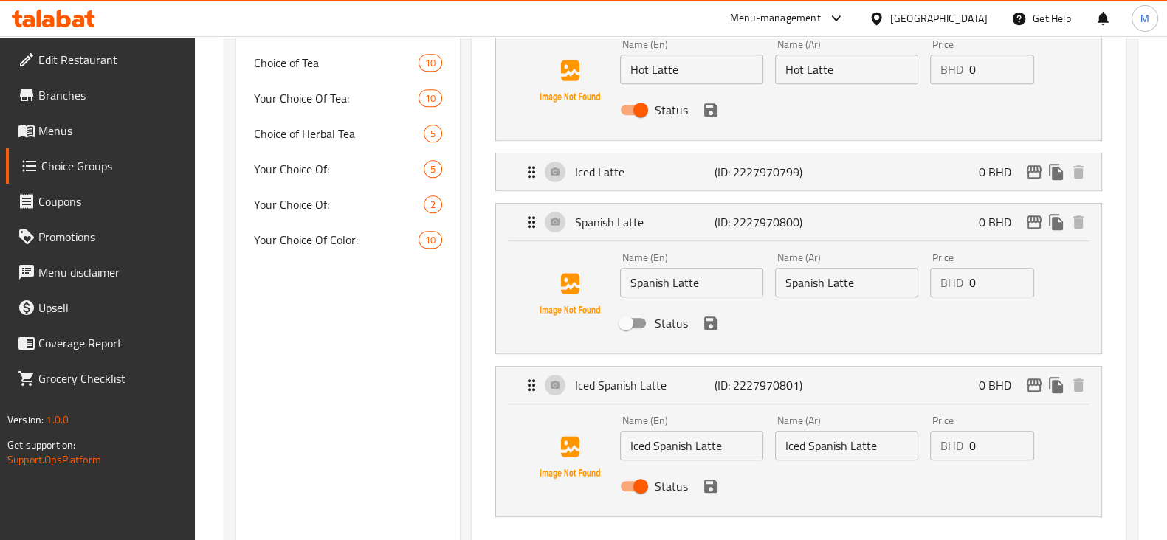
click at [635, 483] on input "Status" at bounding box center [641, 486] width 84 height 28
checkbox input "false"
click at [711, 321] on icon "save" at bounding box center [710, 323] width 13 height 13
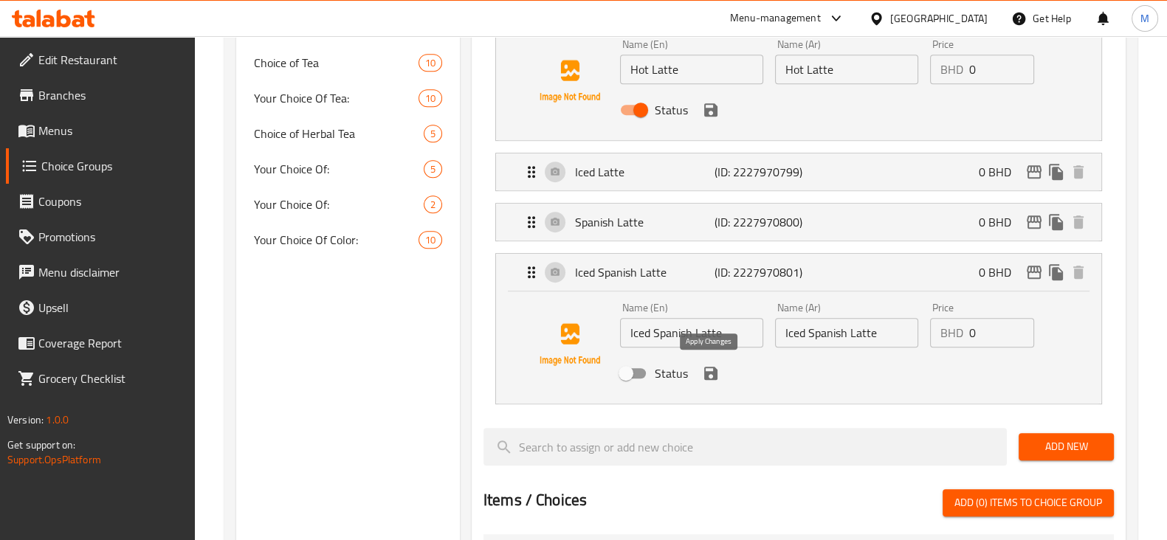
click at [710, 371] on icon "save" at bounding box center [710, 373] width 13 height 13
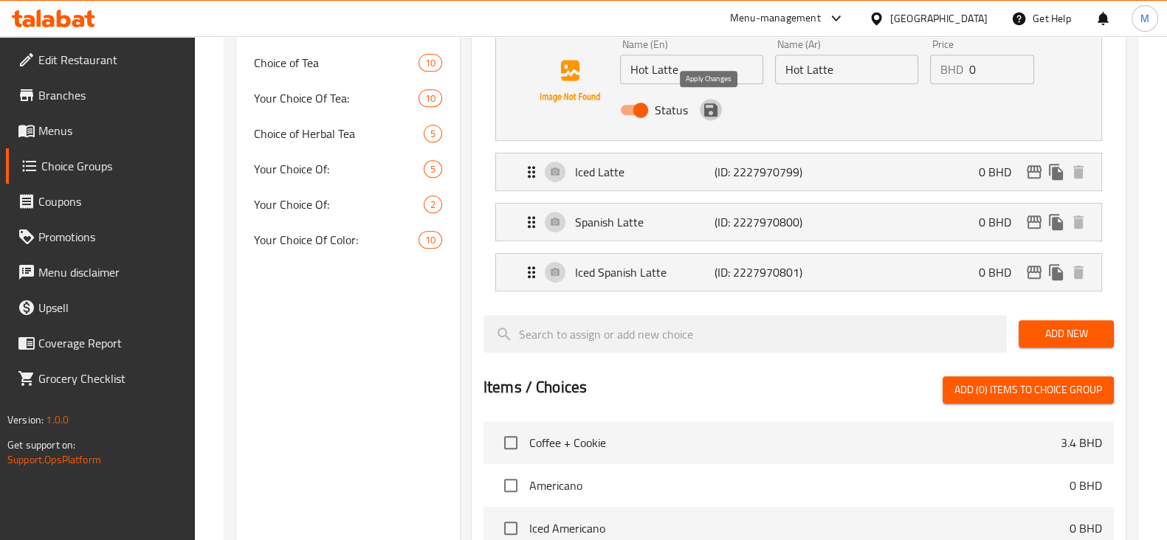
click at [709, 105] on icon "save" at bounding box center [711, 110] width 18 height 18
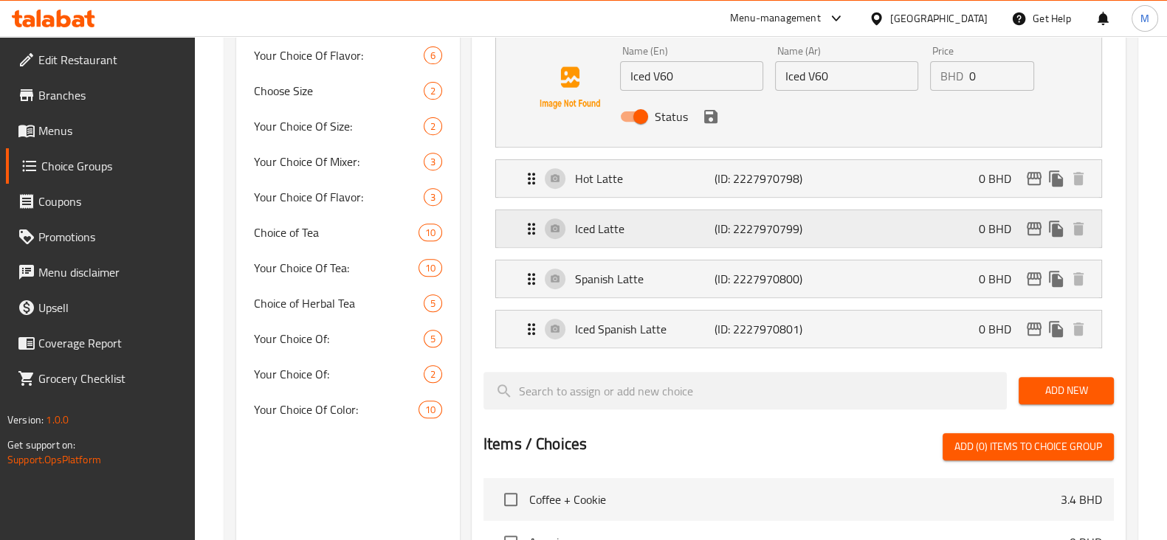
scroll to position [737, 0]
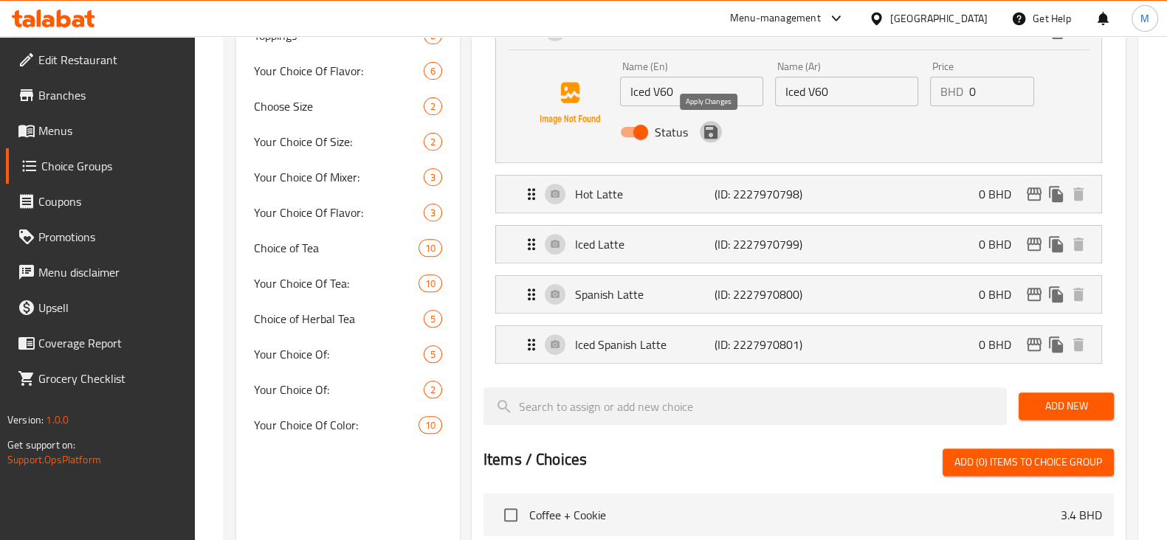
click at [707, 131] on icon "save" at bounding box center [710, 131] width 13 height 13
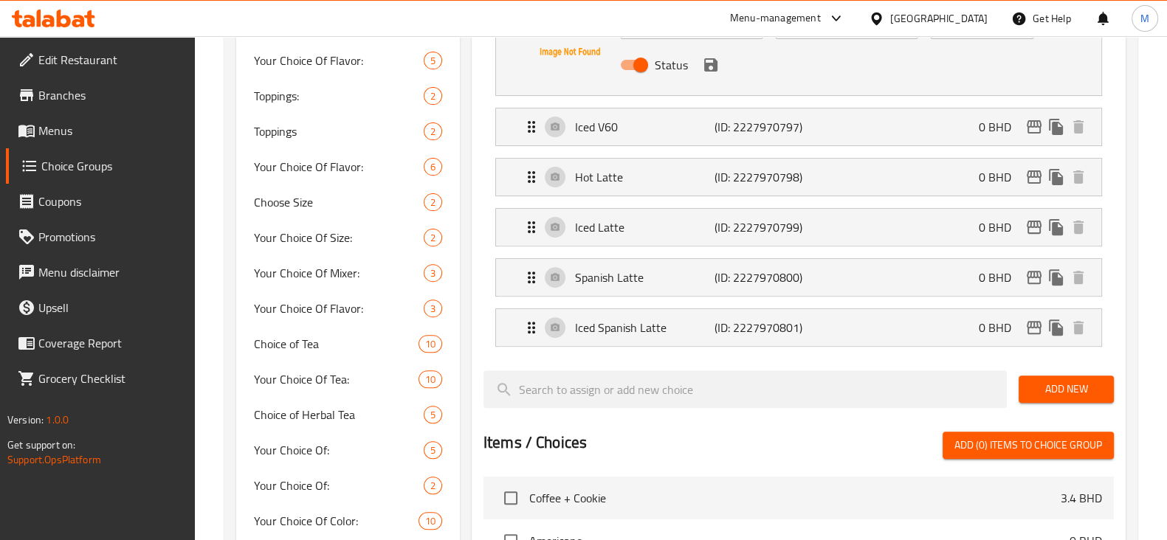
scroll to position [461, 0]
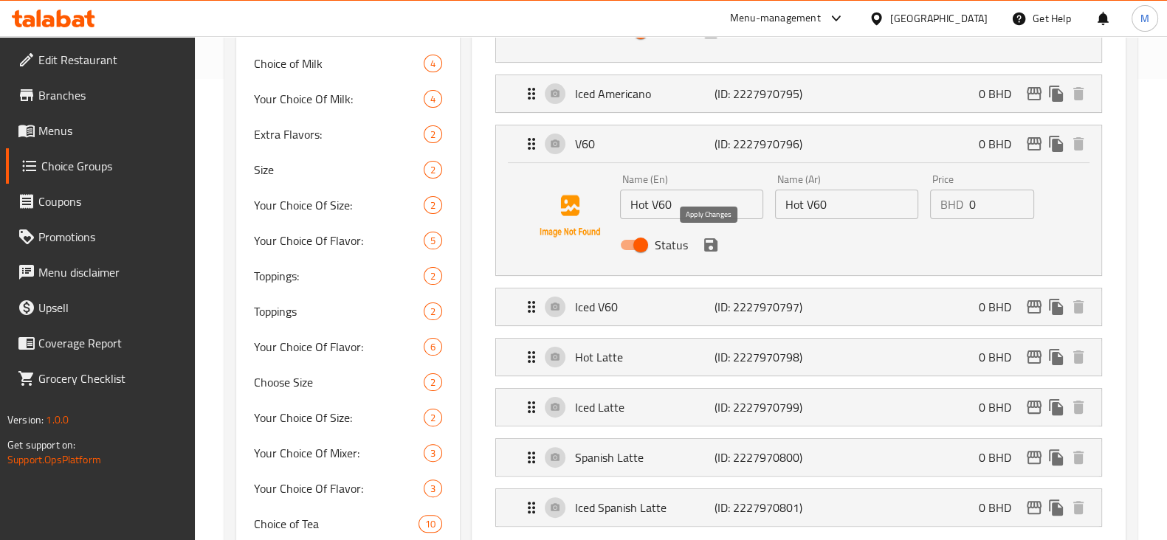
click at [709, 238] on icon "save" at bounding box center [710, 244] width 13 height 13
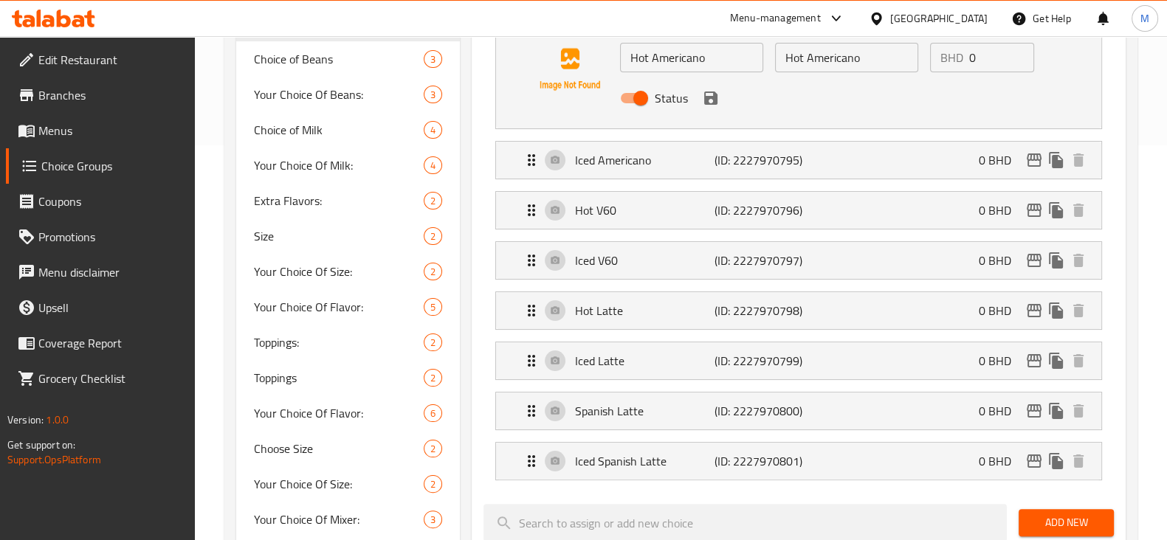
scroll to position [277, 0]
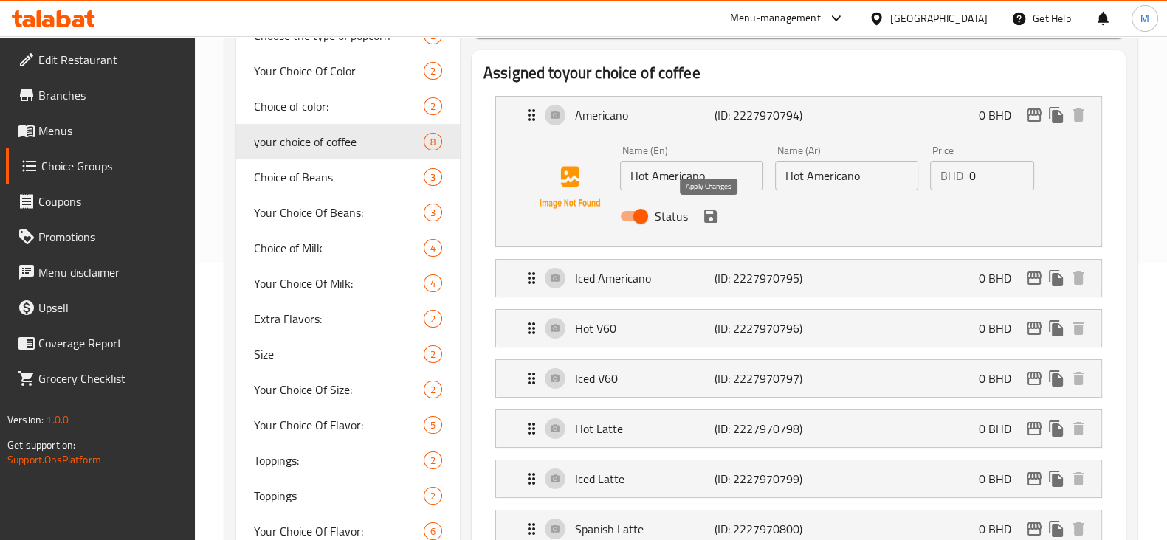
click at [712, 218] on icon "save" at bounding box center [710, 216] width 13 height 13
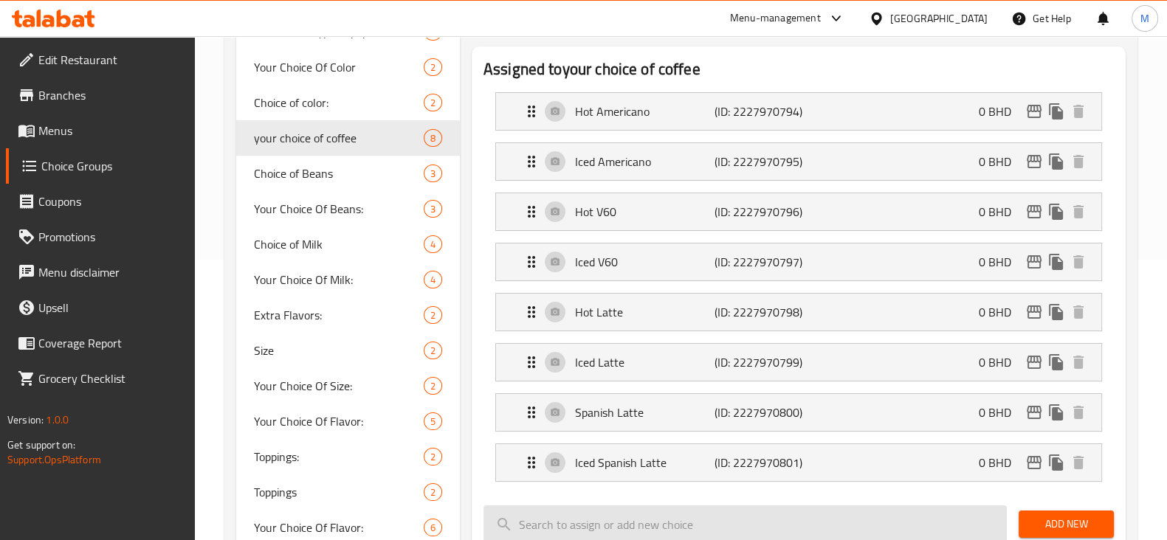
scroll to position [0, 0]
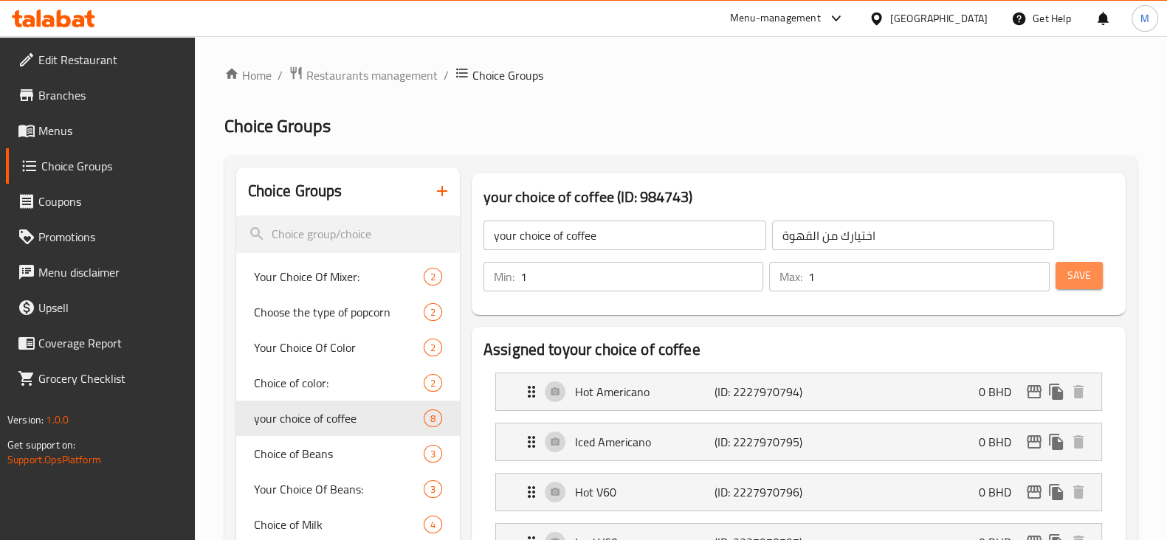
click at [1079, 275] on span "Save" at bounding box center [1079, 275] width 24 height 18
